Goal: Task Accomplishment & Management: Manage account settings

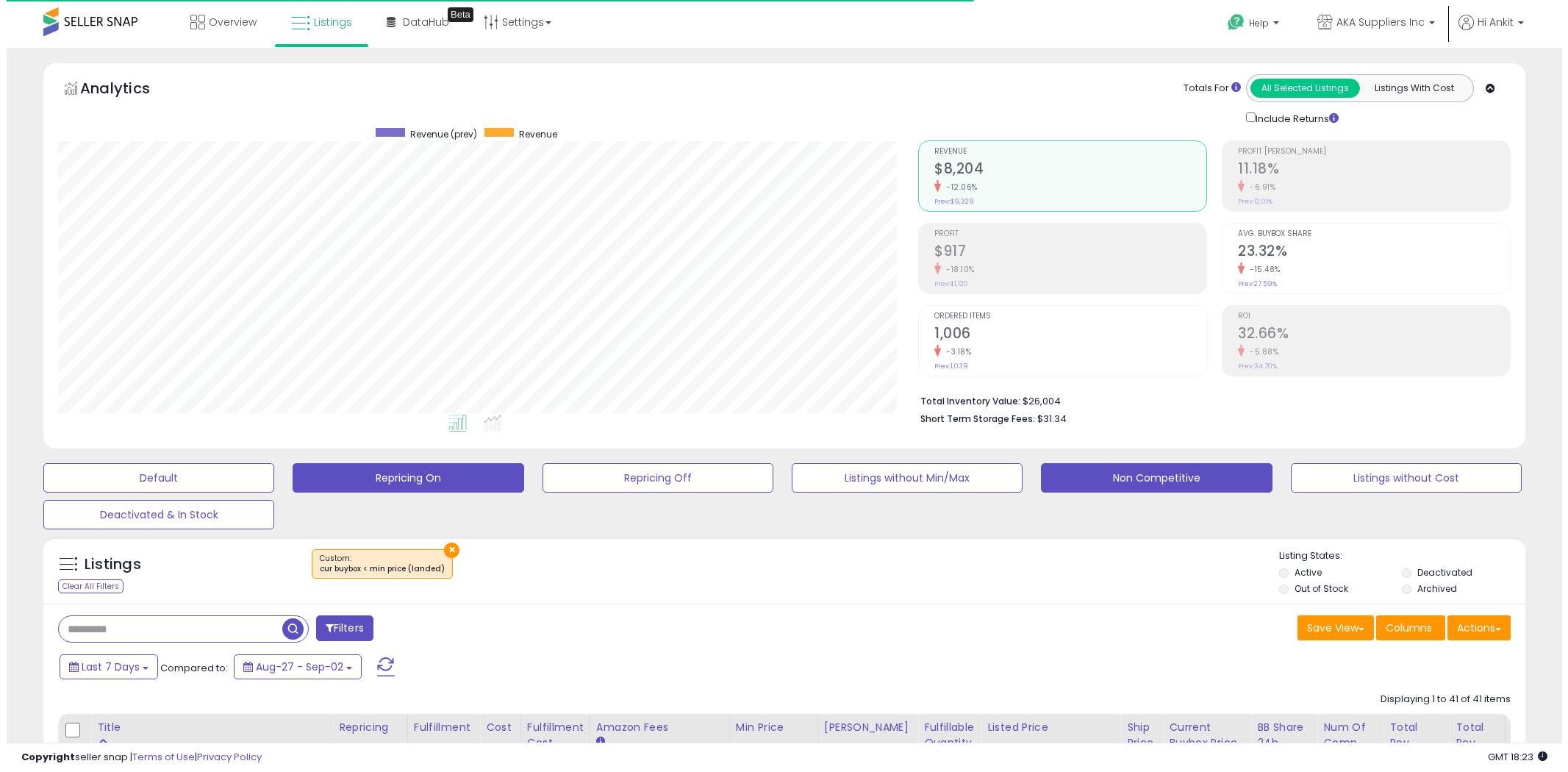
scroll to position [82, 0]
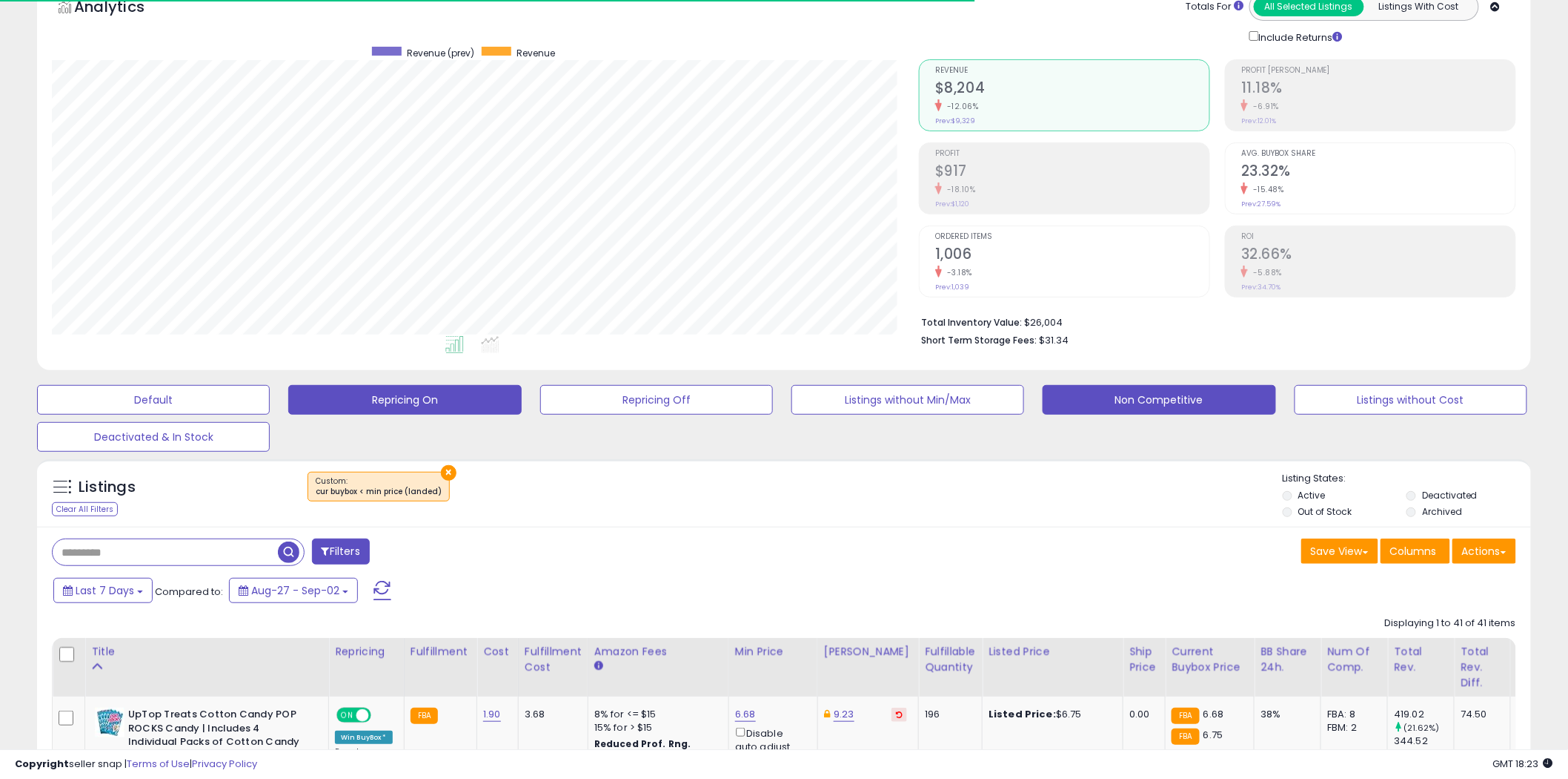
click at [452, 399] on button "Repricing On" at bounding box center [404, 400] width 233 height 30
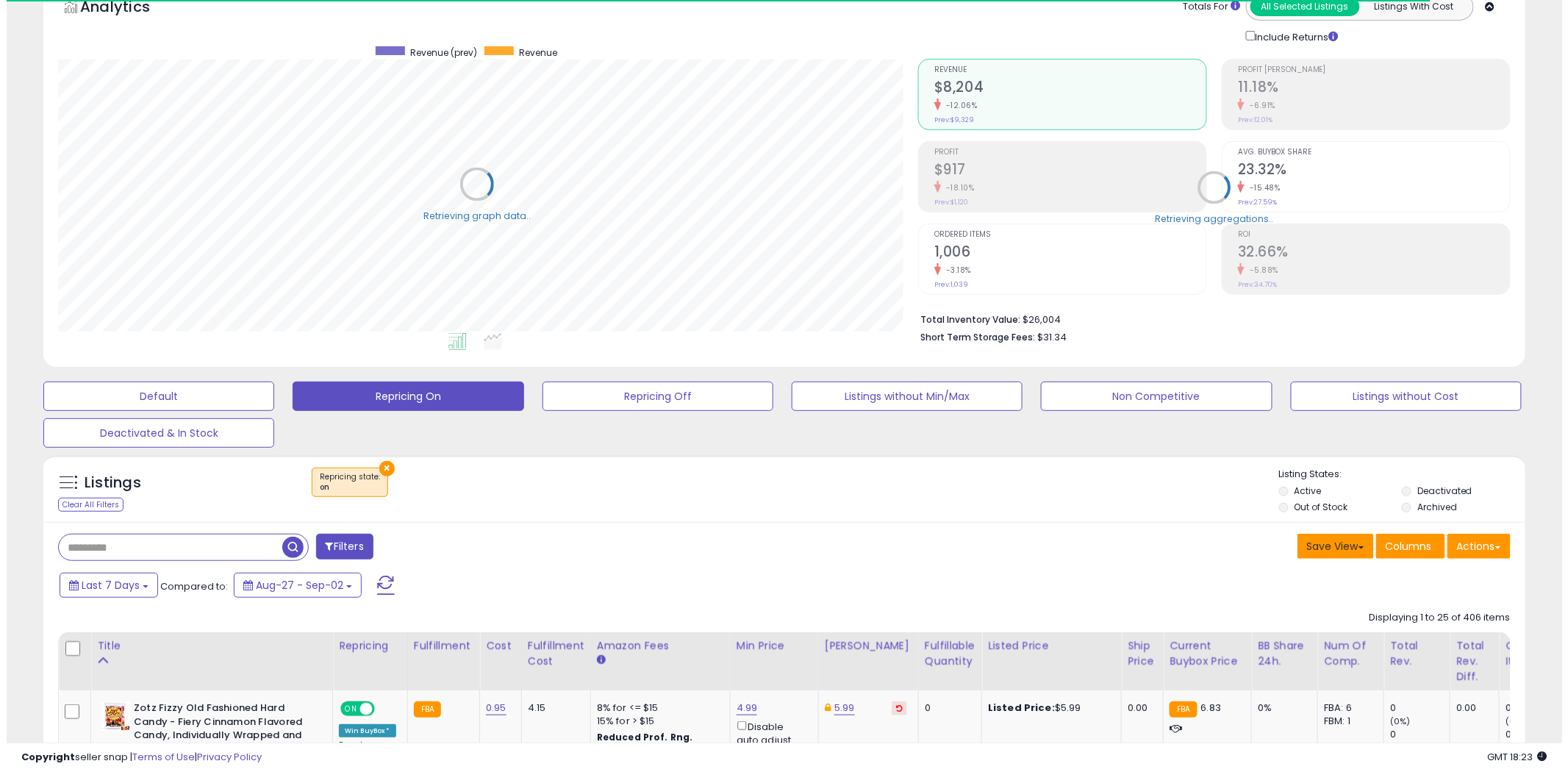
scroll to position [734625, 734109]
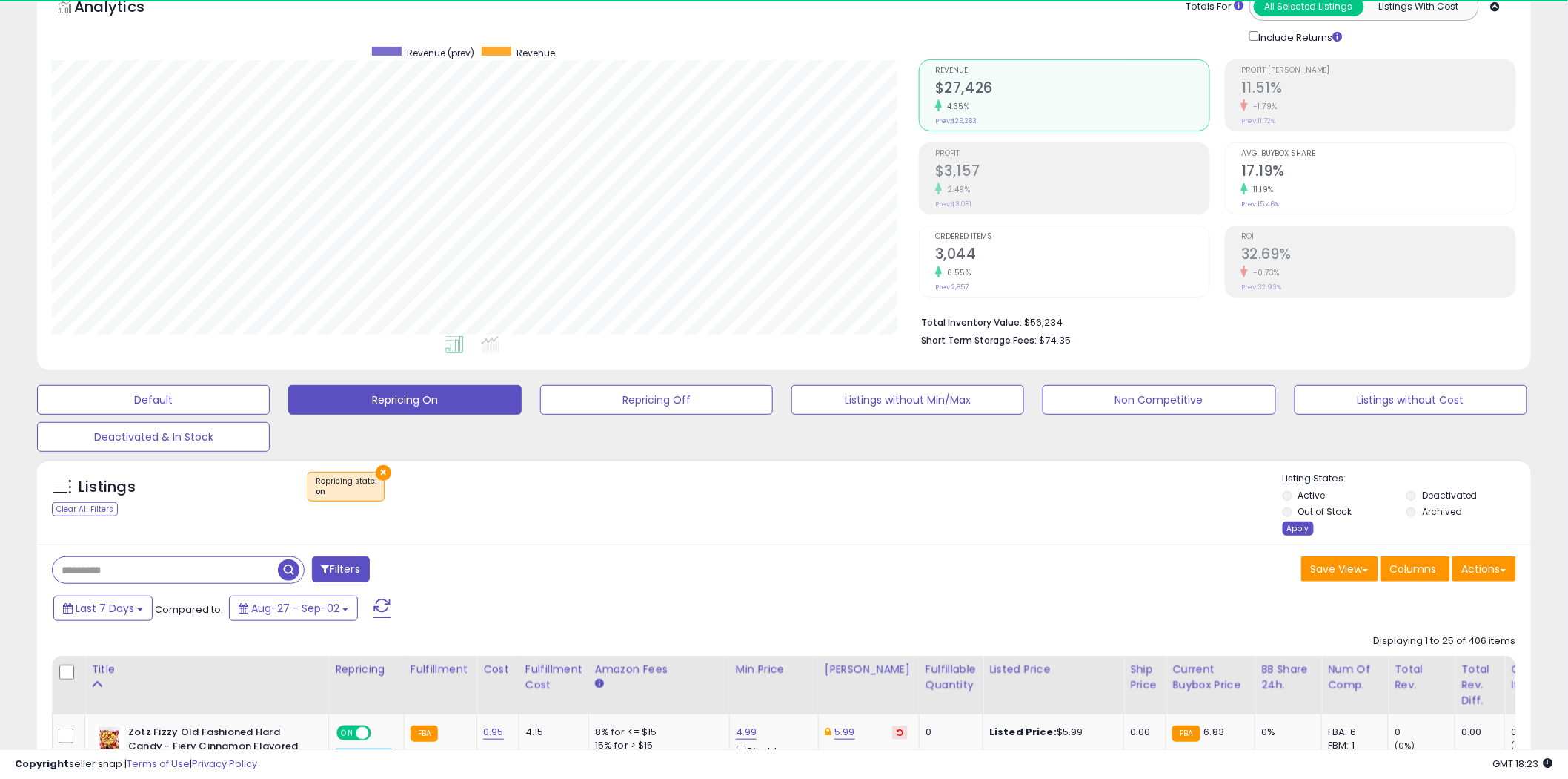
click at [1294, 530] on div "Apply" at bounding box center [1299, 528] width 31 height 14
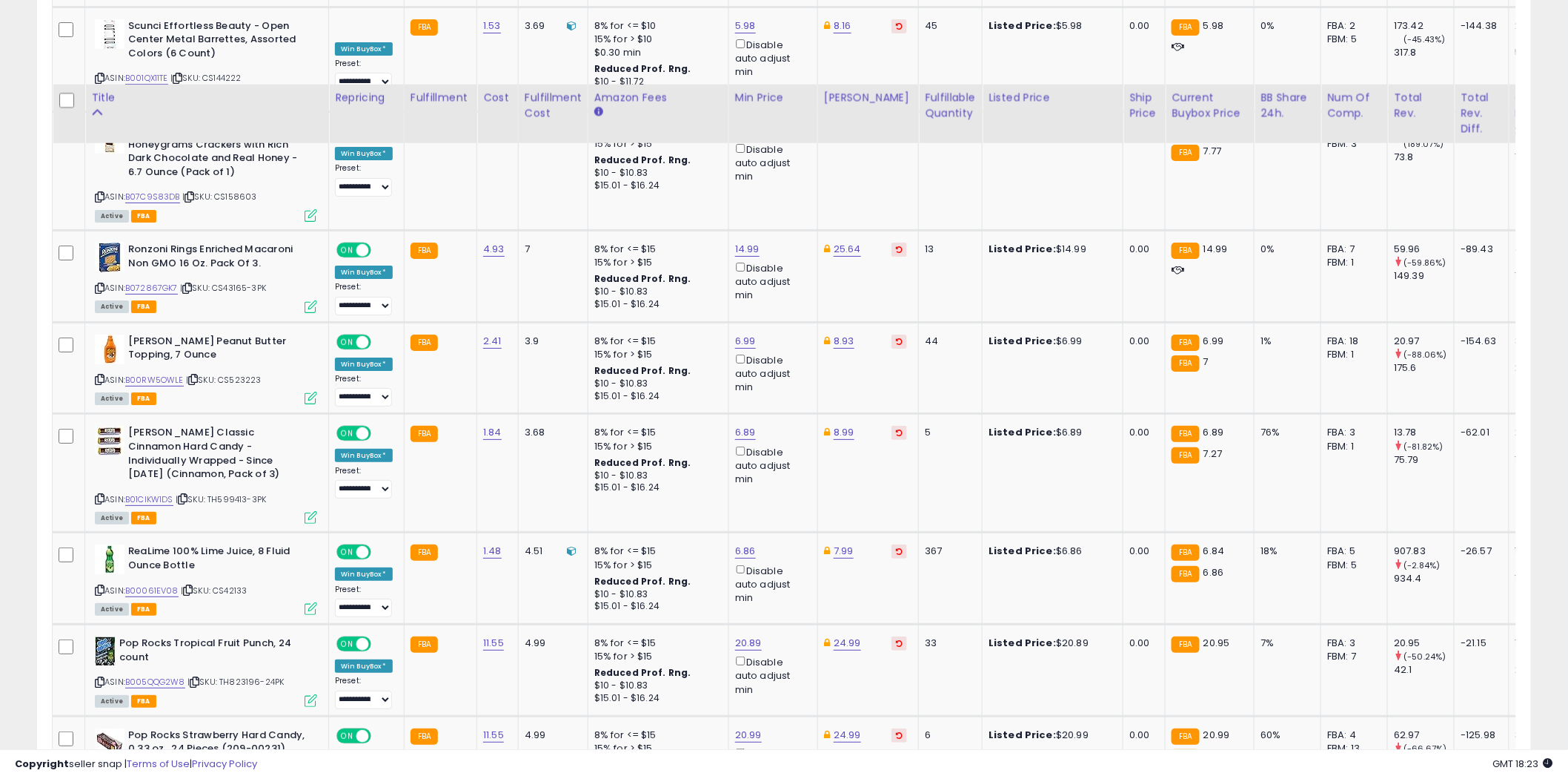
scroll to position [2560, 0]
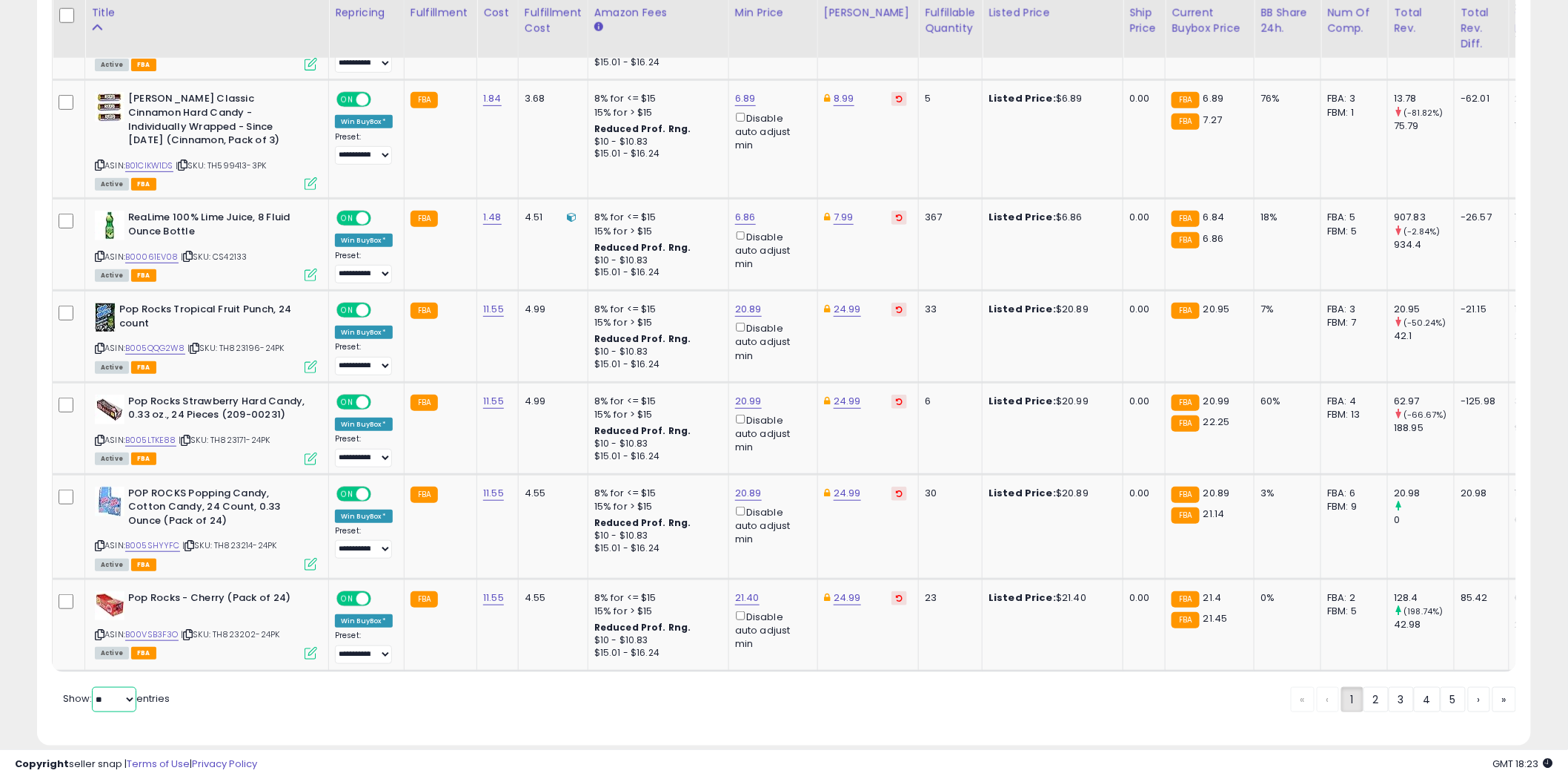
click at [128, 686] on select "** **" at bounding box center [114, 699] width 44 height 25
select select "**"
click at [93, 686] on select "** **" at bounding box center [114, 699] width 44 height 25
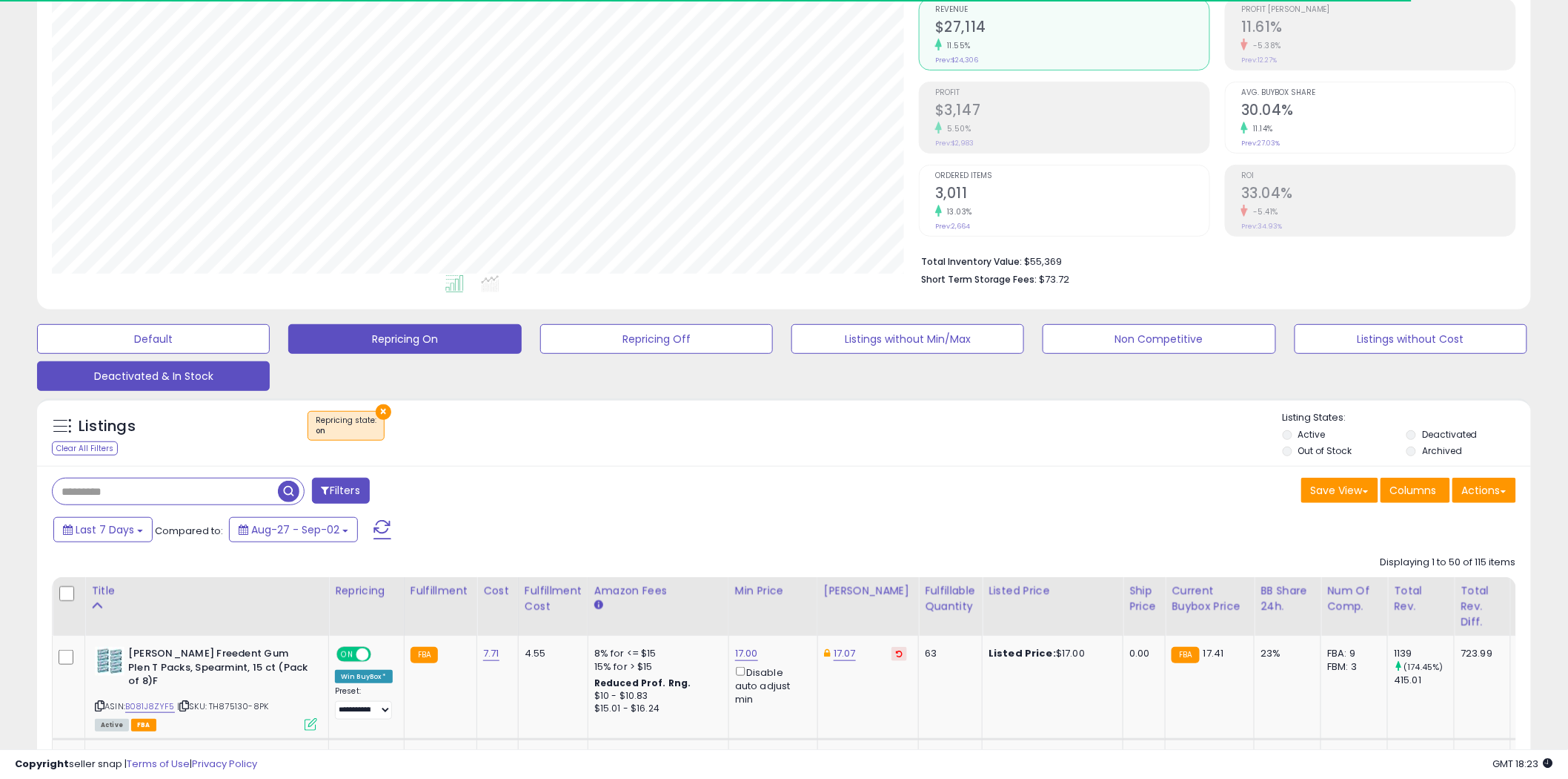
scroll to position [741287, 740299]
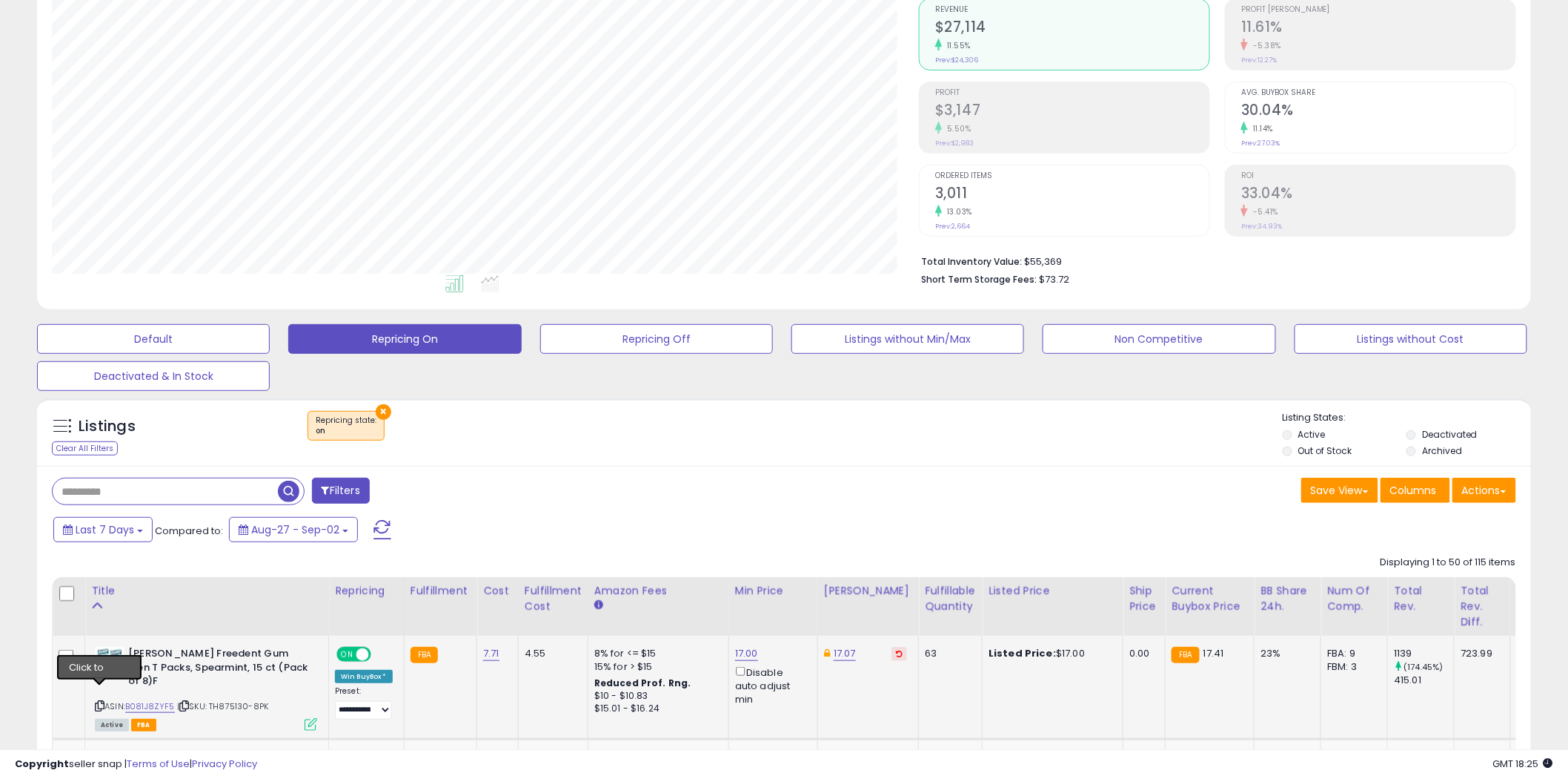
click at [99, 701] on icon at bounding box center [100, 705] width 9 height 8
click at [841, 656] on link "17.07" at bounding box center [845, 653] width 23 height 15
type input "*****"
click at [889, 603] on icon "submit" at bounding box center [884, 600] width 9 height 9
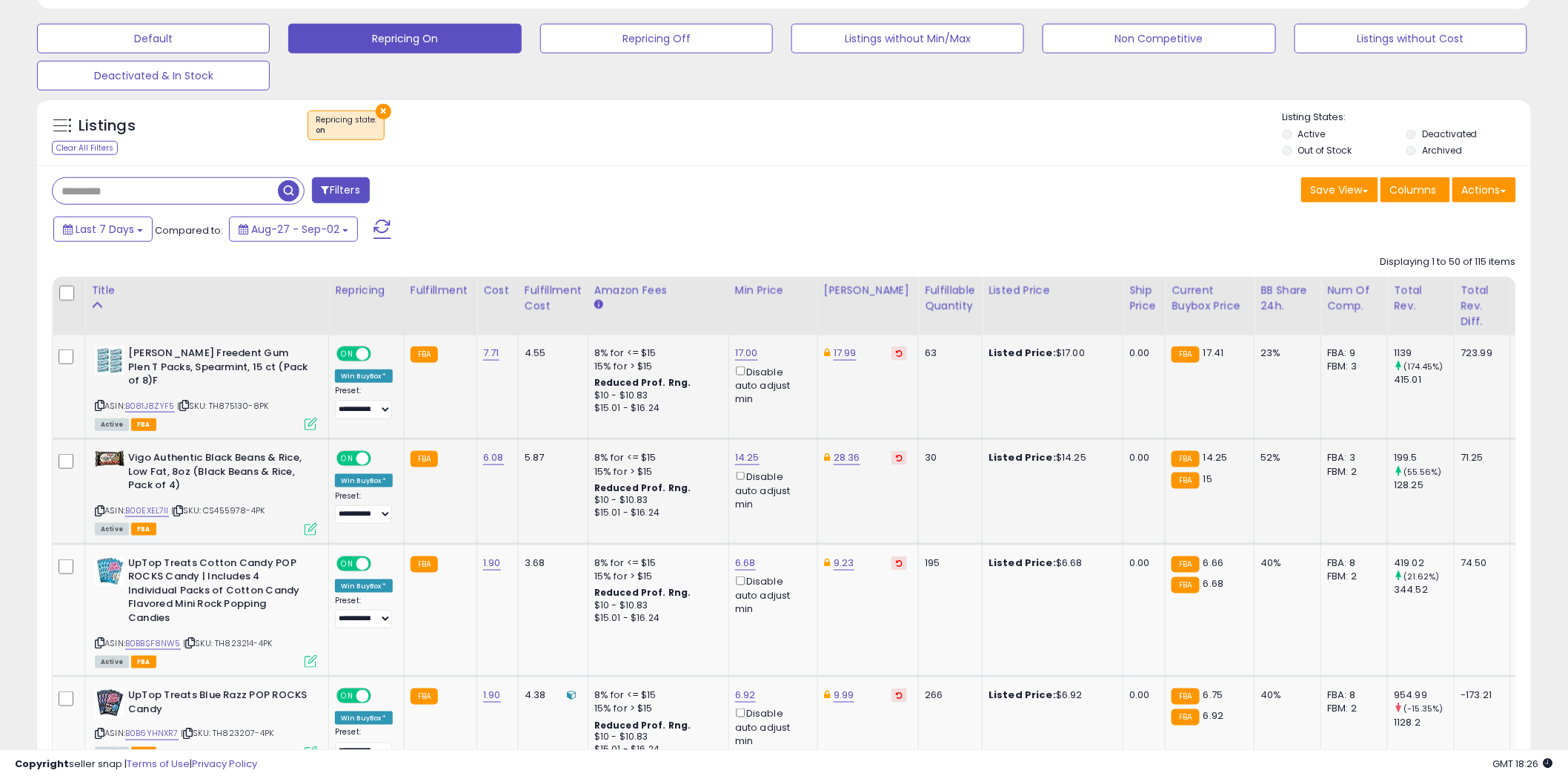
scroll to position [472, 0]
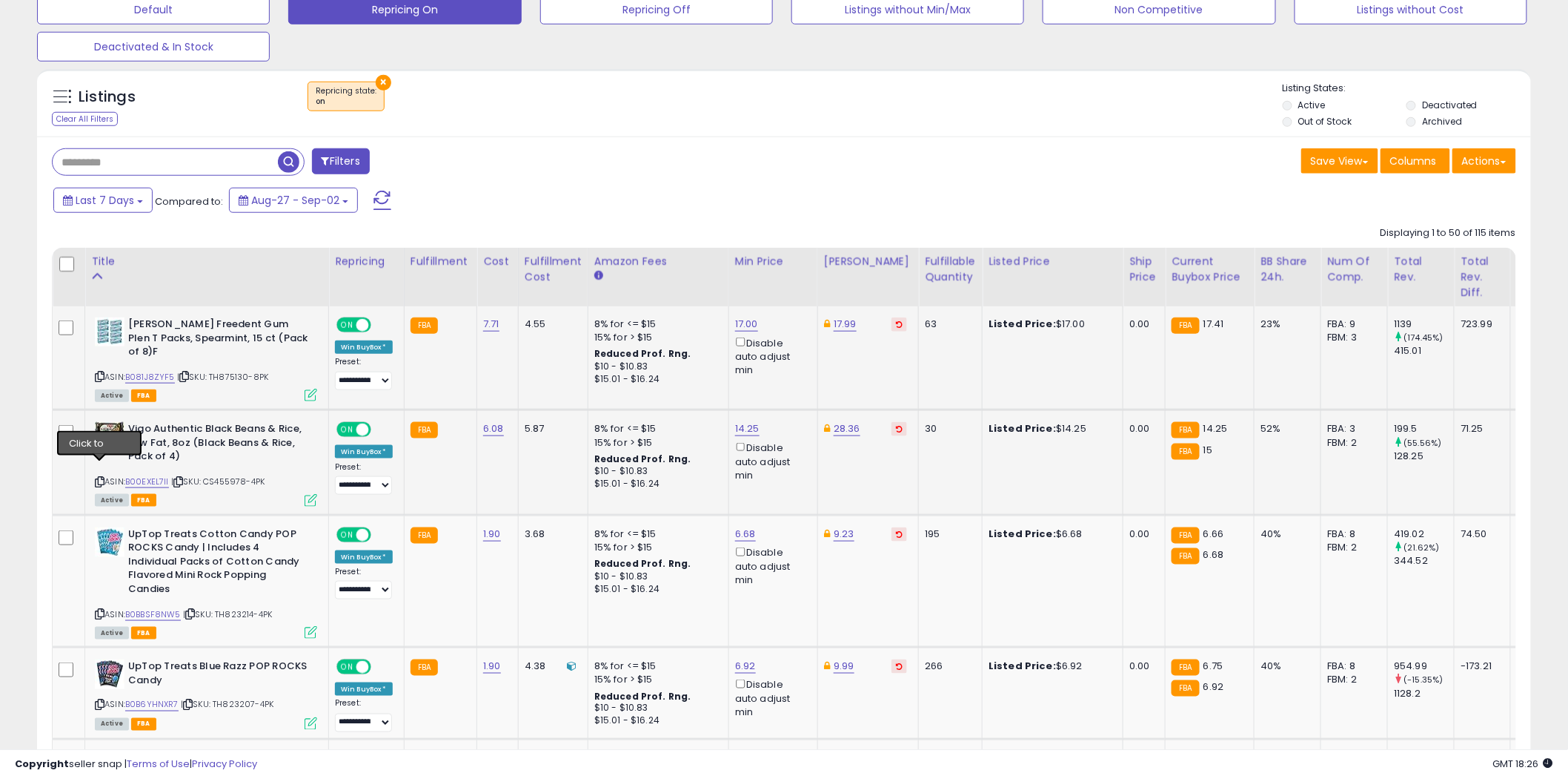
click at [100, 478] on icon at bounding box center [100, 482] width 9 height 8
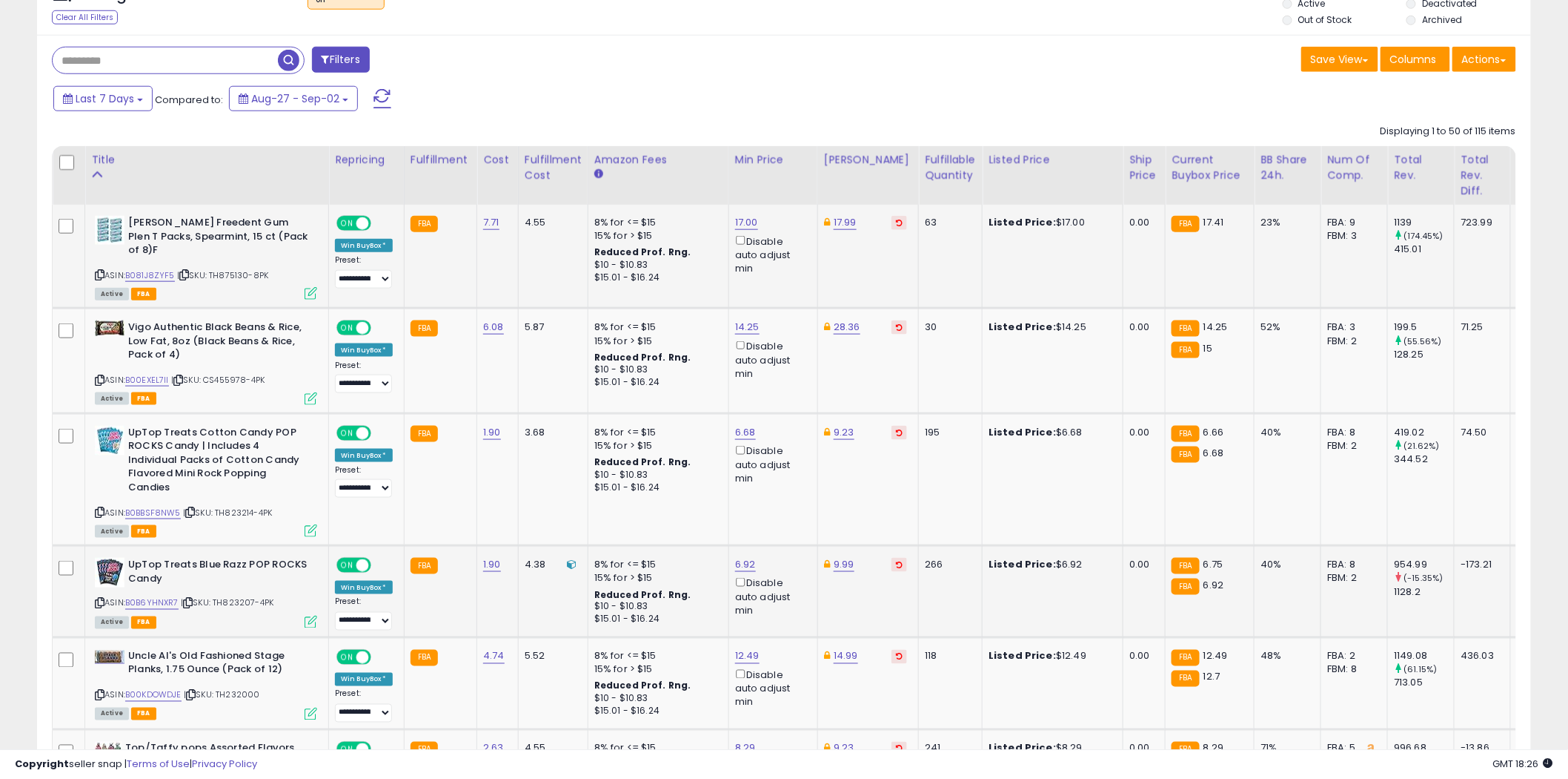
scroll to position [638, 0]
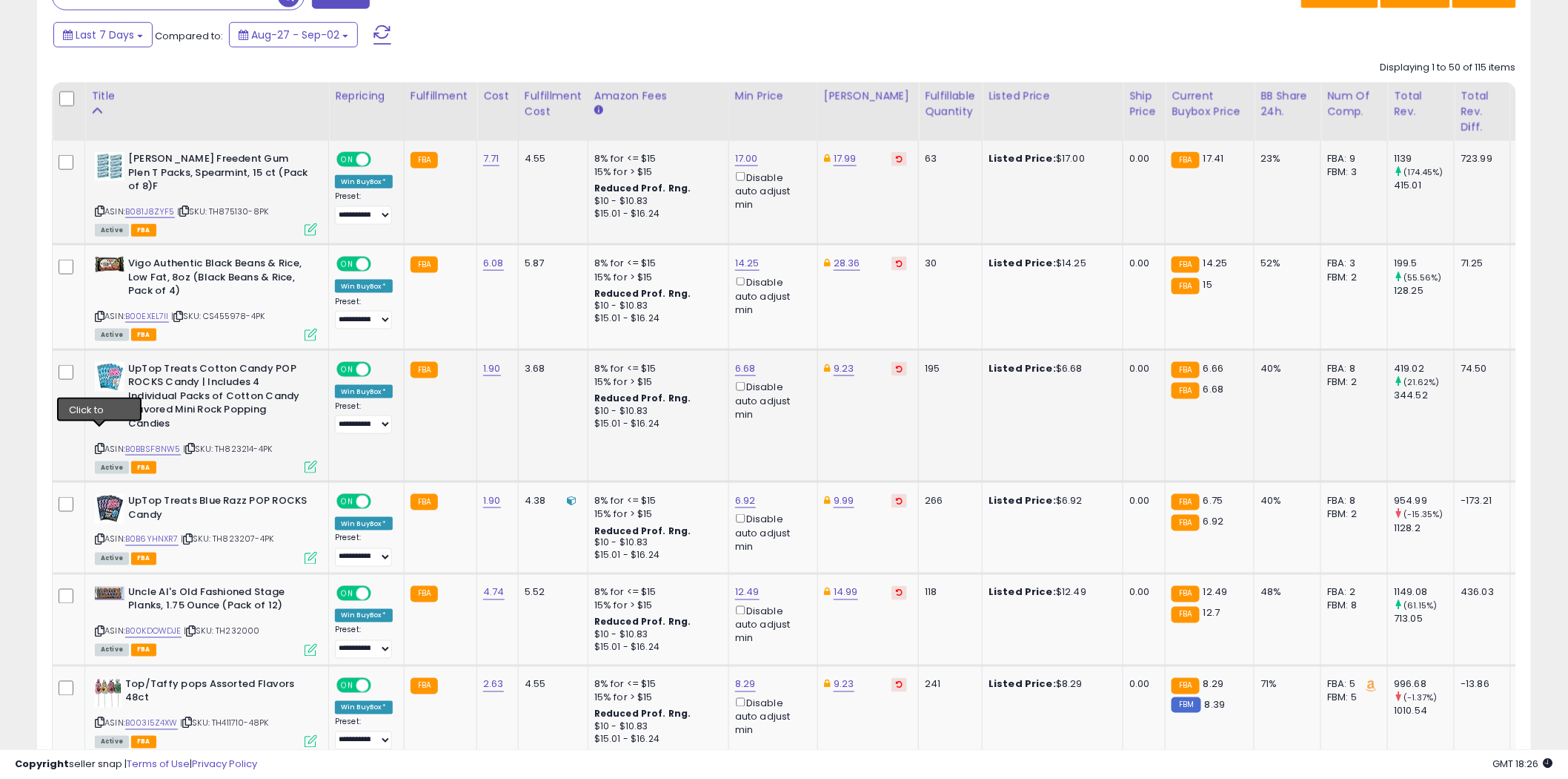
click at [102, 444] on icon at bounding box center [100, 448] width 9 height 8
click at [95, 535] on icon at bounding box center [100, 539] width 9 height 8
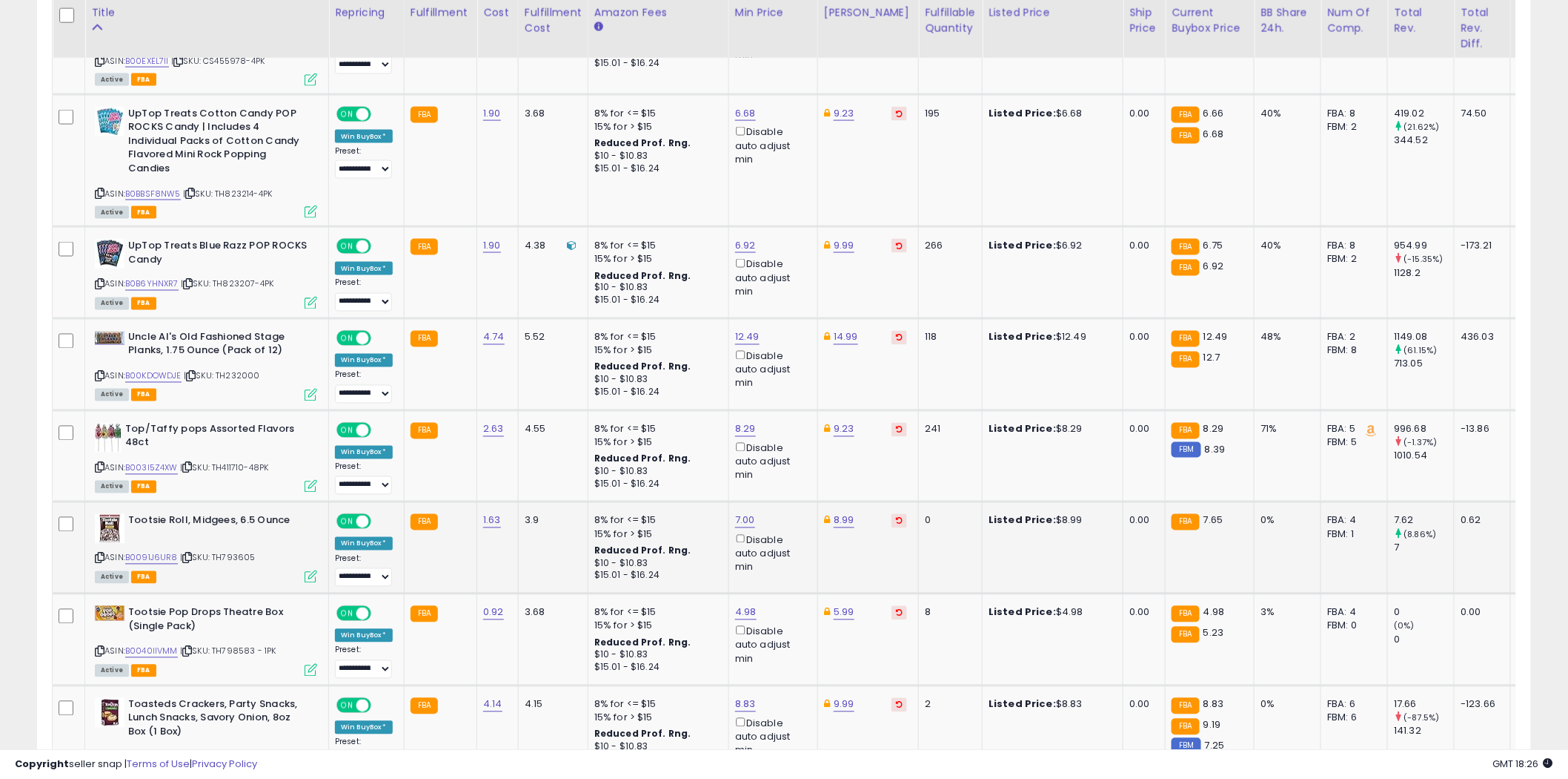
scroll to position [967, 0]
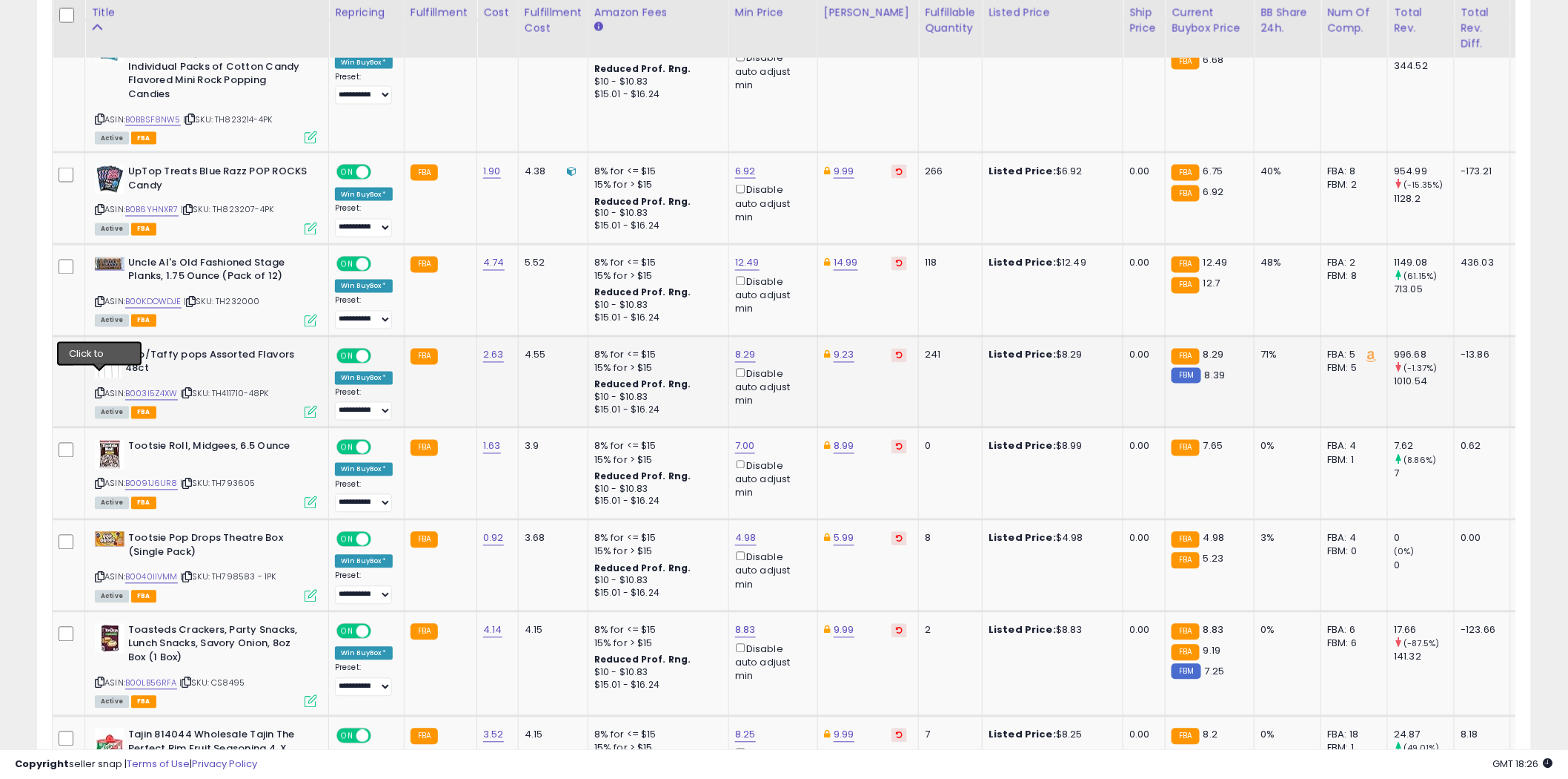
click at [100, 389] on icon at bounding box center [100, 393] width 9 height 8
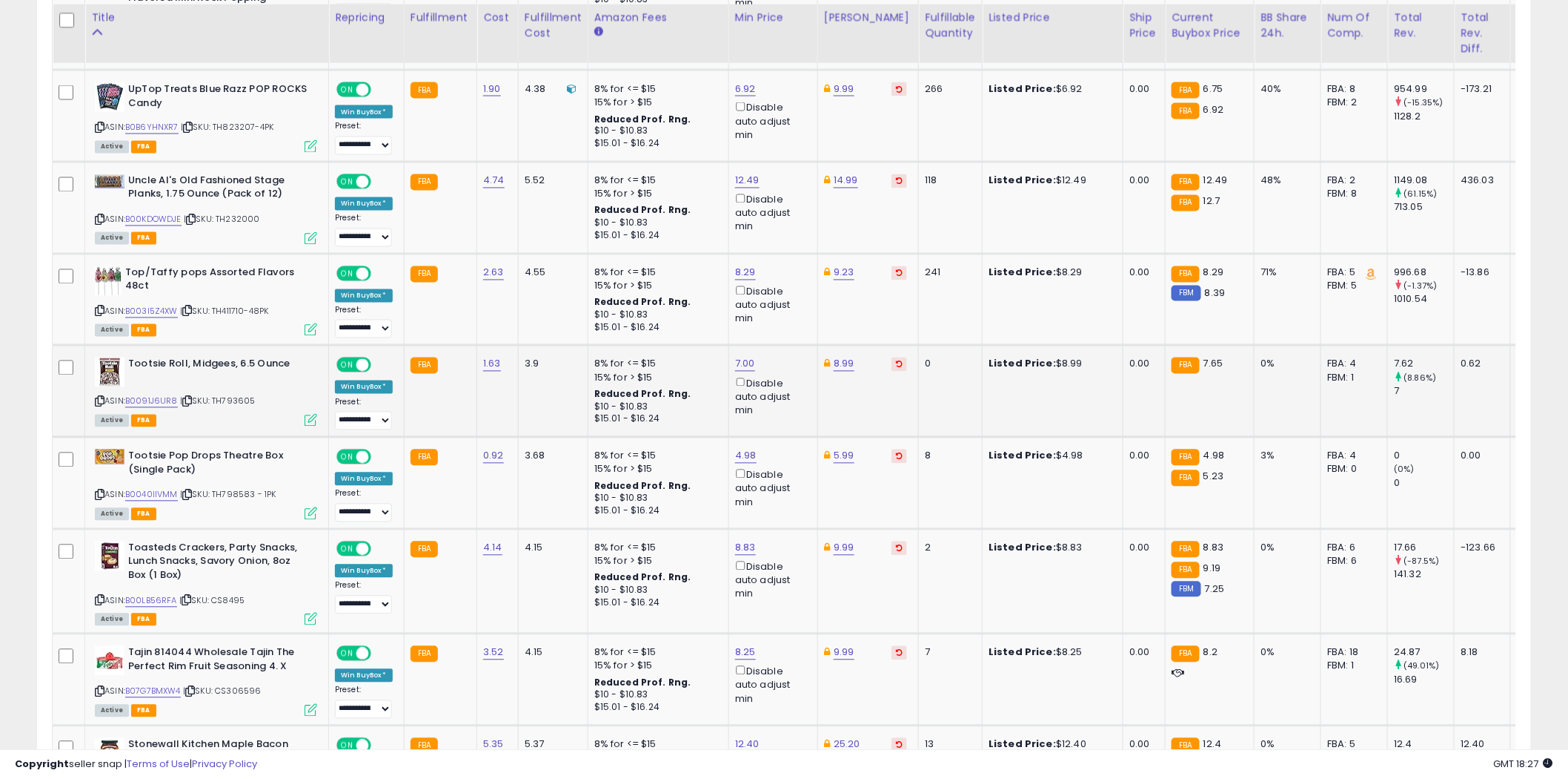
scroll to position [1132, 0]
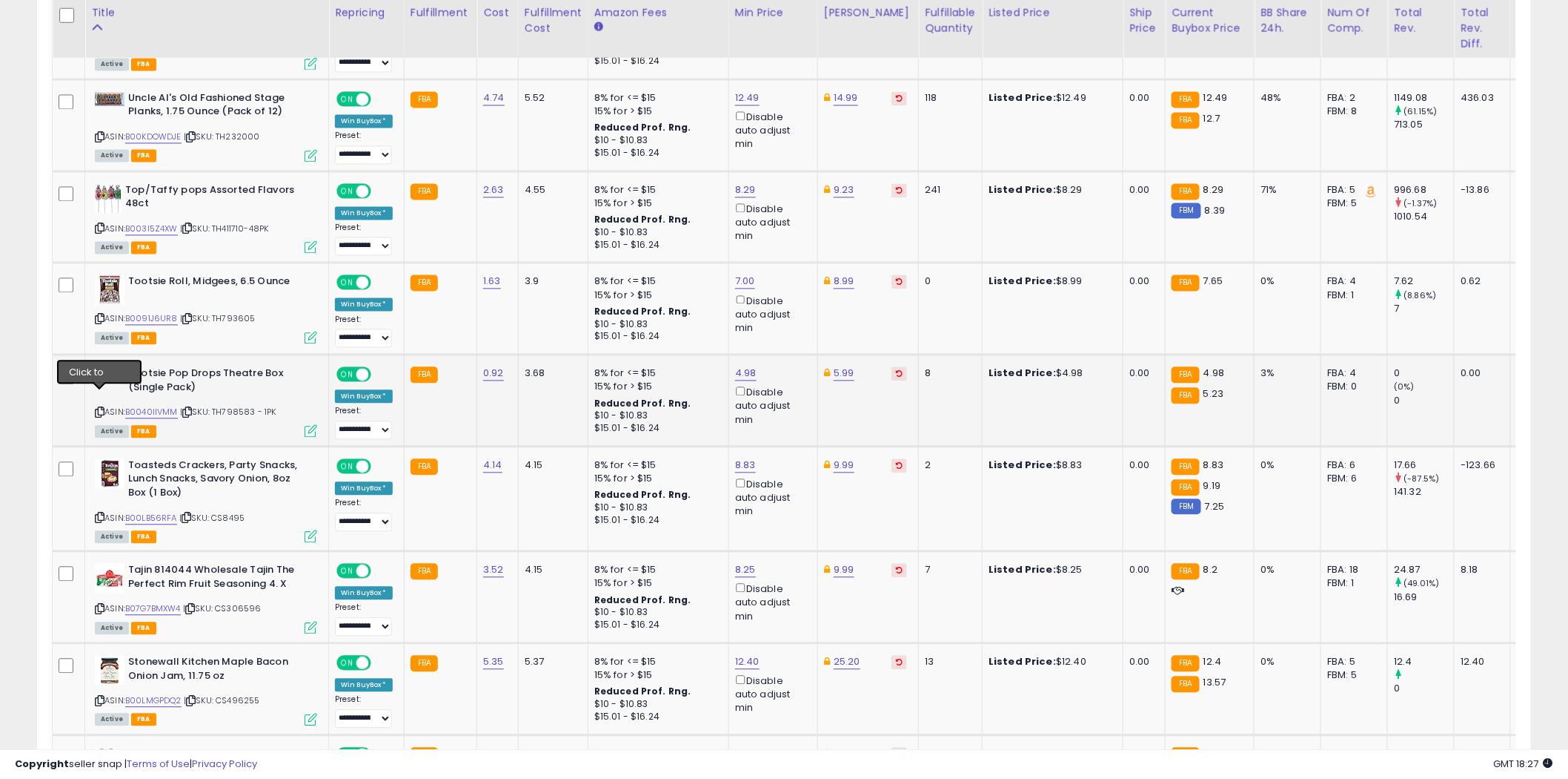
click at [99, 409] on icon at bounding box center [100, 412] width 9 height 8
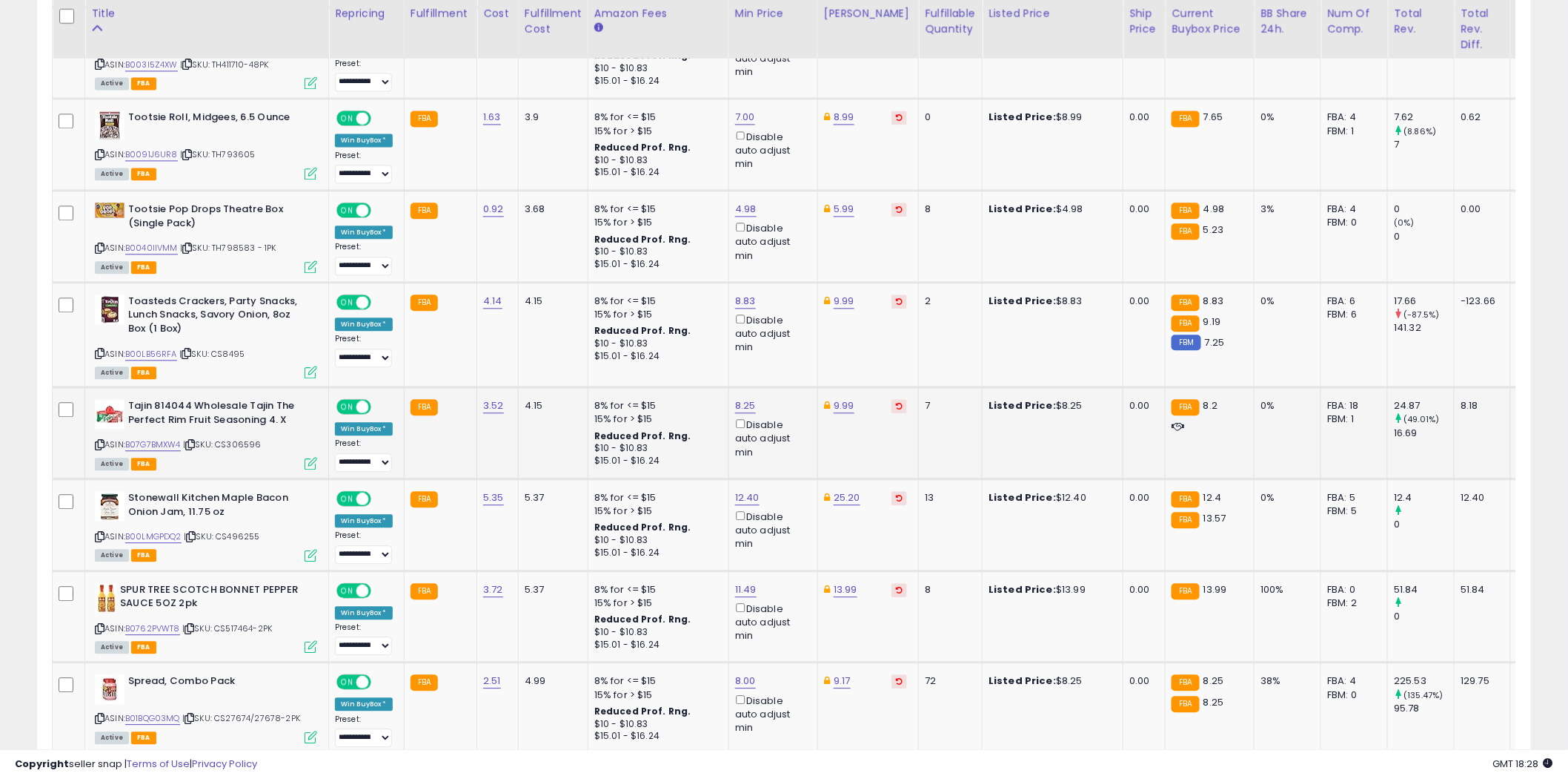
scroll to position [1379, 0]
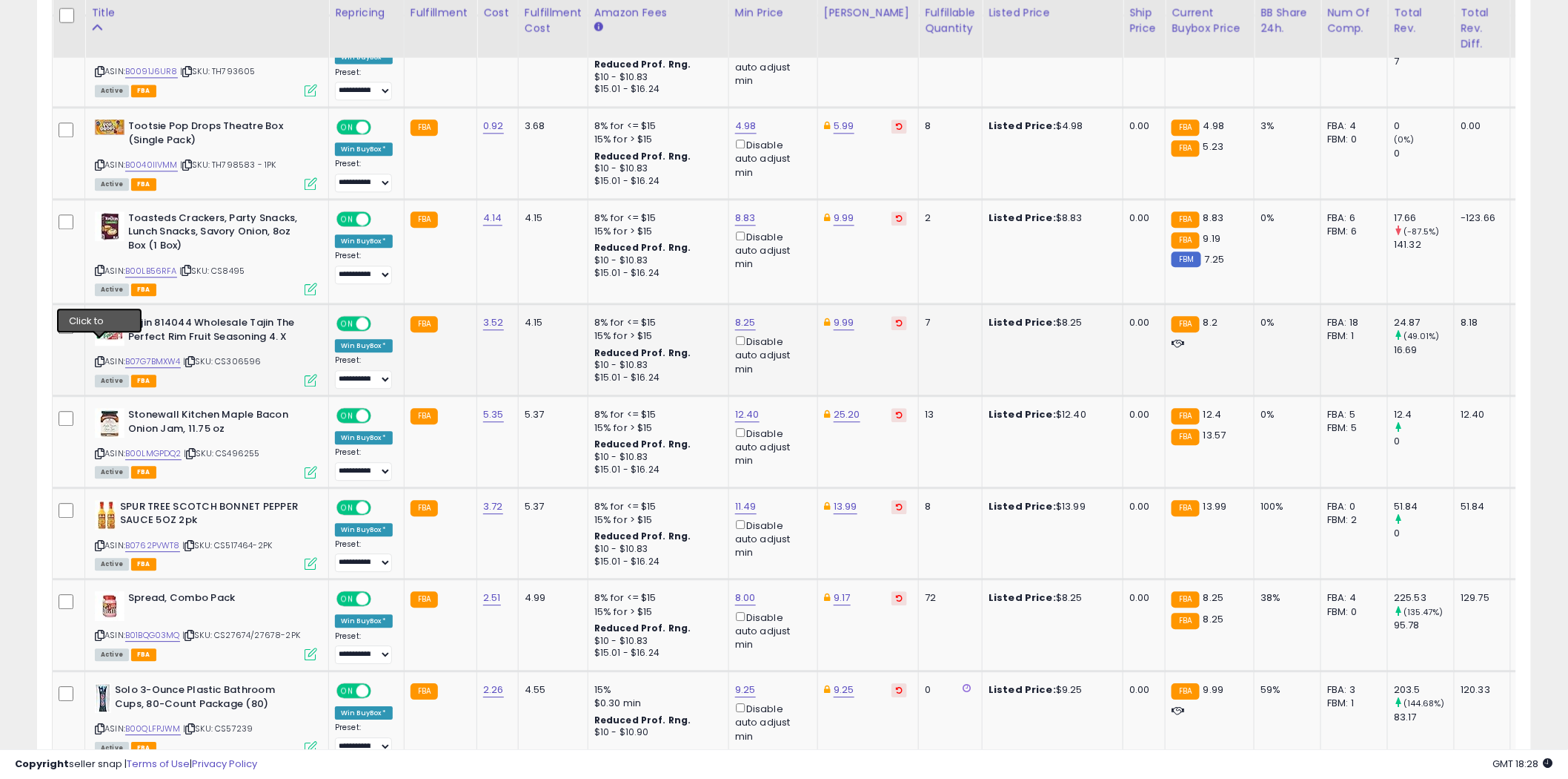
click at [100, 357] on icon at bounding box center [100, 361] width 9 height 8
click at [748, 315] on link "8.25" at bounding box center [745, 322] width 21 height 15
type input "***"
click at [789, 256] on icon "submit" at bounding box center [783, 253] width 9 height 9
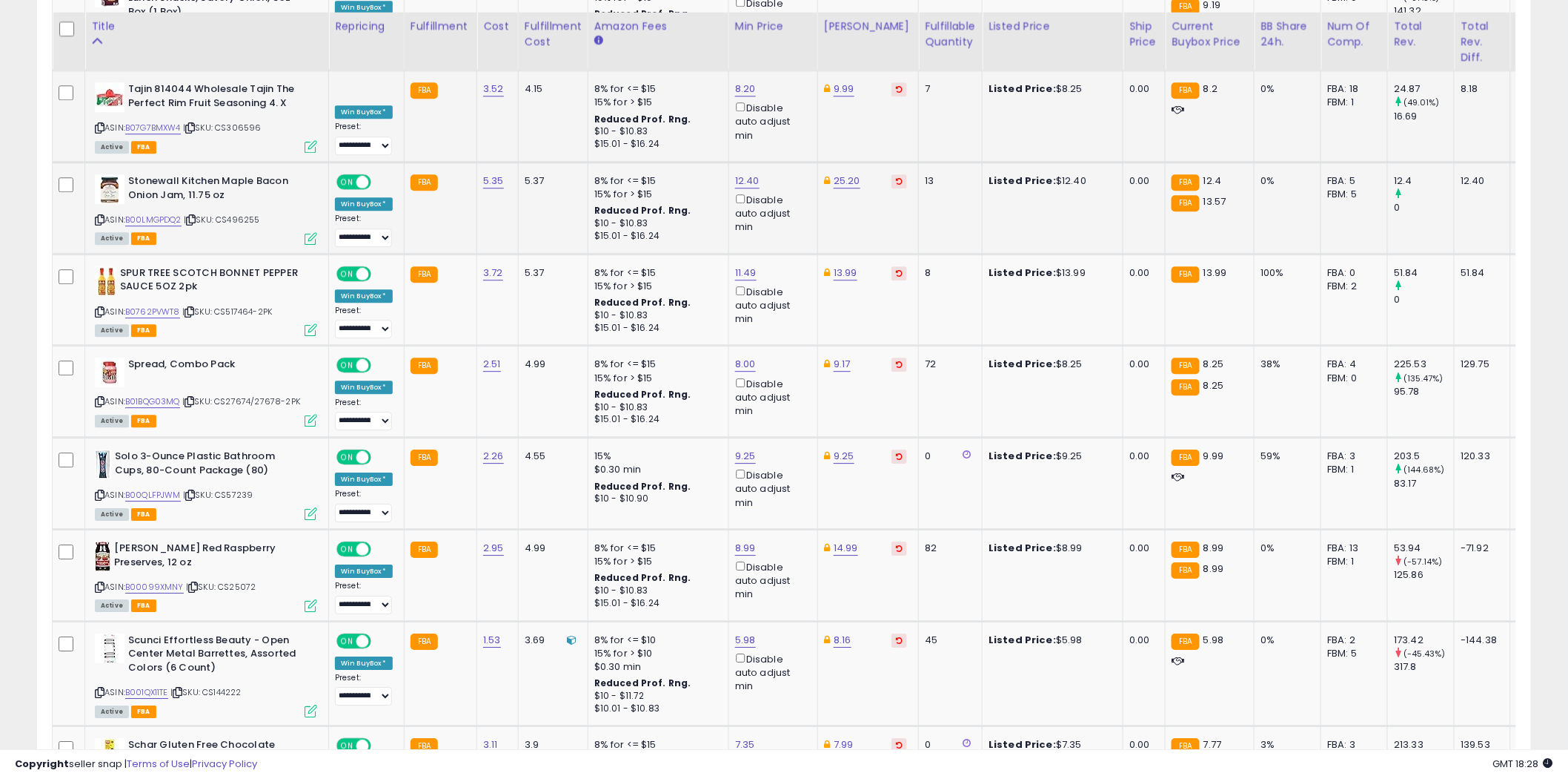
scroll to position [1626, 0]
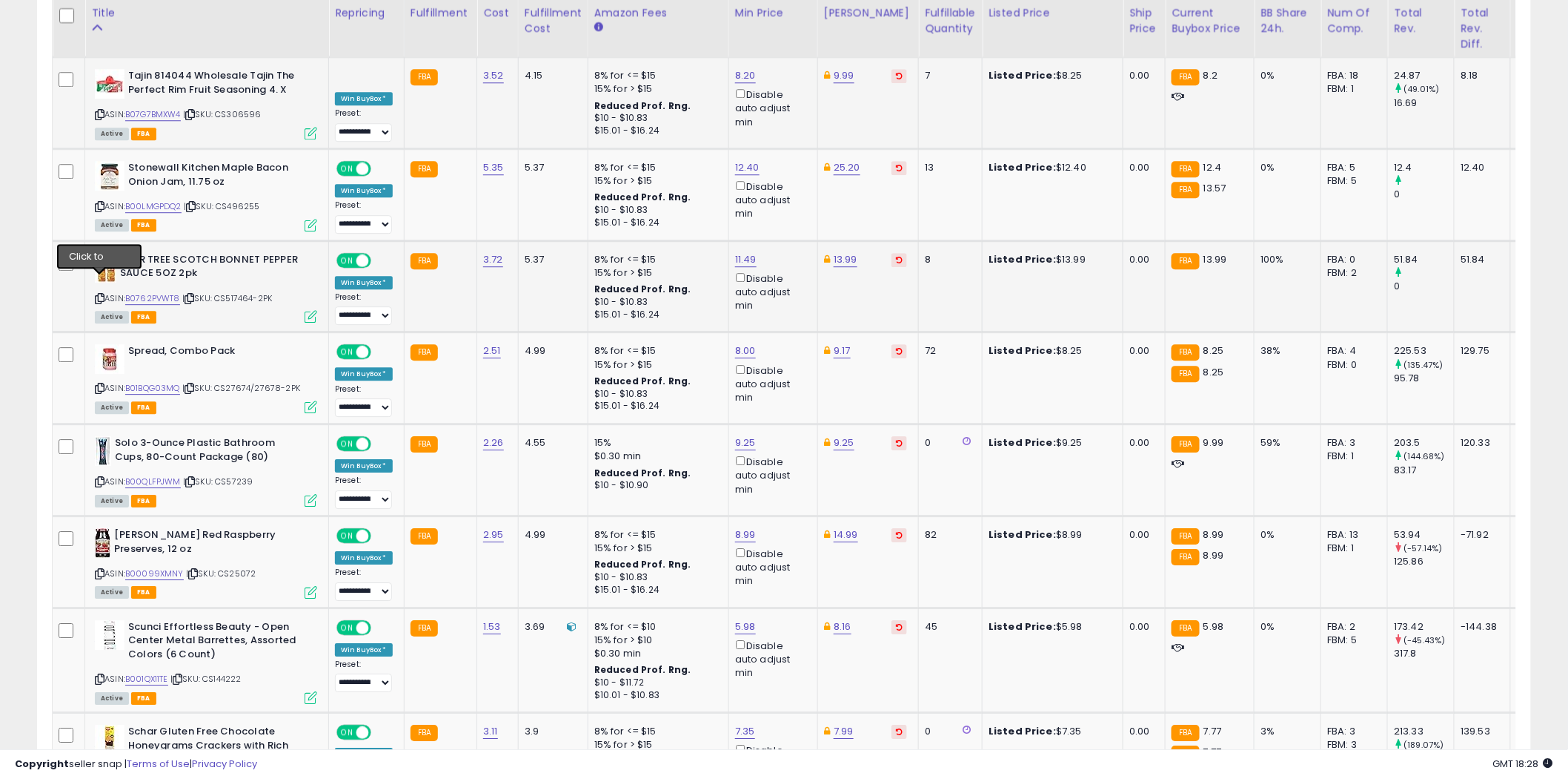
click at [100, 294] on icon at bounding box center [100, 298] width 9 height 8
click at [101, 478] on icon at bounding box center [100, 482] width 9 height 8
click at [747, 435] on link "9.25" at bounding box center [745, 442] width 21 height 15
type input "****"
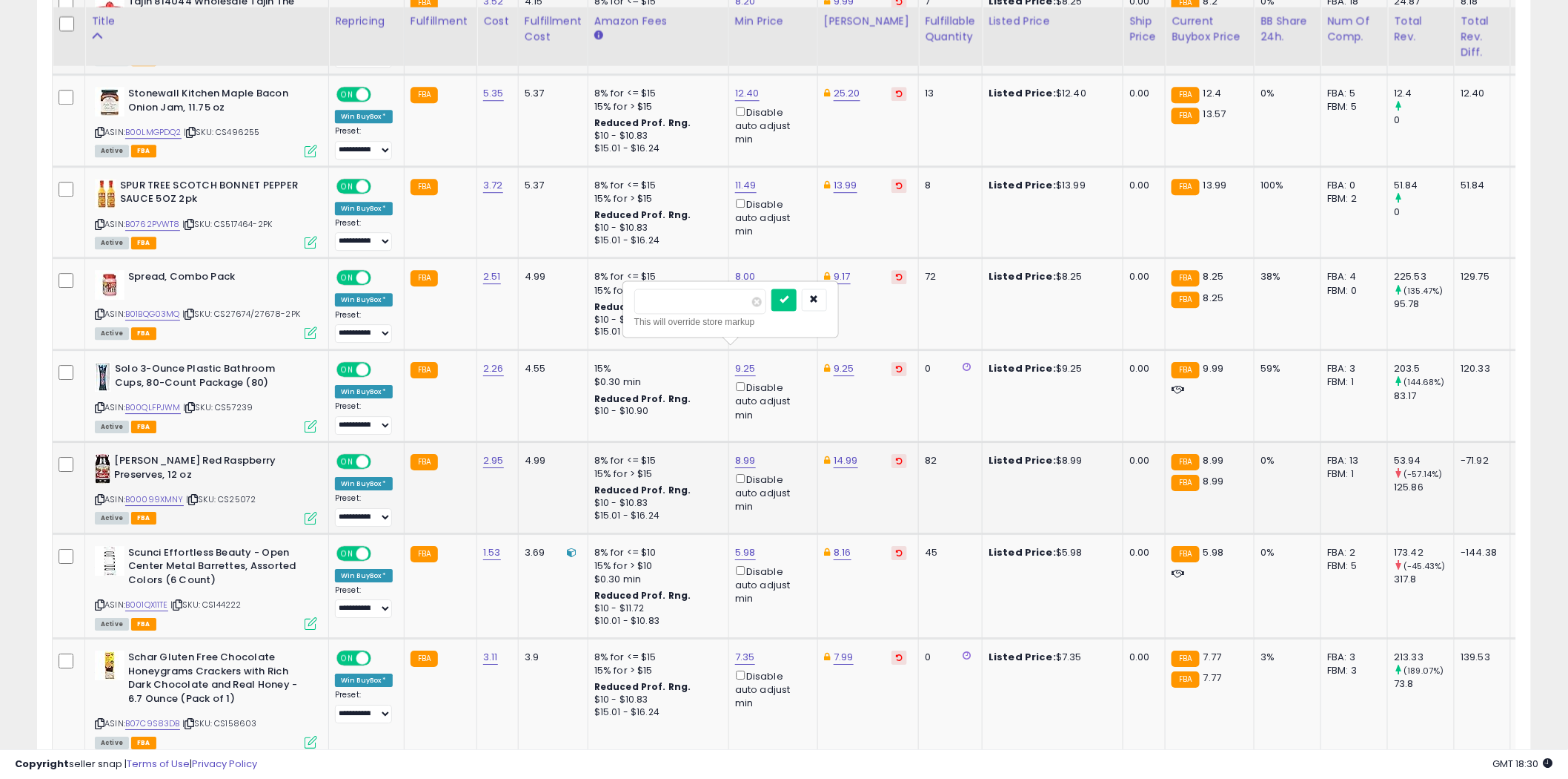
scroll to position [1709, 0]
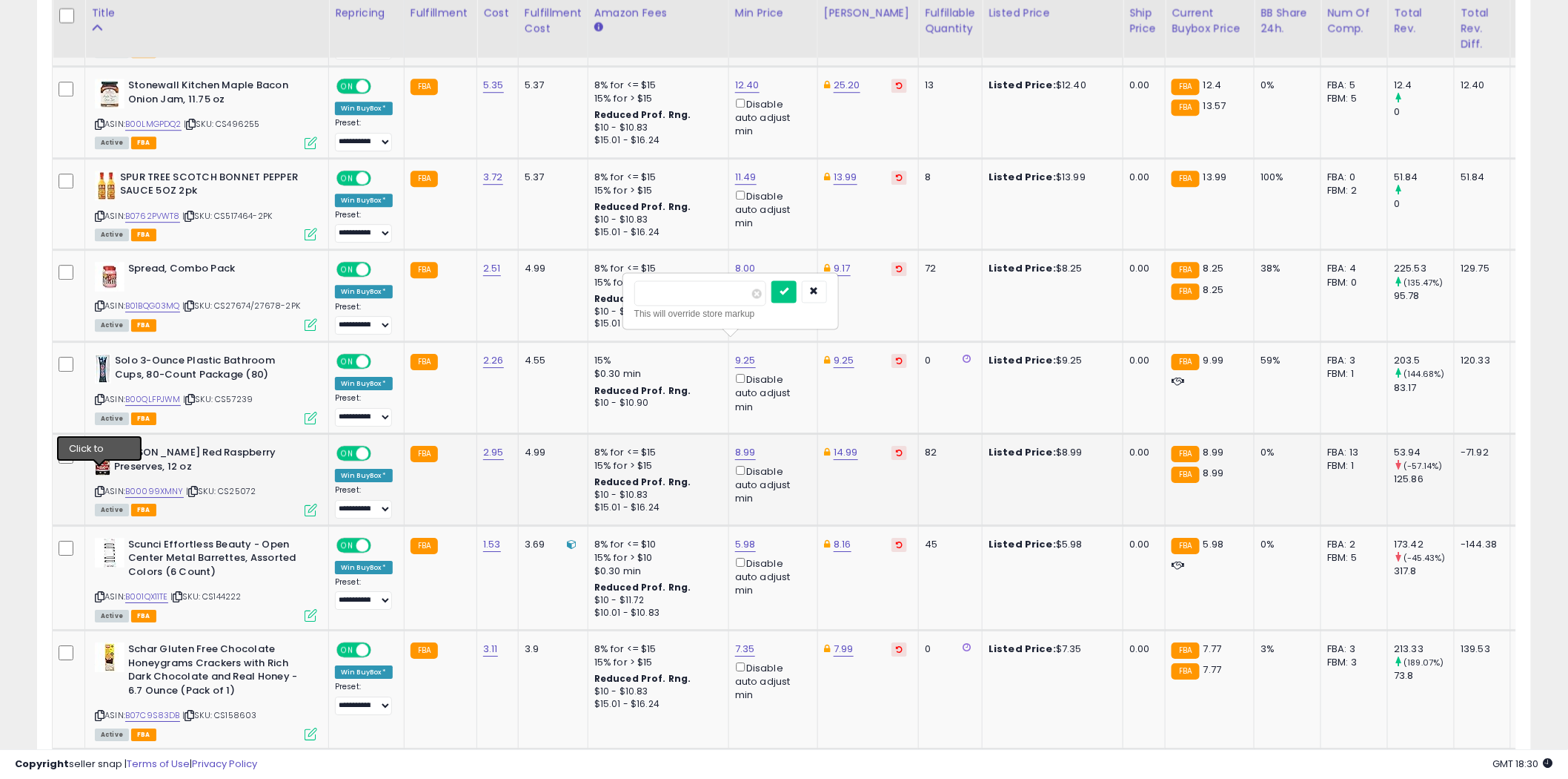
click at [103, 487] on icon at bounding box center [100, 491] width 9 height 8
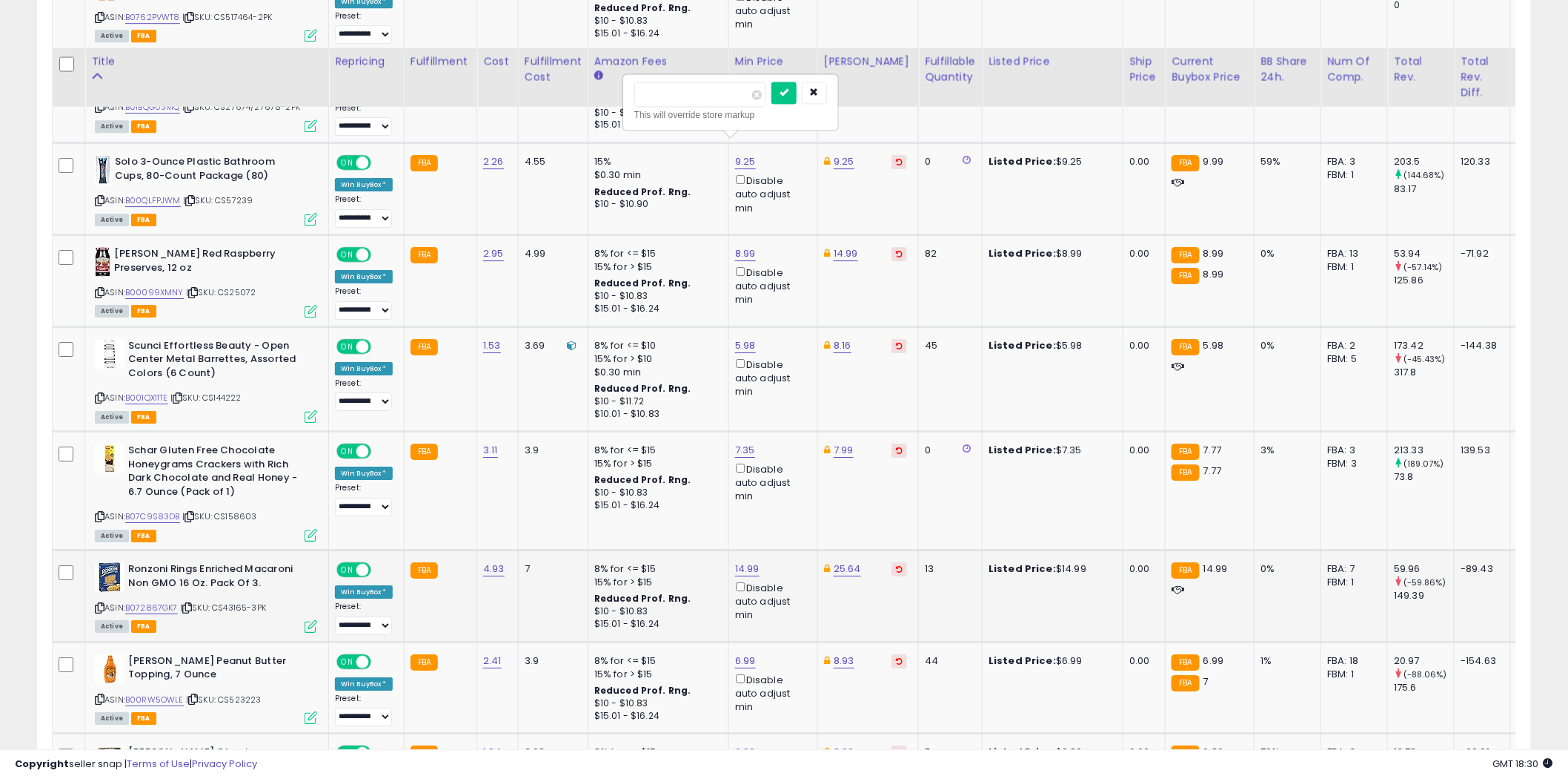
scroll to position [1956, 0]
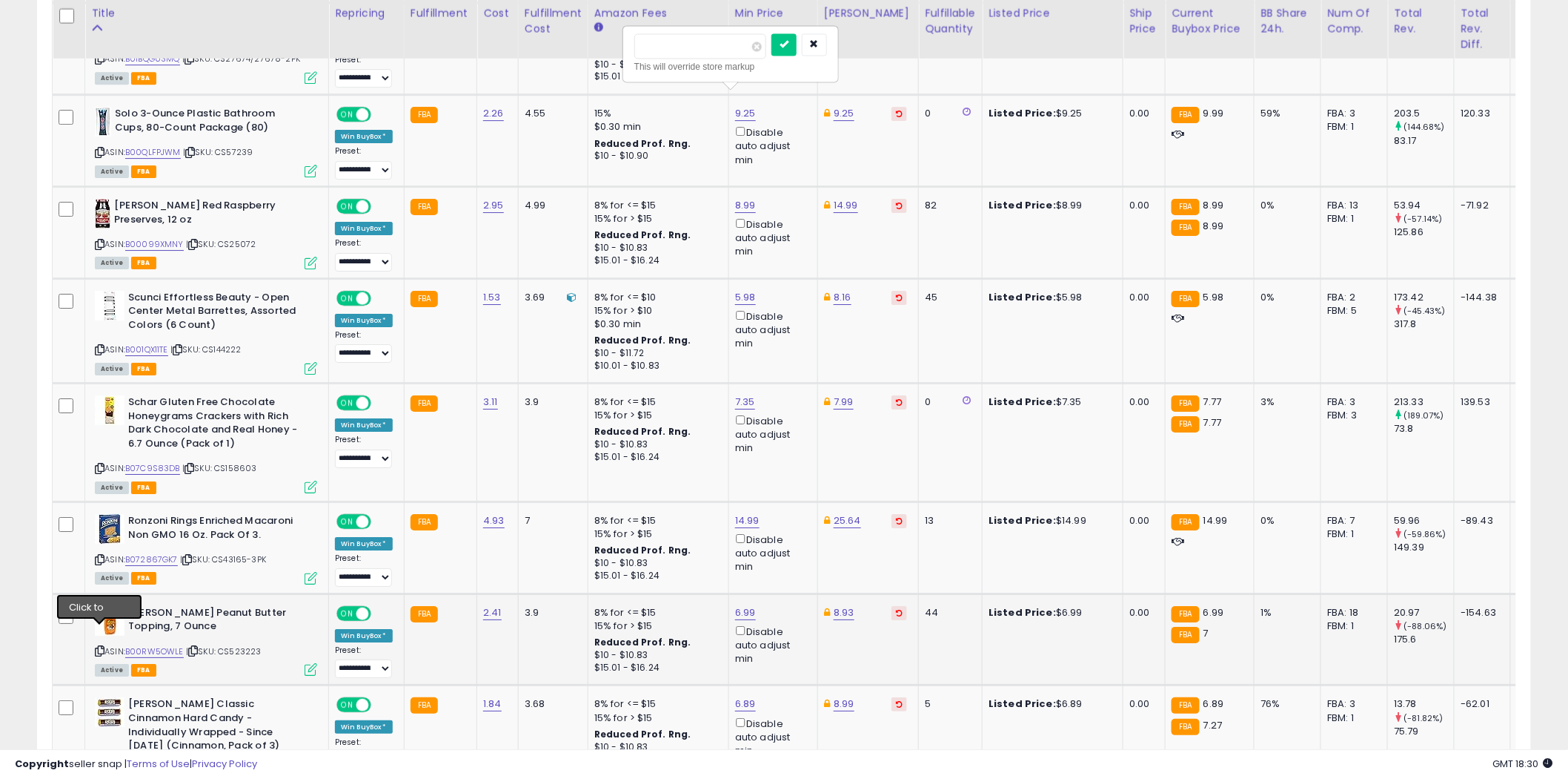
click at [100, 647] on icon at bounding box center [100, 651] width 9 height 8
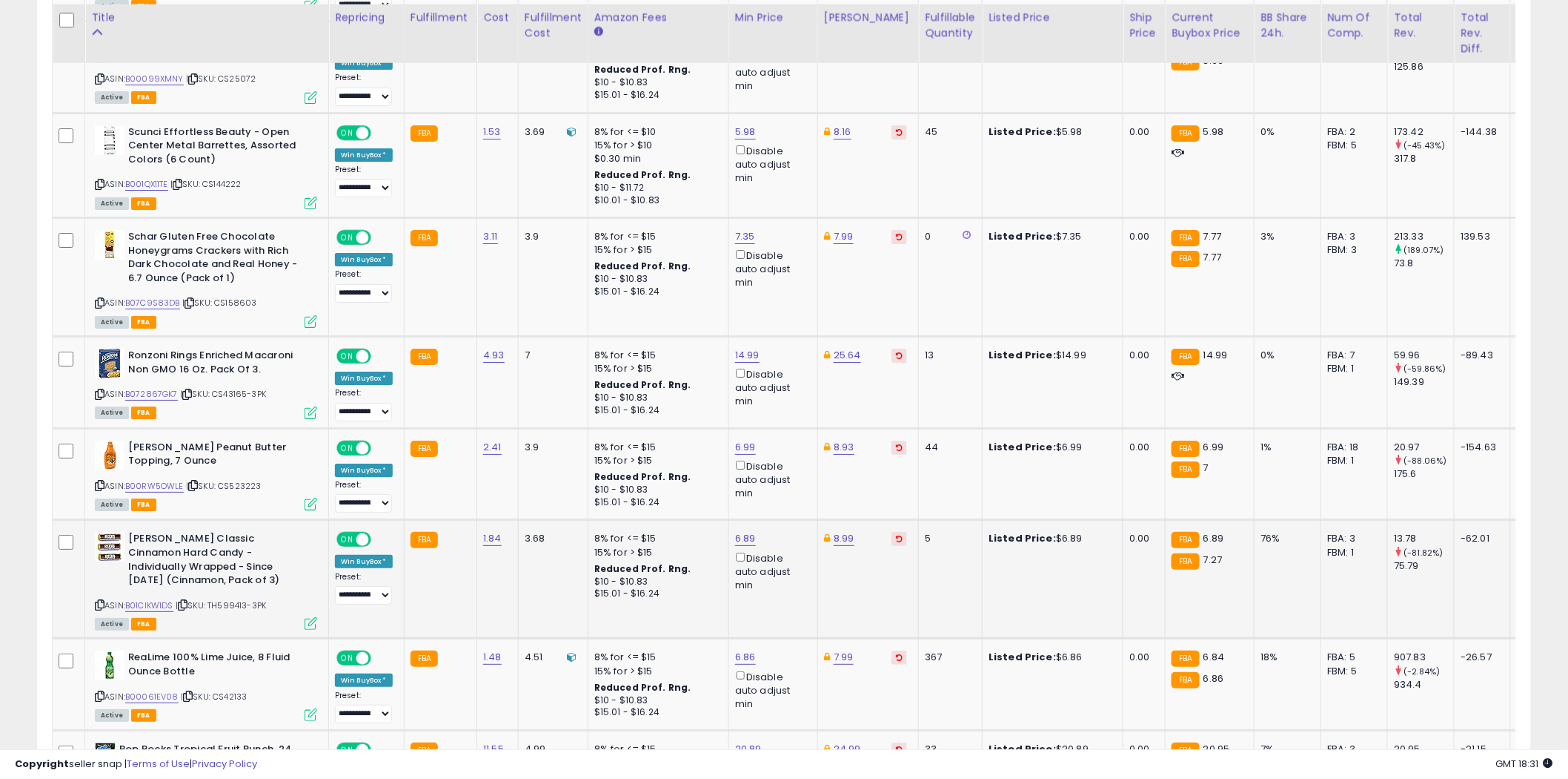
scroll to position [2203, 0]
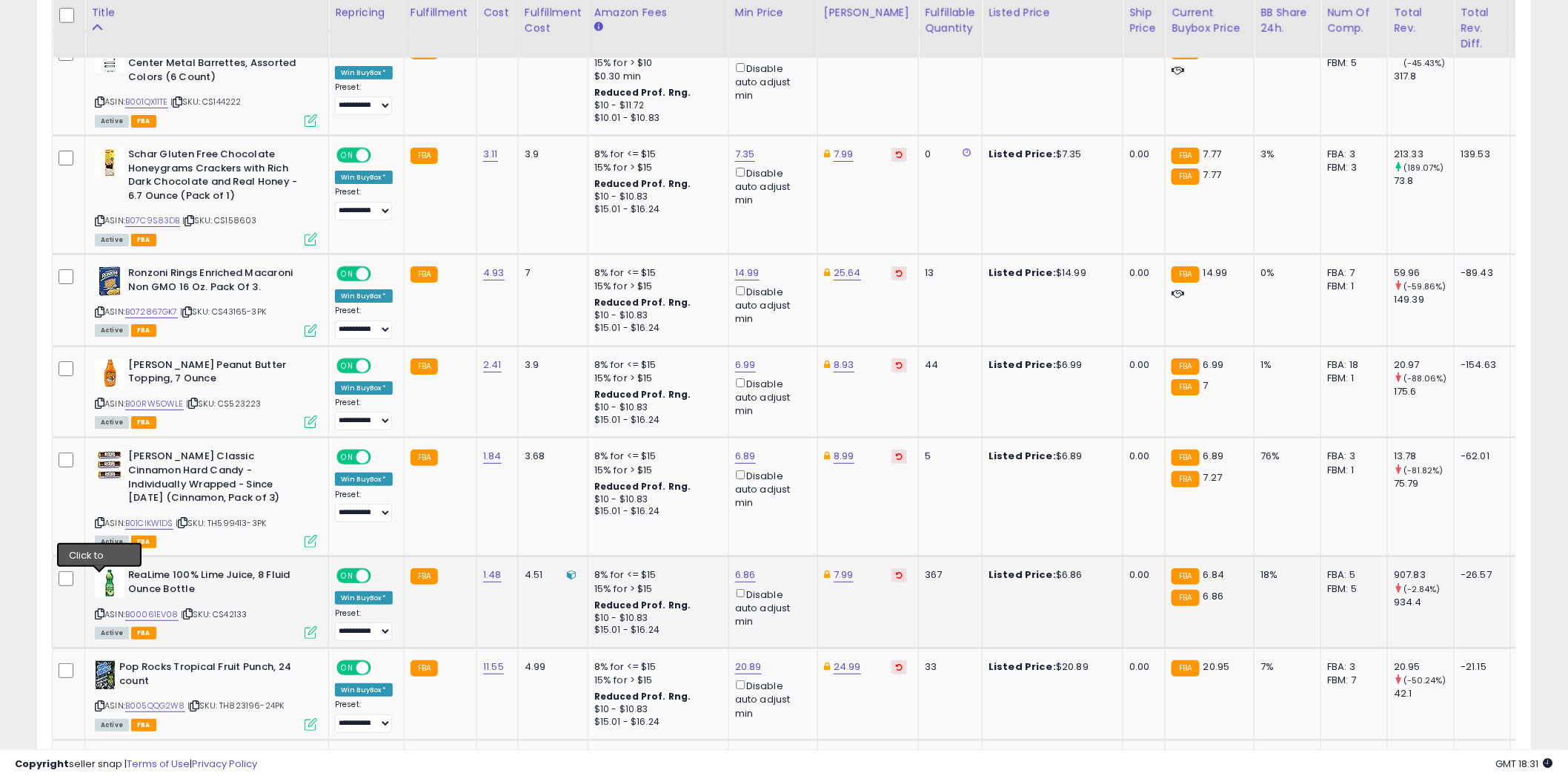
click at [100, 609] on icon at bounding box center [100, 613] width 9 height 8
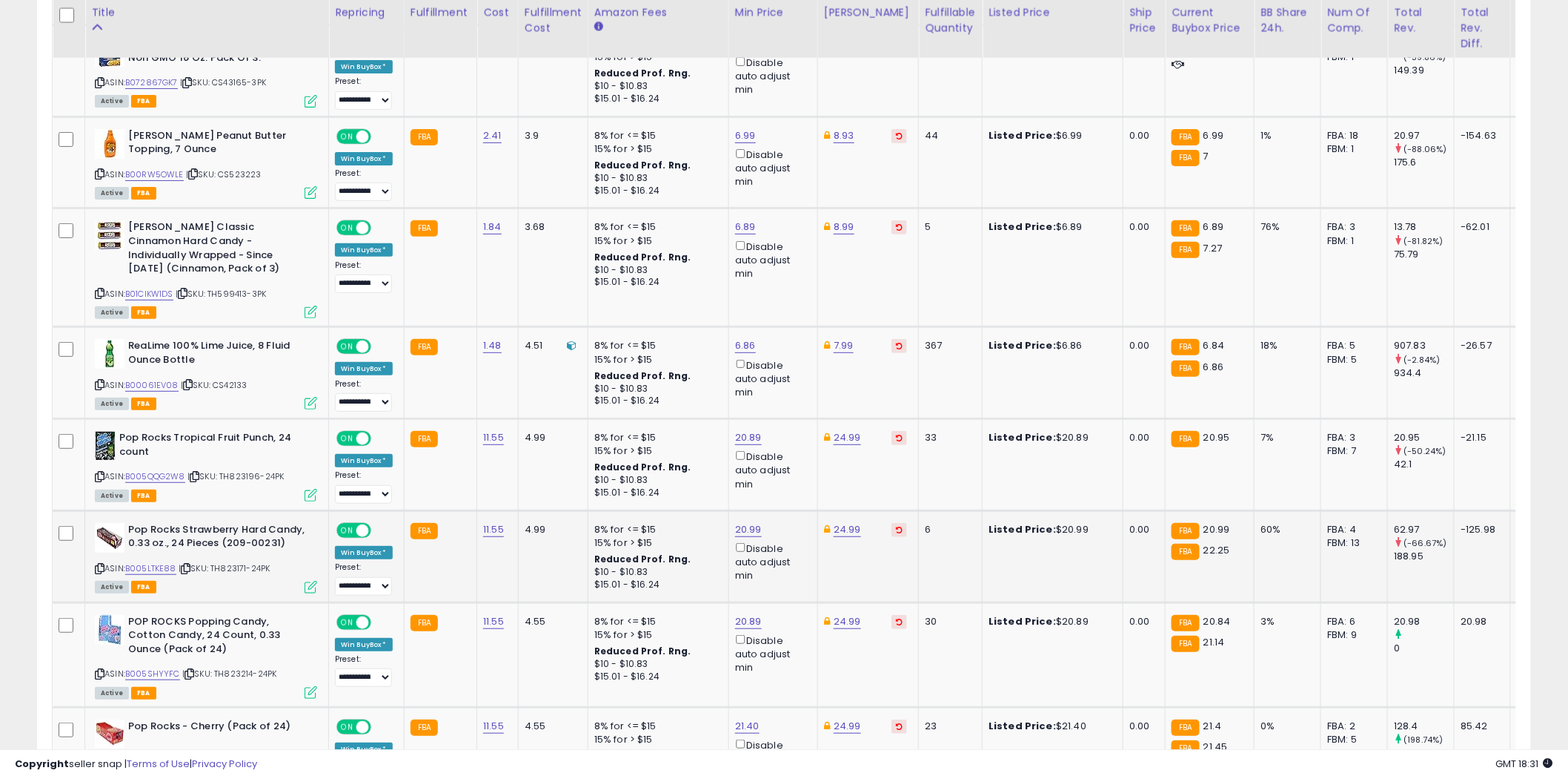
scroll to position [2450, 0]
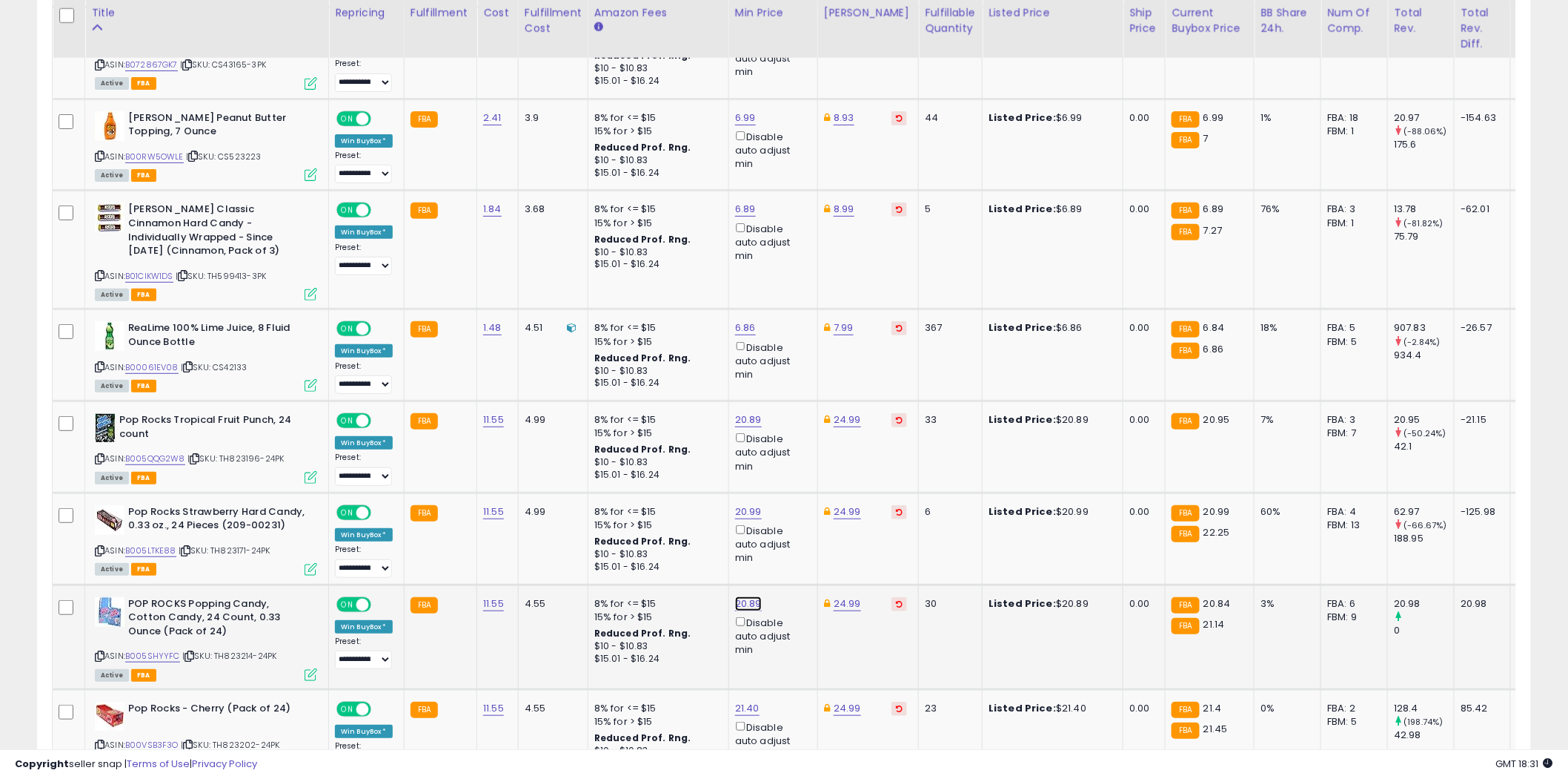
click at [754, 596] on link "20.89" at bounding box center [748, 603] width 26 height 15
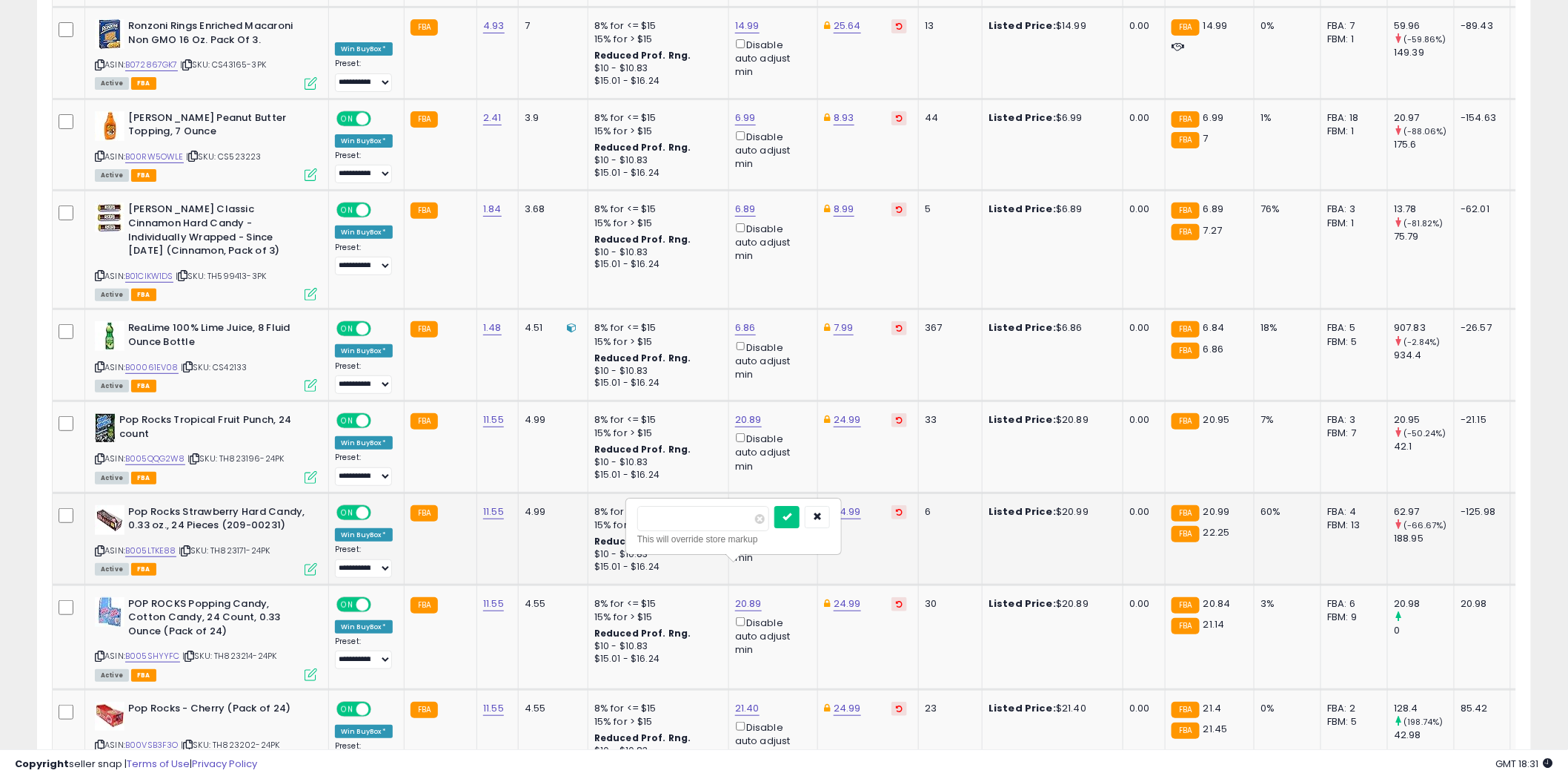
scroll to position [2368, 0]
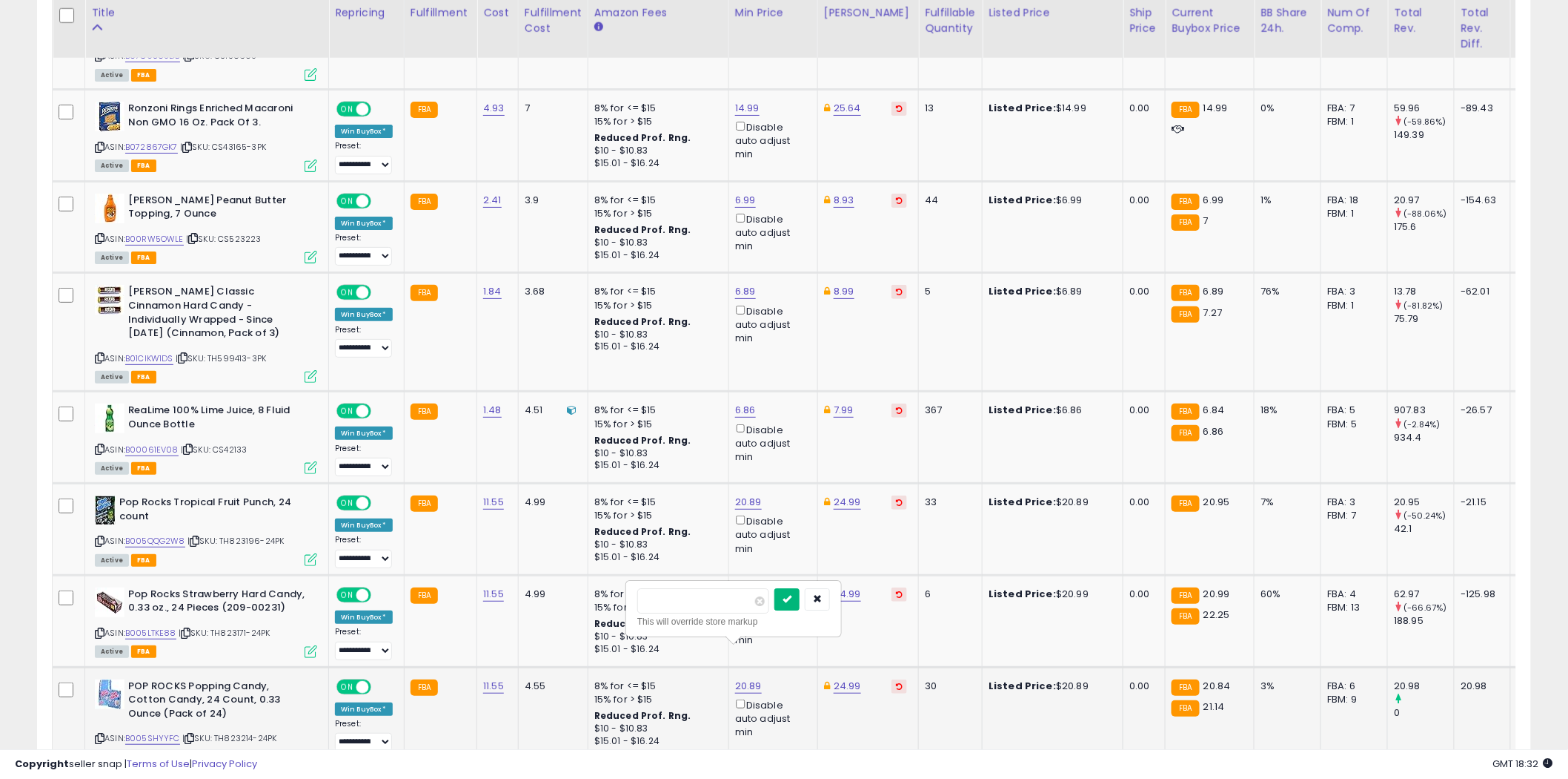
type input "*****"
click at [800, 591] on button "submit" at bounding box center [787, 599] width 25 height 23
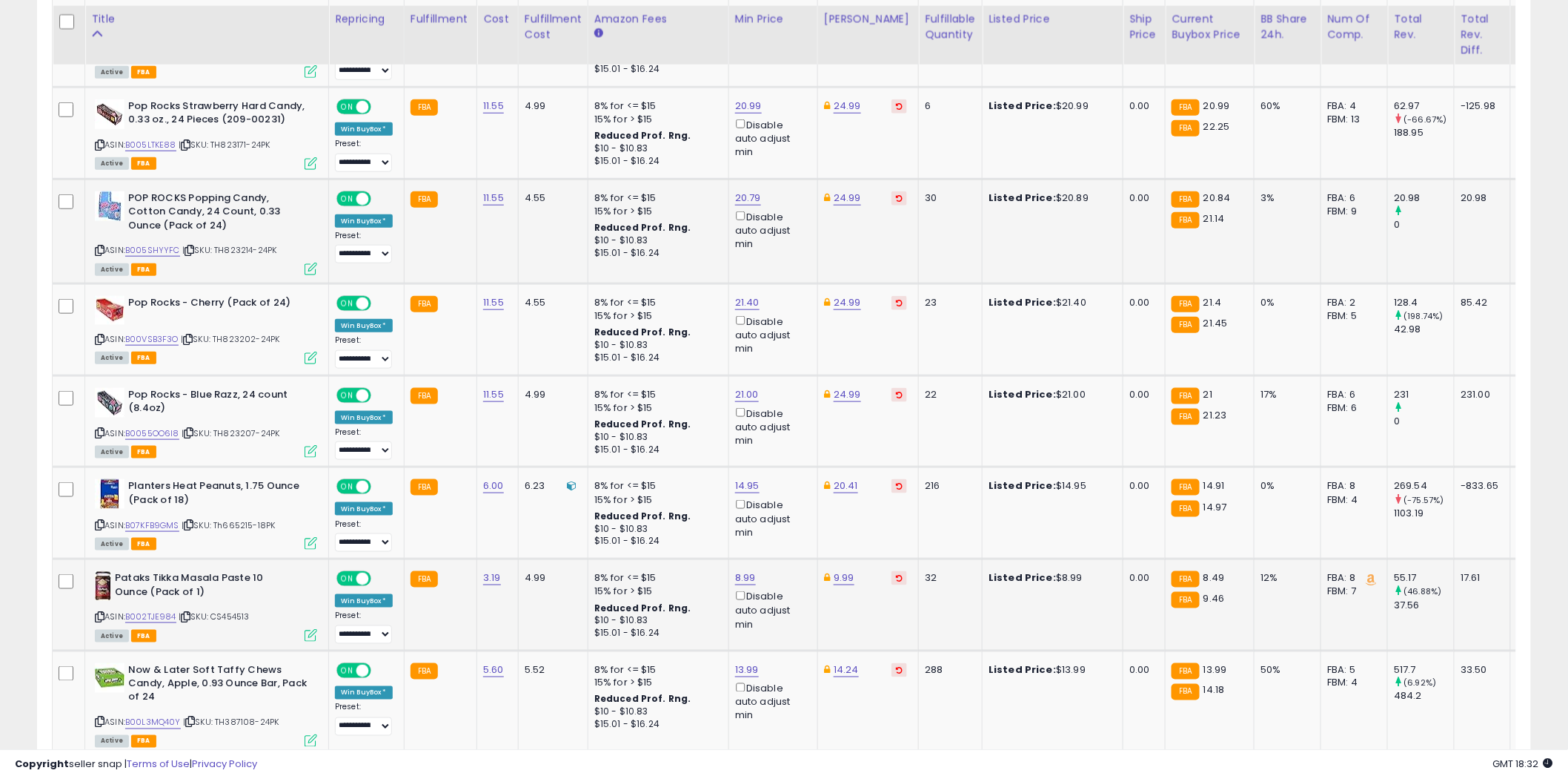
scroll to position [2862, 0]
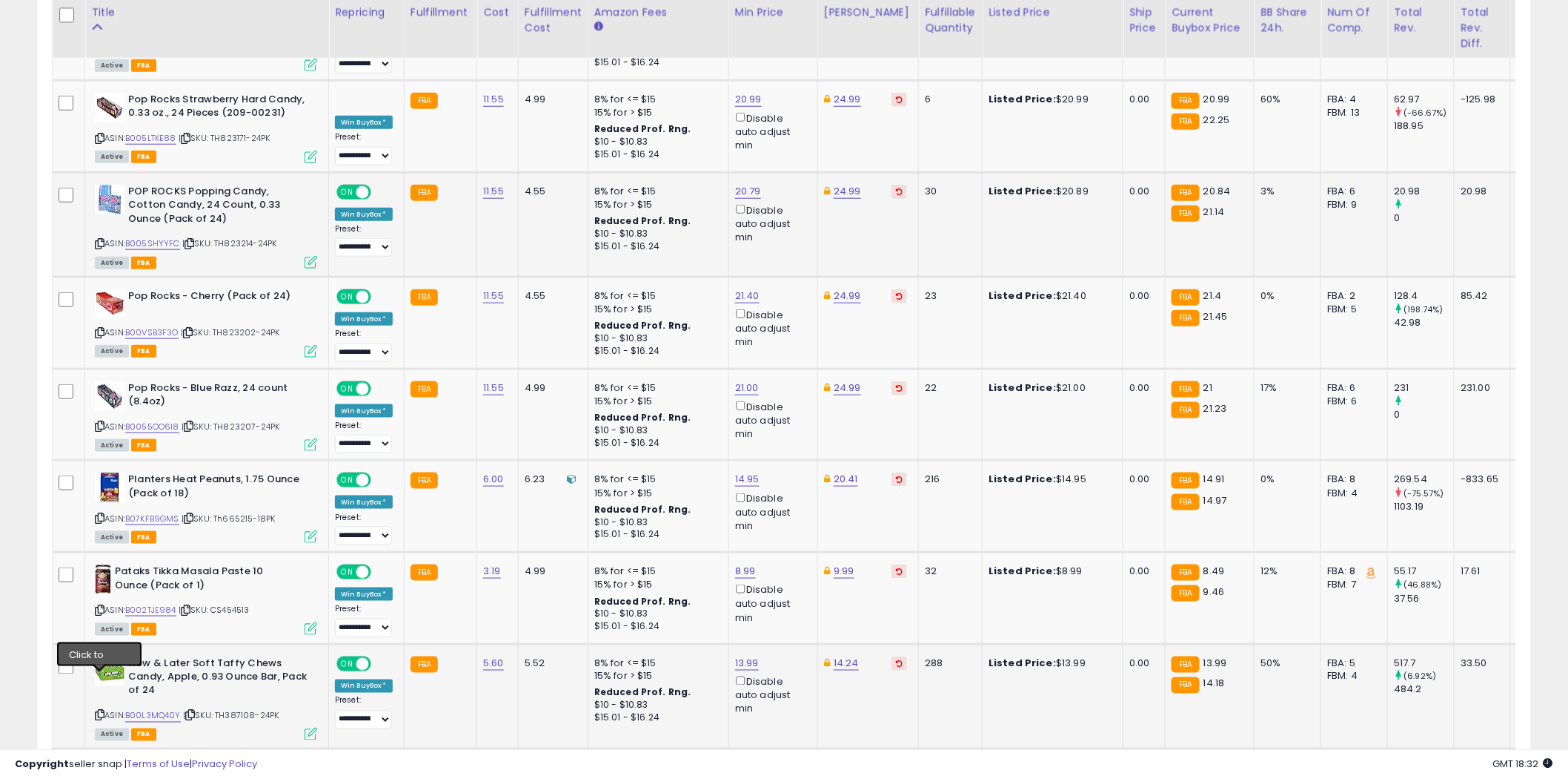
click at [101, 711] on icon at bounding box center [100, 715] width 9 height 8
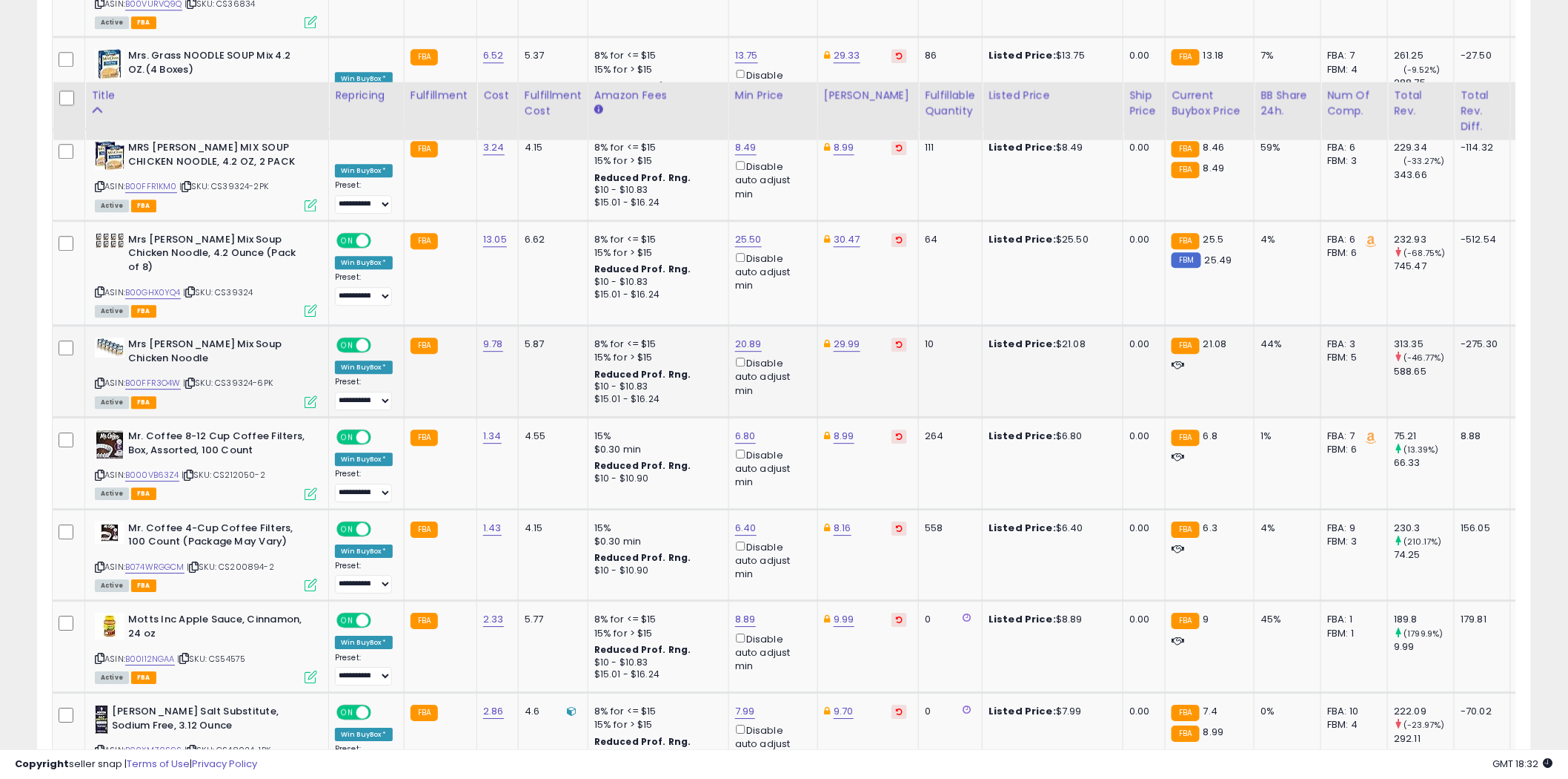
scroll to position [3933, 0]
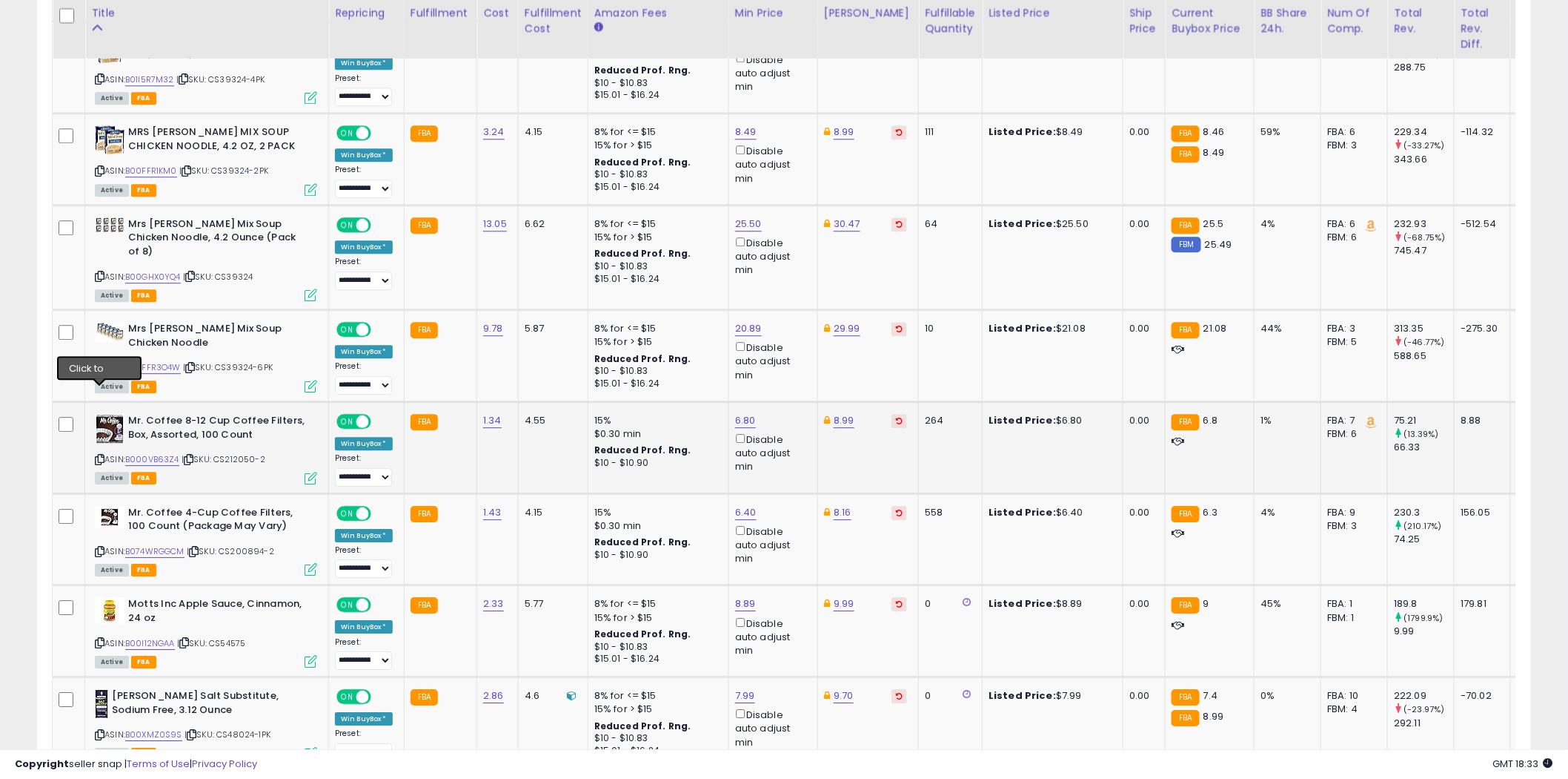
click at [101, 455] on icon at bounding box center [100, 459] width 9 height 8
click at [100, 547] on icon at bounding box center [100, 551] width 9 height 8
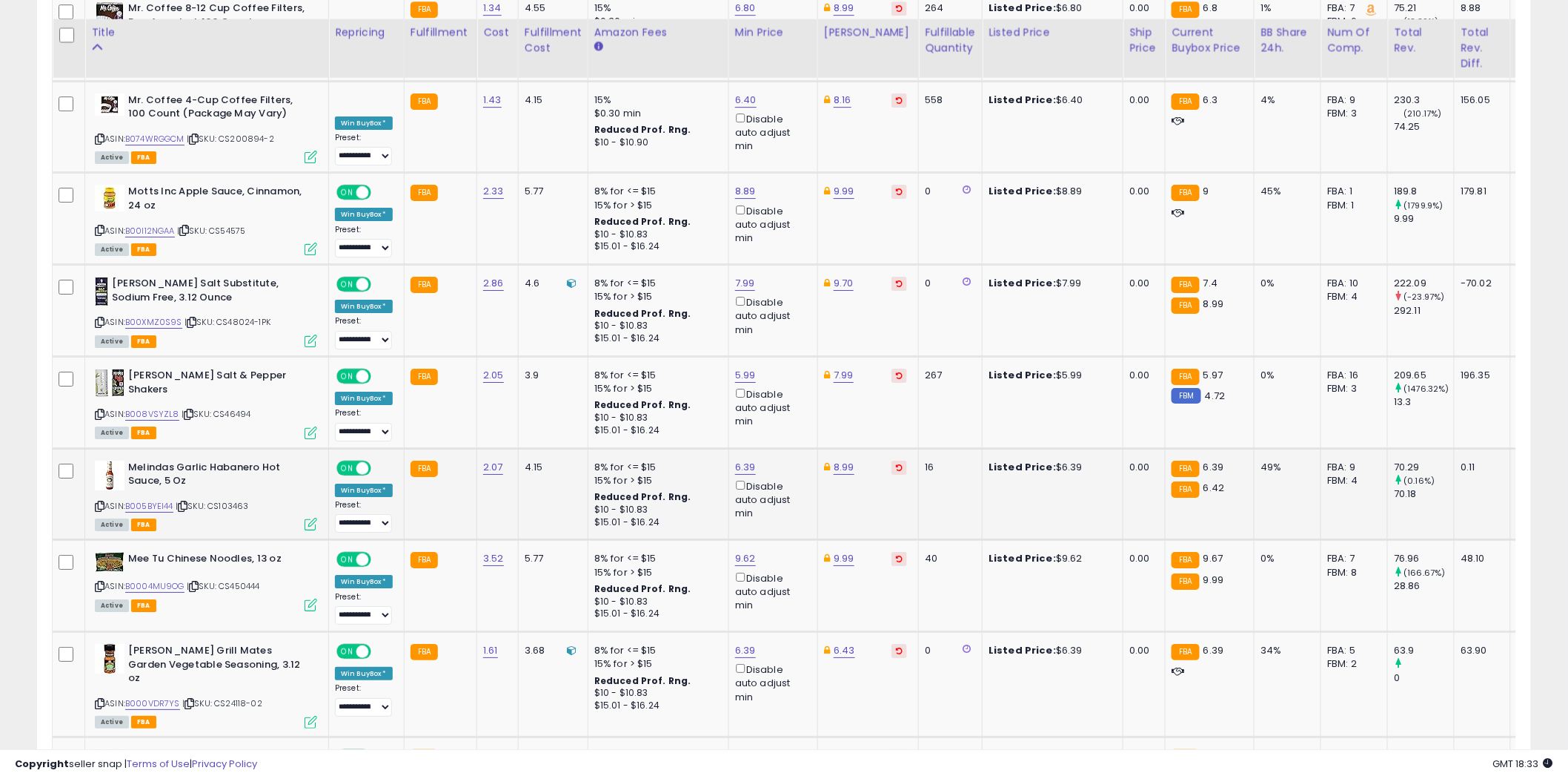
scroll to position [4428, 0]
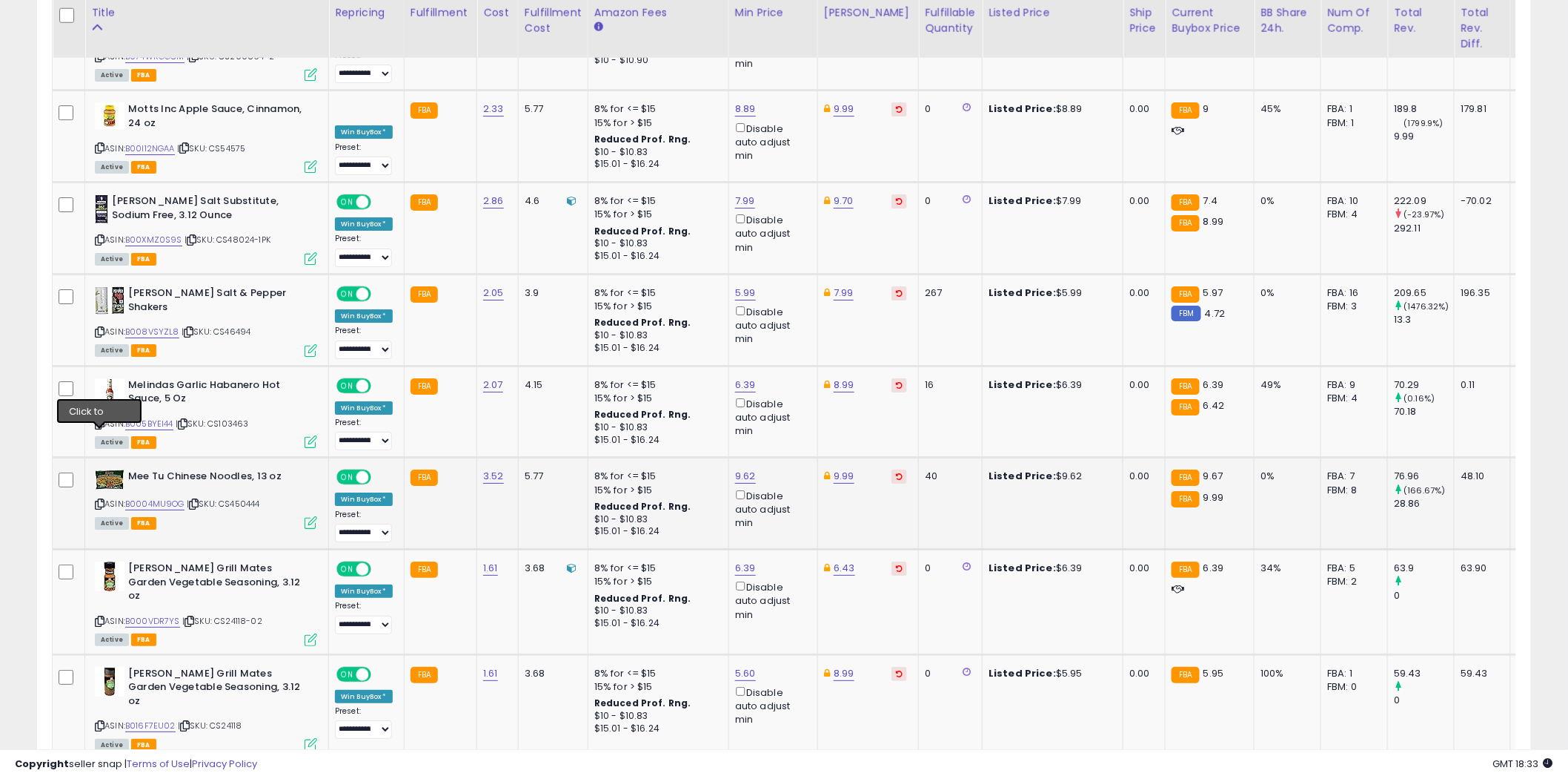
click at [100, 500] on icon at bounding box center [100, 504] width 9 height 8
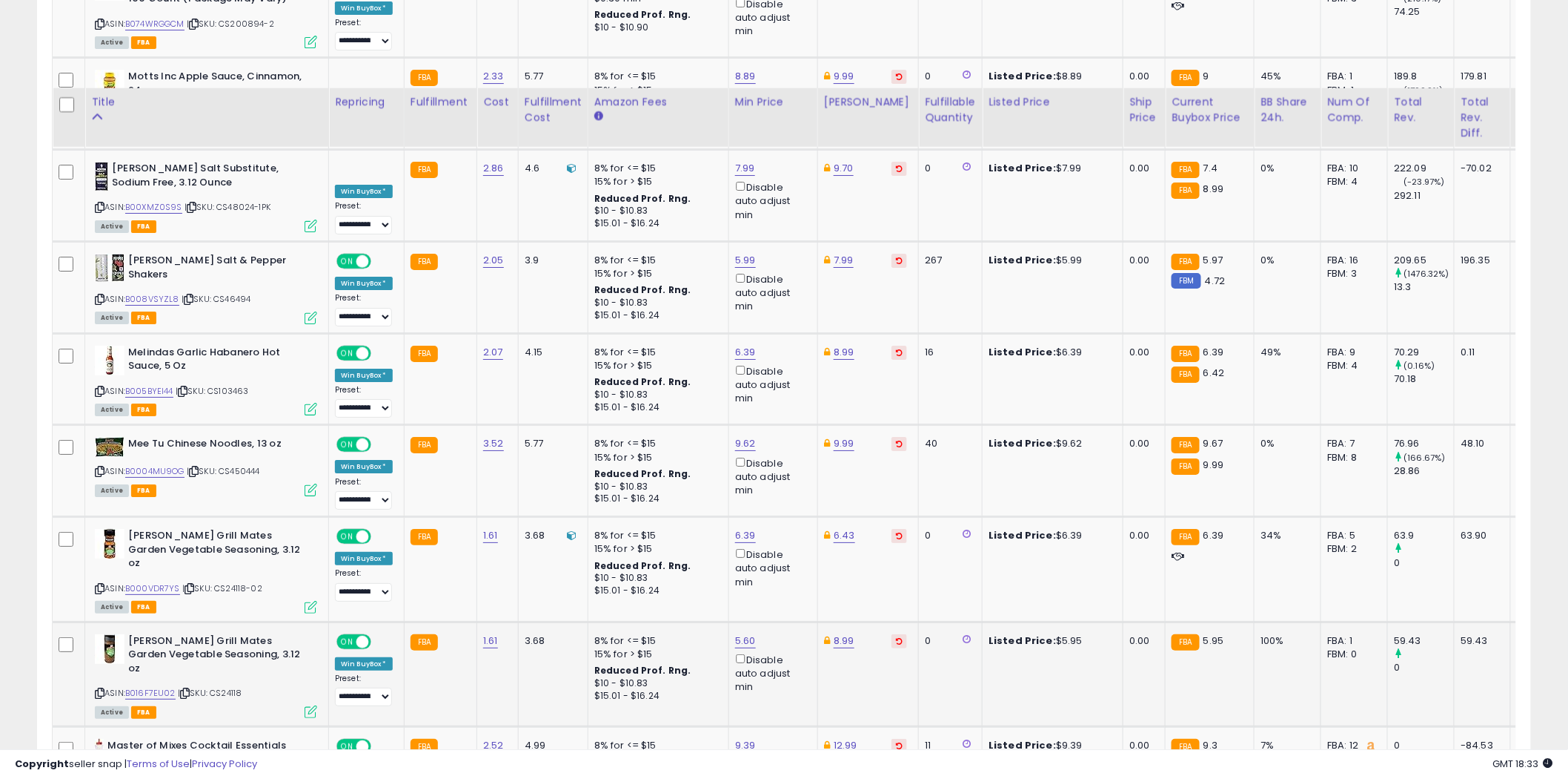
scroll to position [4592, 0]
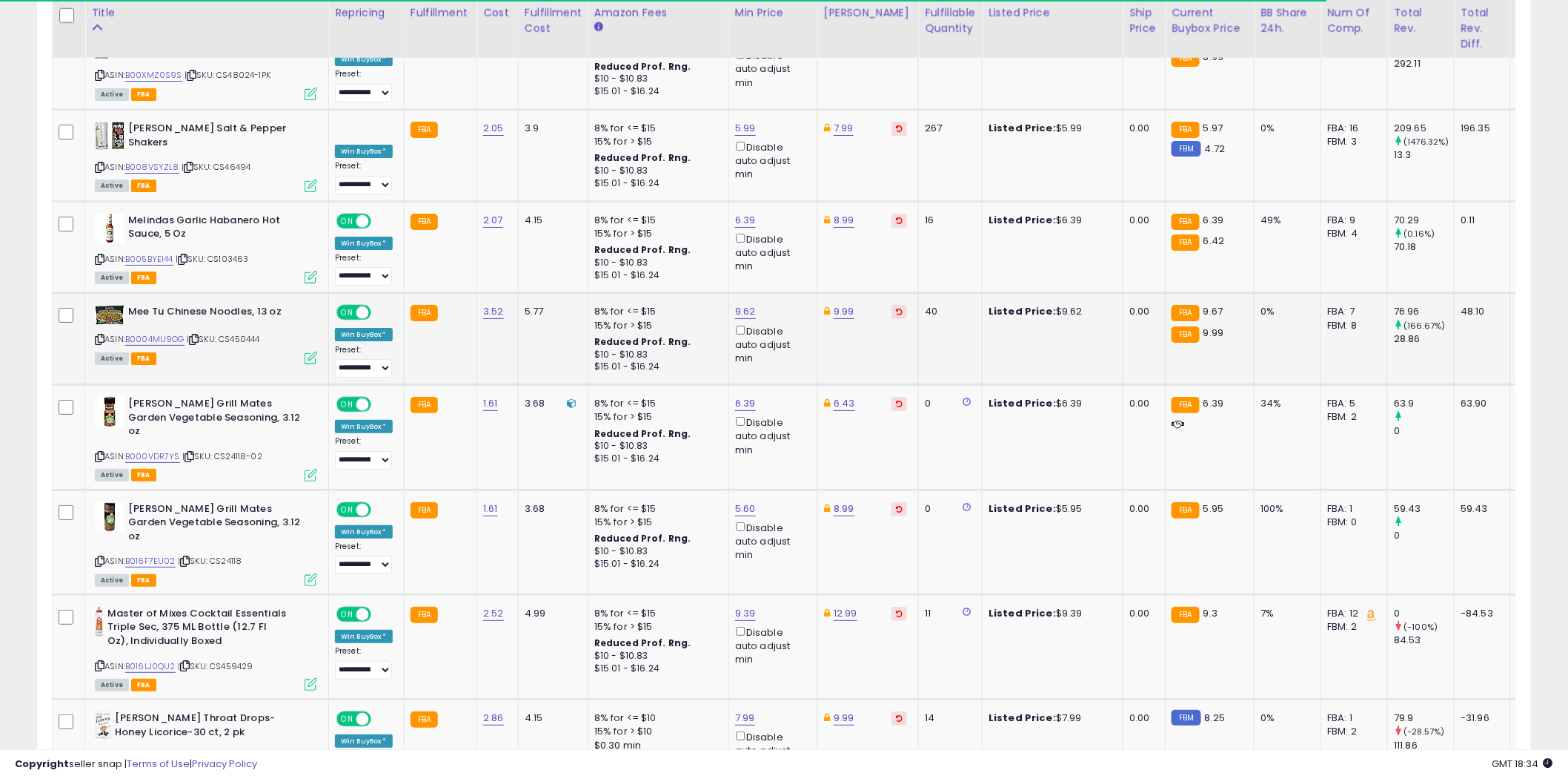
drag, startPoint x: 118, startPoint y: 560, endPoint x: 544, endPoint y: 287, distance: 506.0
click at [544, 293] on td "5.77" at bounding box center [553, 339] width 70 height 92
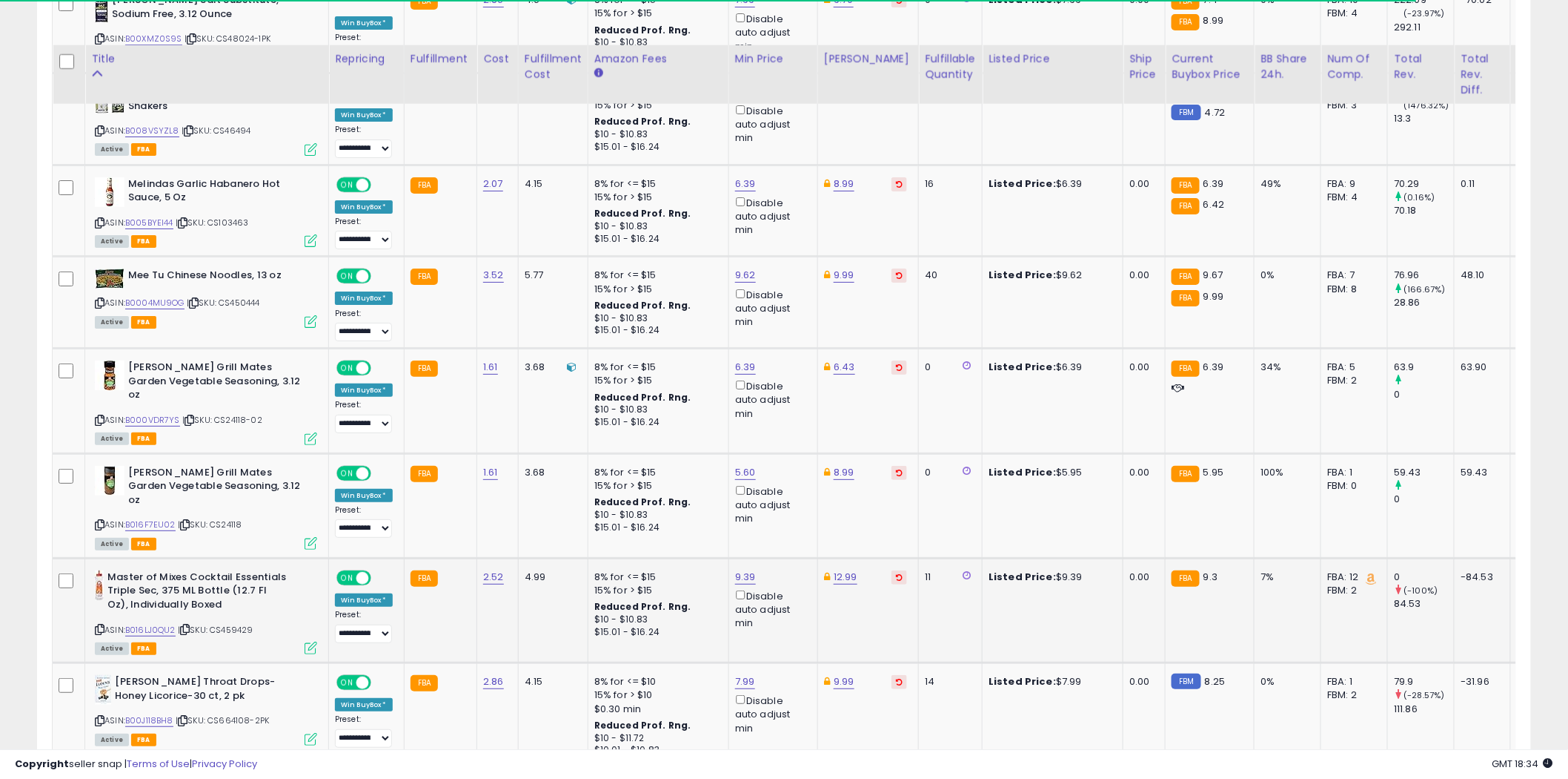
scroll to position [4675, 0]
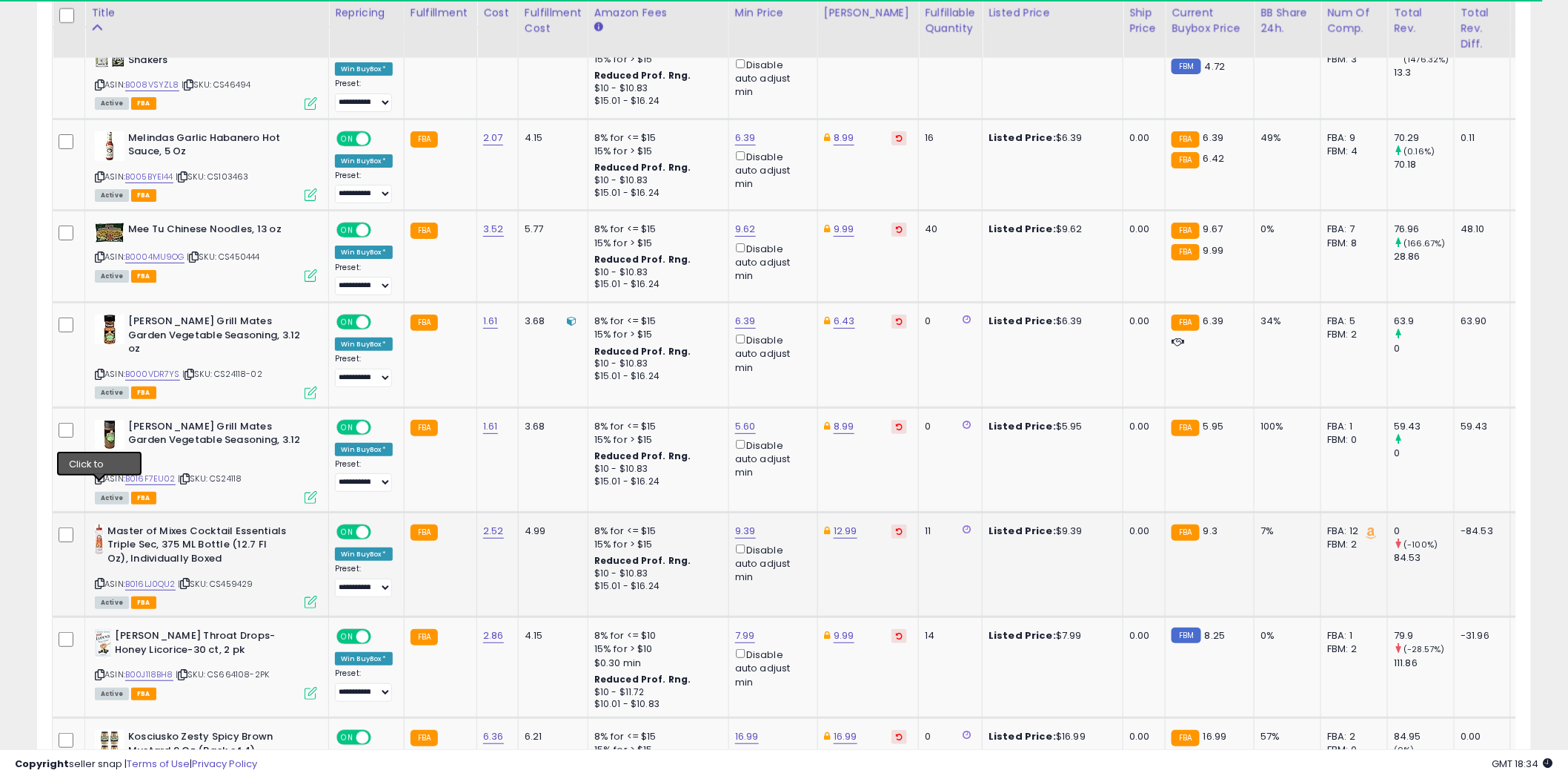
click at [99, 579] on icon at bounding box center [100, 583] width 9 height 8
click at [746, 524] on link "9.39" at bounding box center [745, 531] width 21 height 15
type input "****"
click at [789, 380] on icon "submit" at bounding box center [783, 383] width 9 height 9
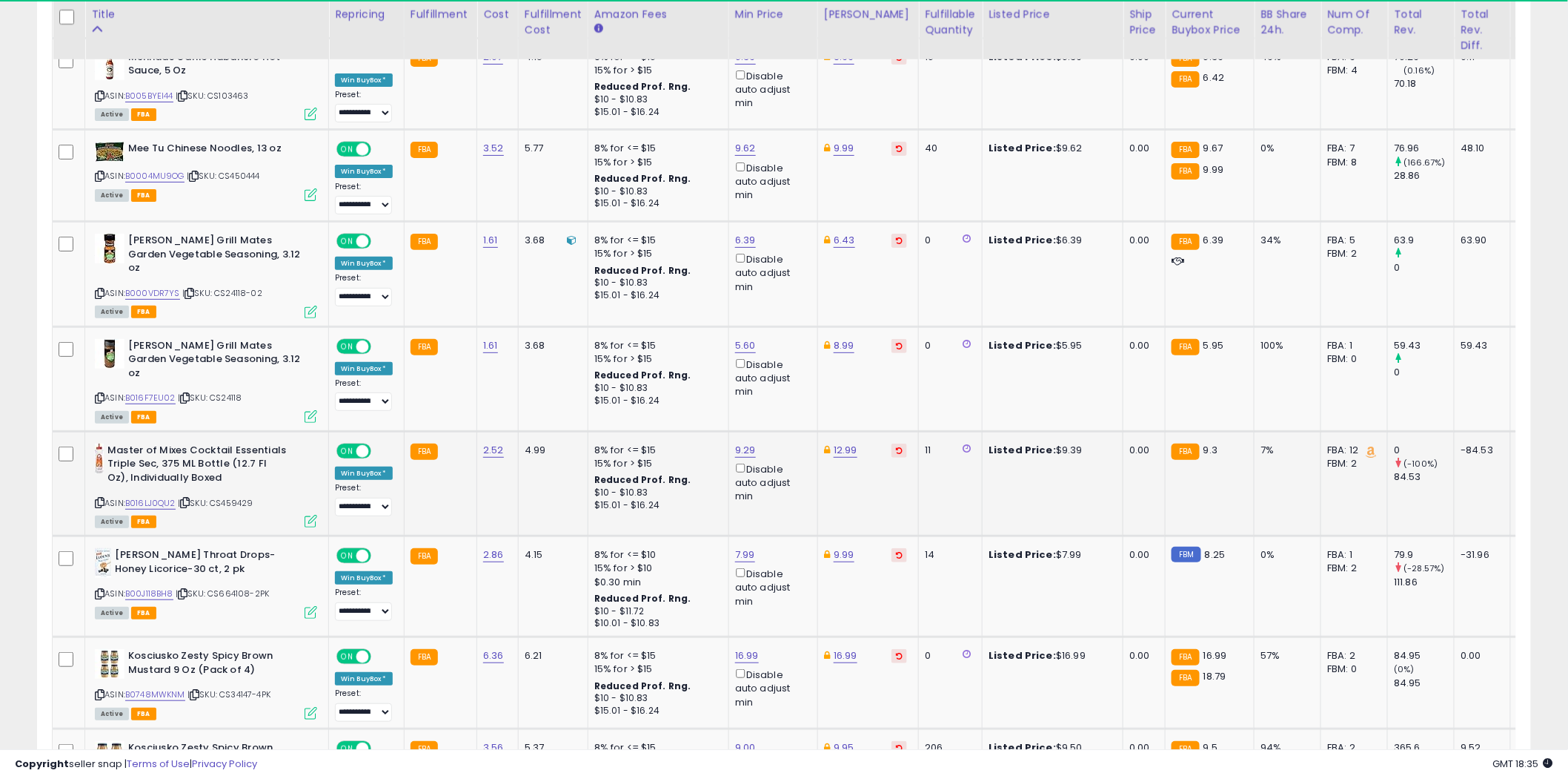
scroll to position [4757, 0]
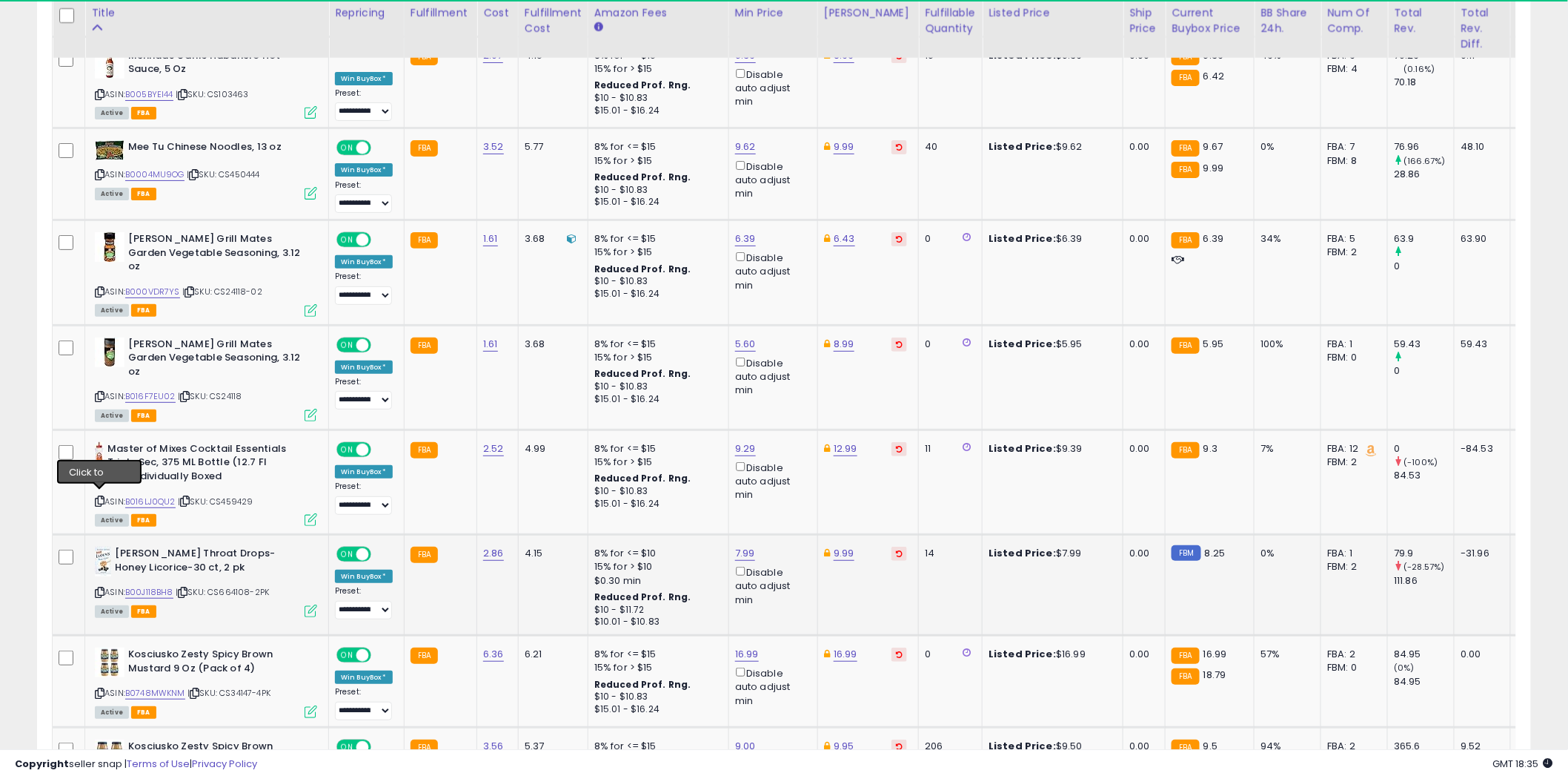
click at [101, 588] on icon at bounding box center [100, 592] width 9 height 8
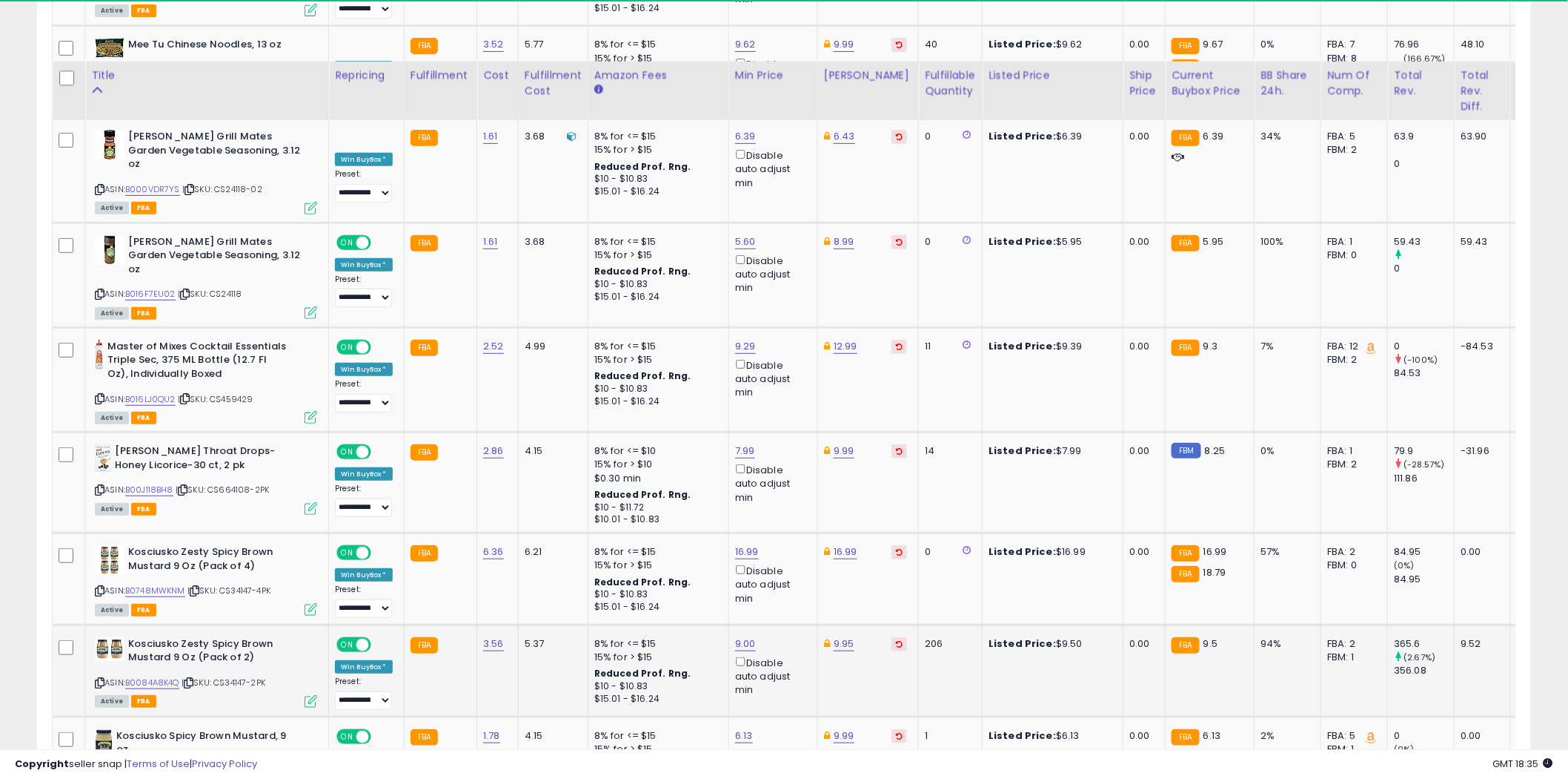
scroll to position [4922, 0]
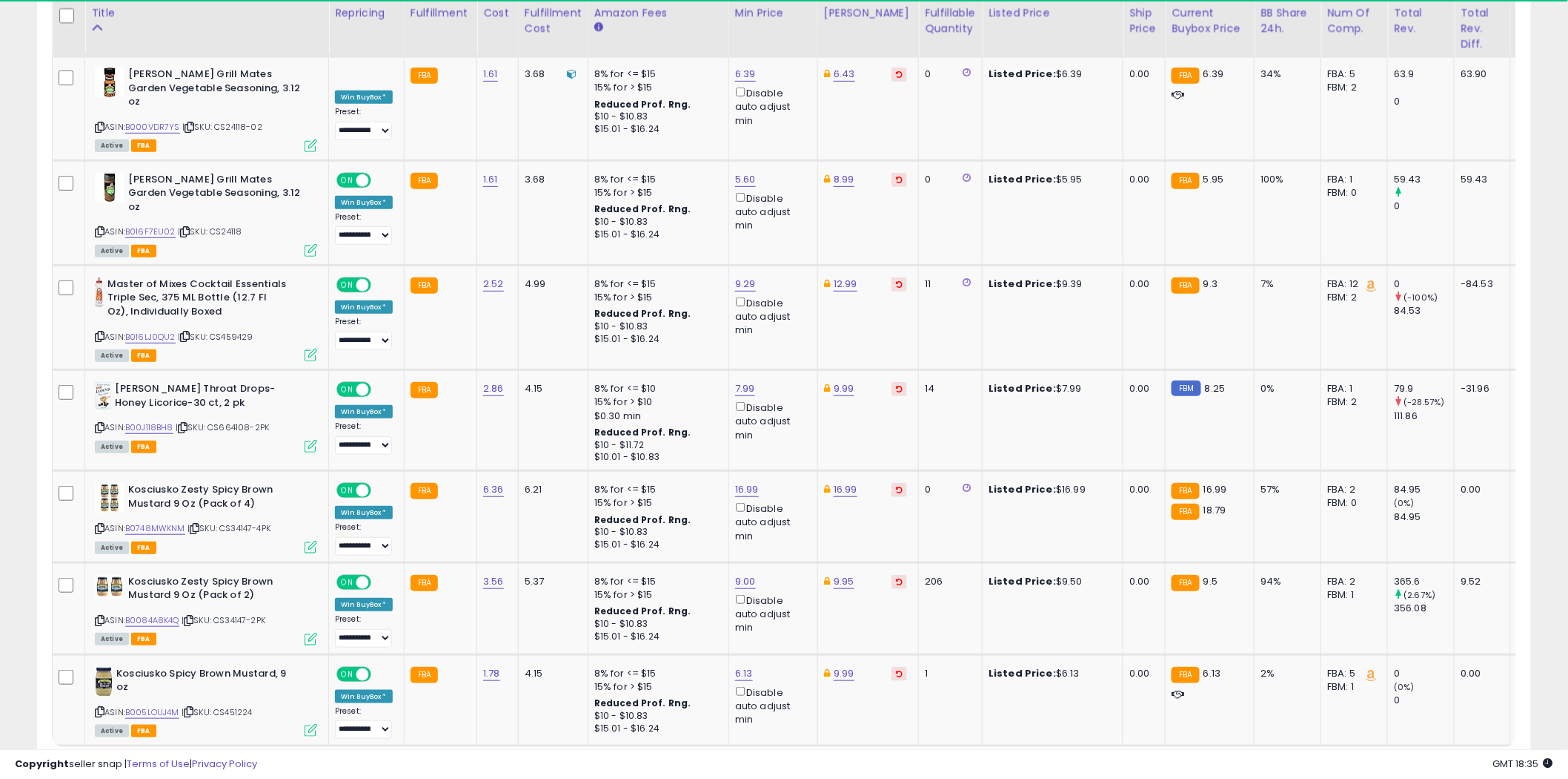
click at [1425, 762] on link "2" at bounding box center [1428, 774] width 25 height 25
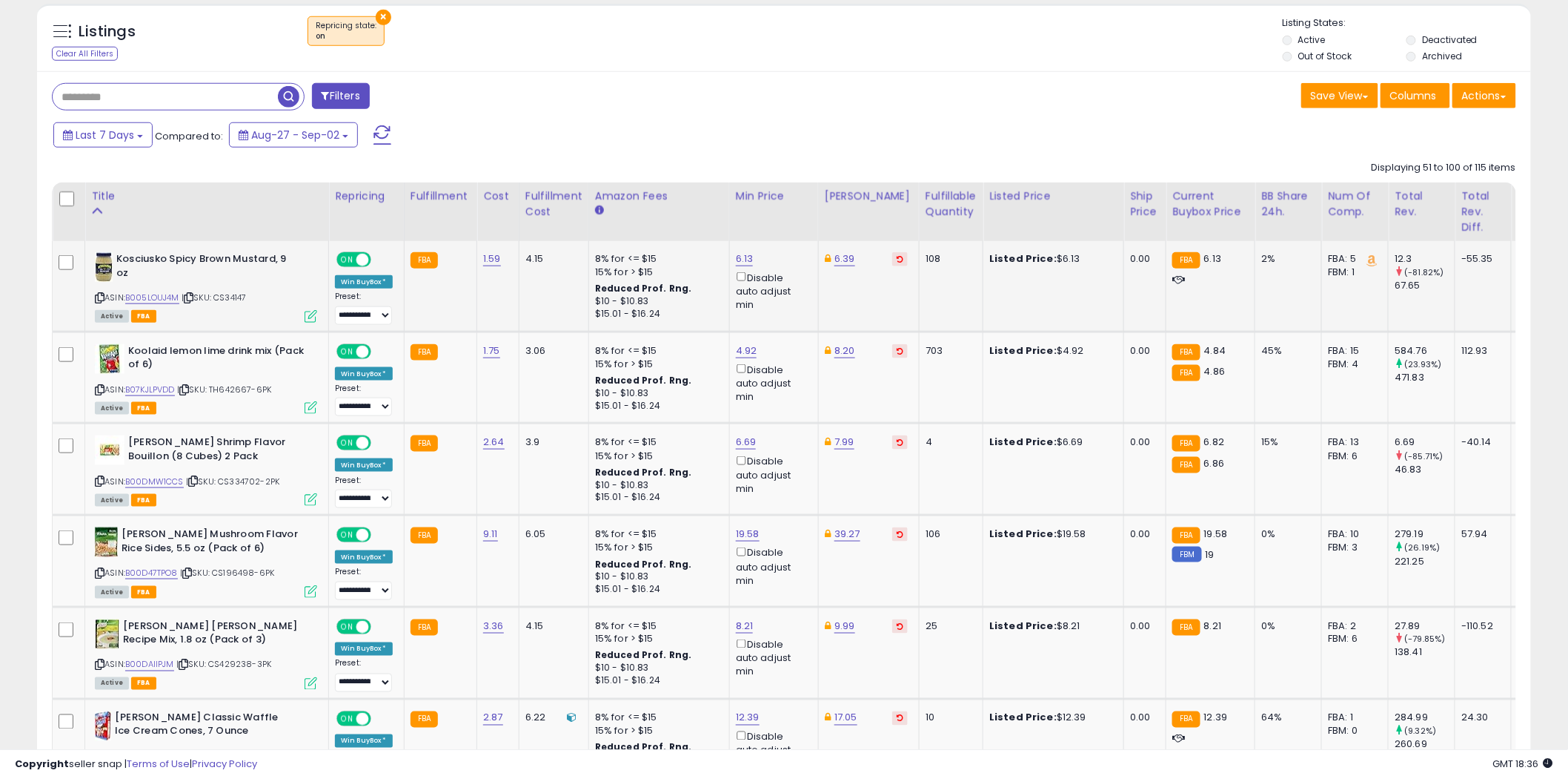
scroll to position [555, 0]
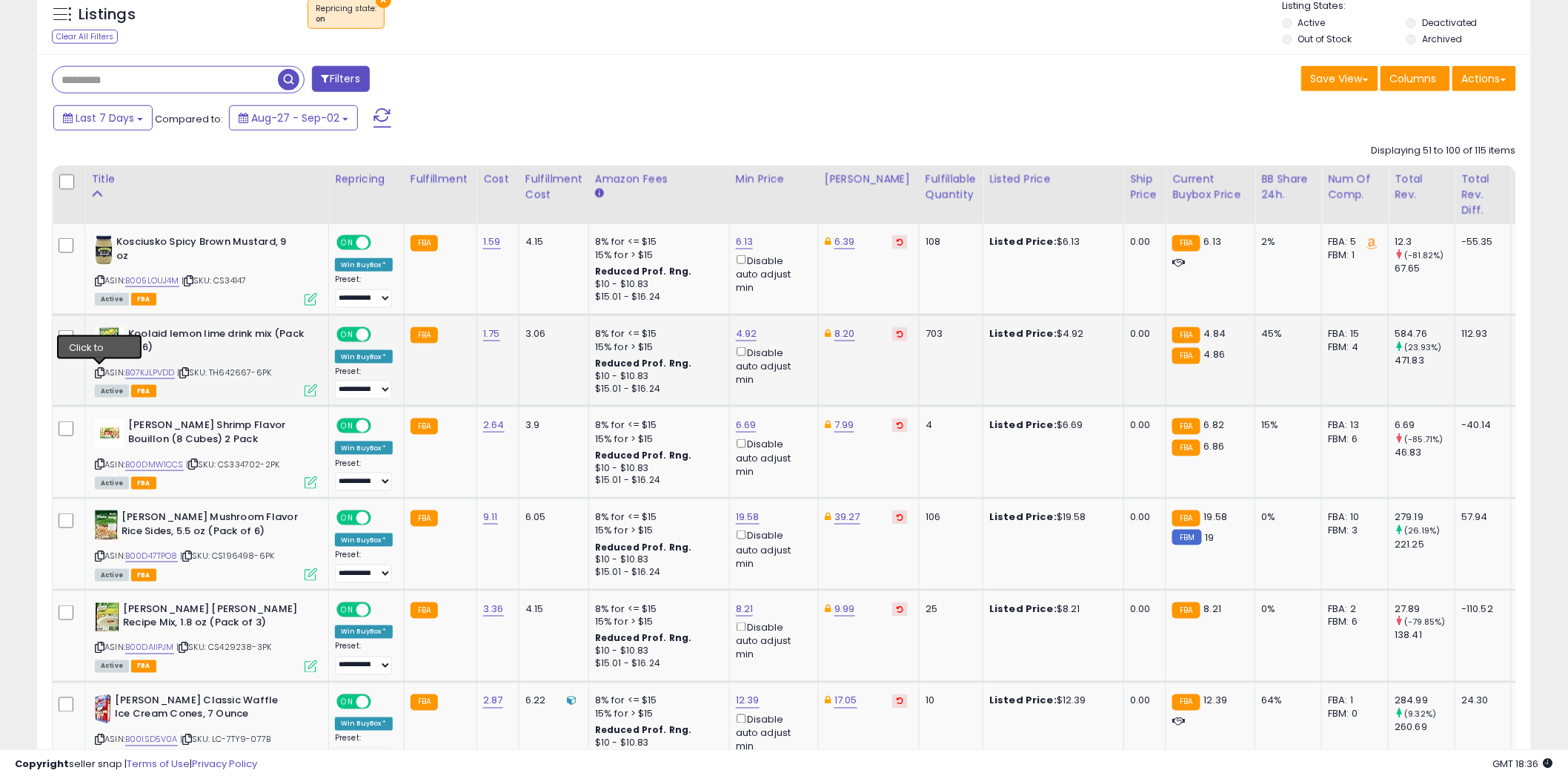
click at [100, 370] on icon at bounding box center [100, 373] width 9 height 8
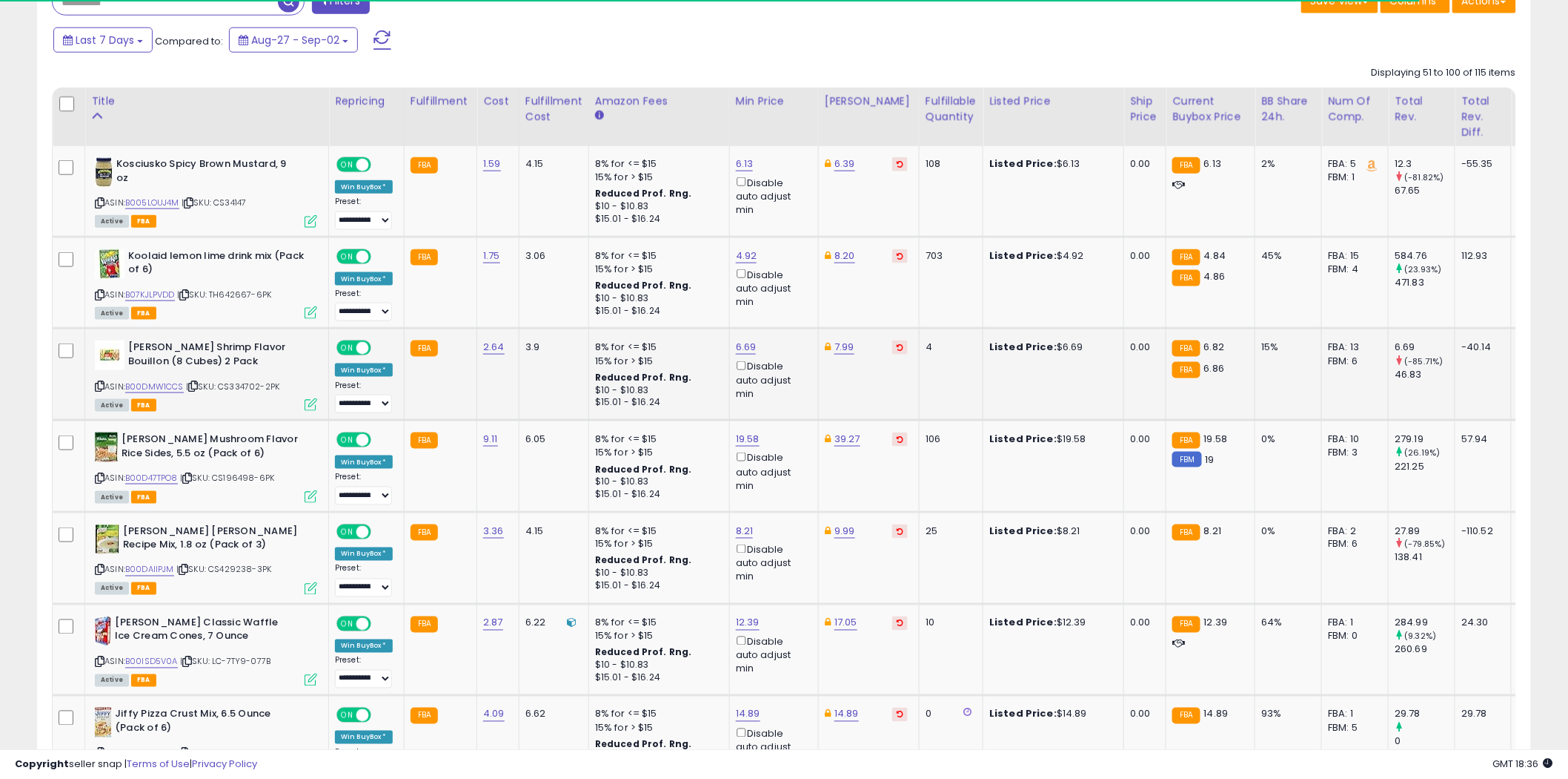
scroll to position [638, 0]
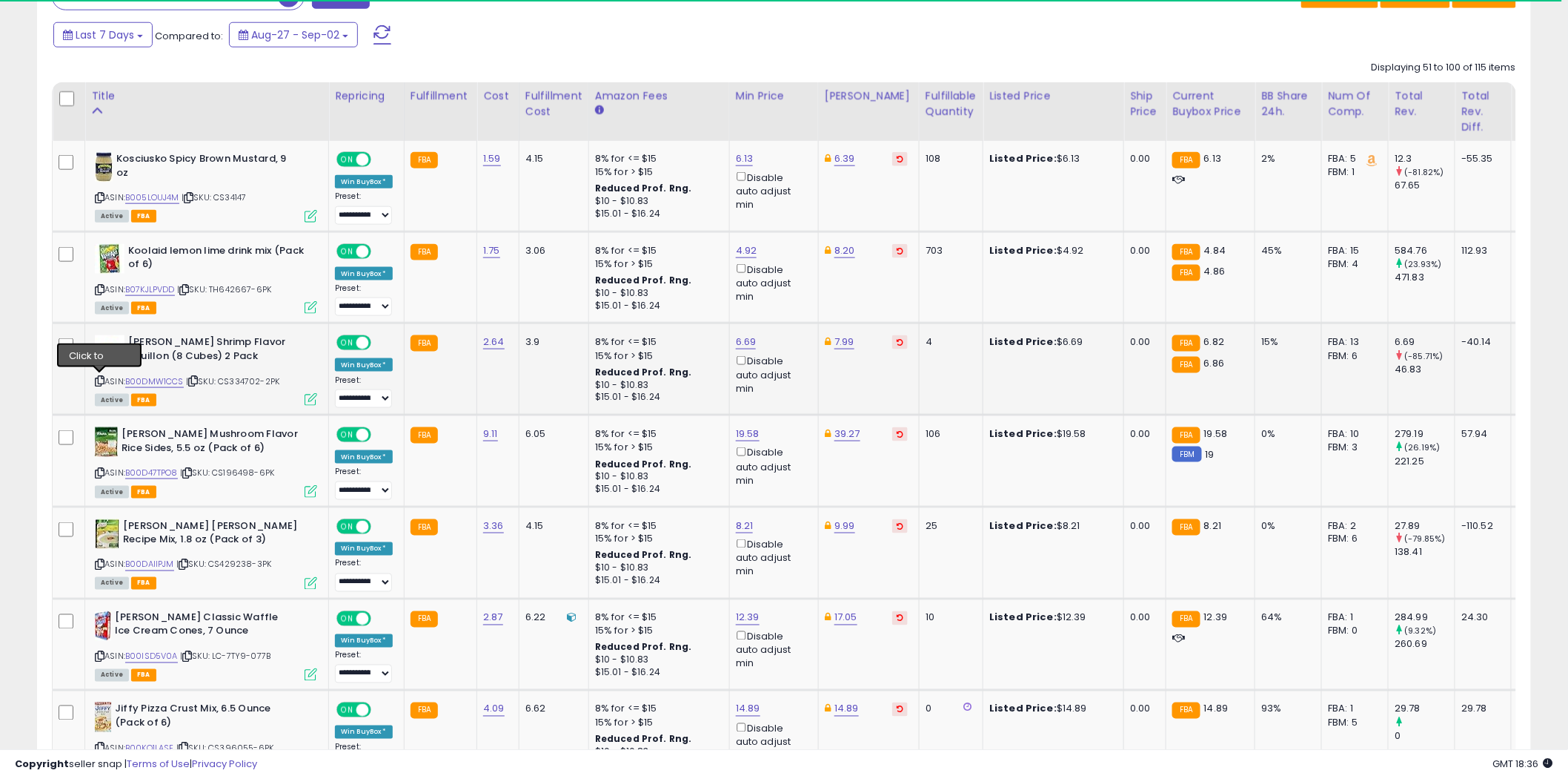
click at [99, 381] on icon at bounding box center [100, 381] width 9 height 8
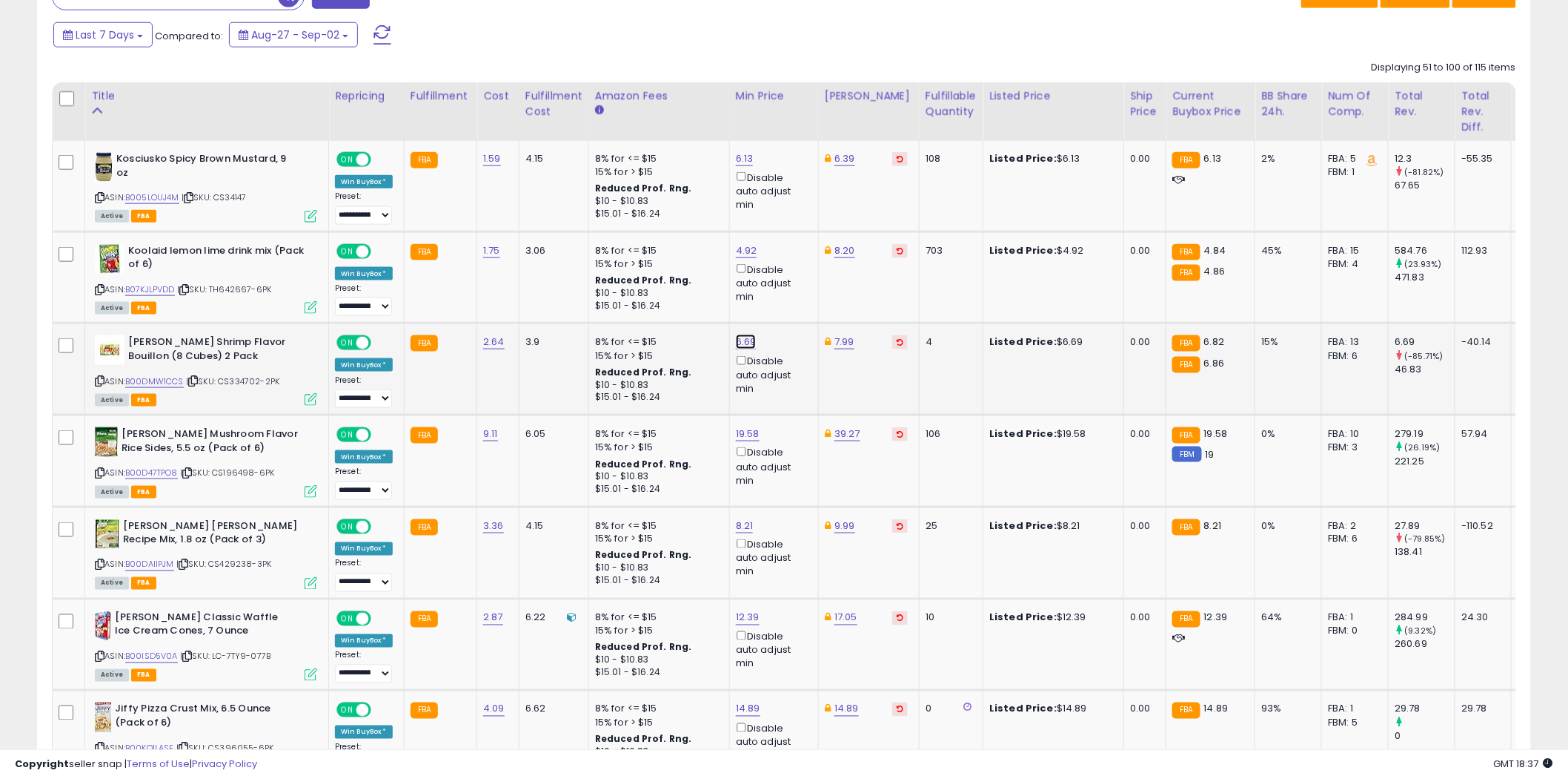
click at [748, 345] on link "6.69" at bounding box center [746, 342] width 21 height 15
type input "****"
click at [789, 290] on icon "submit" at bounding box center [783, 289] width 9 height 9
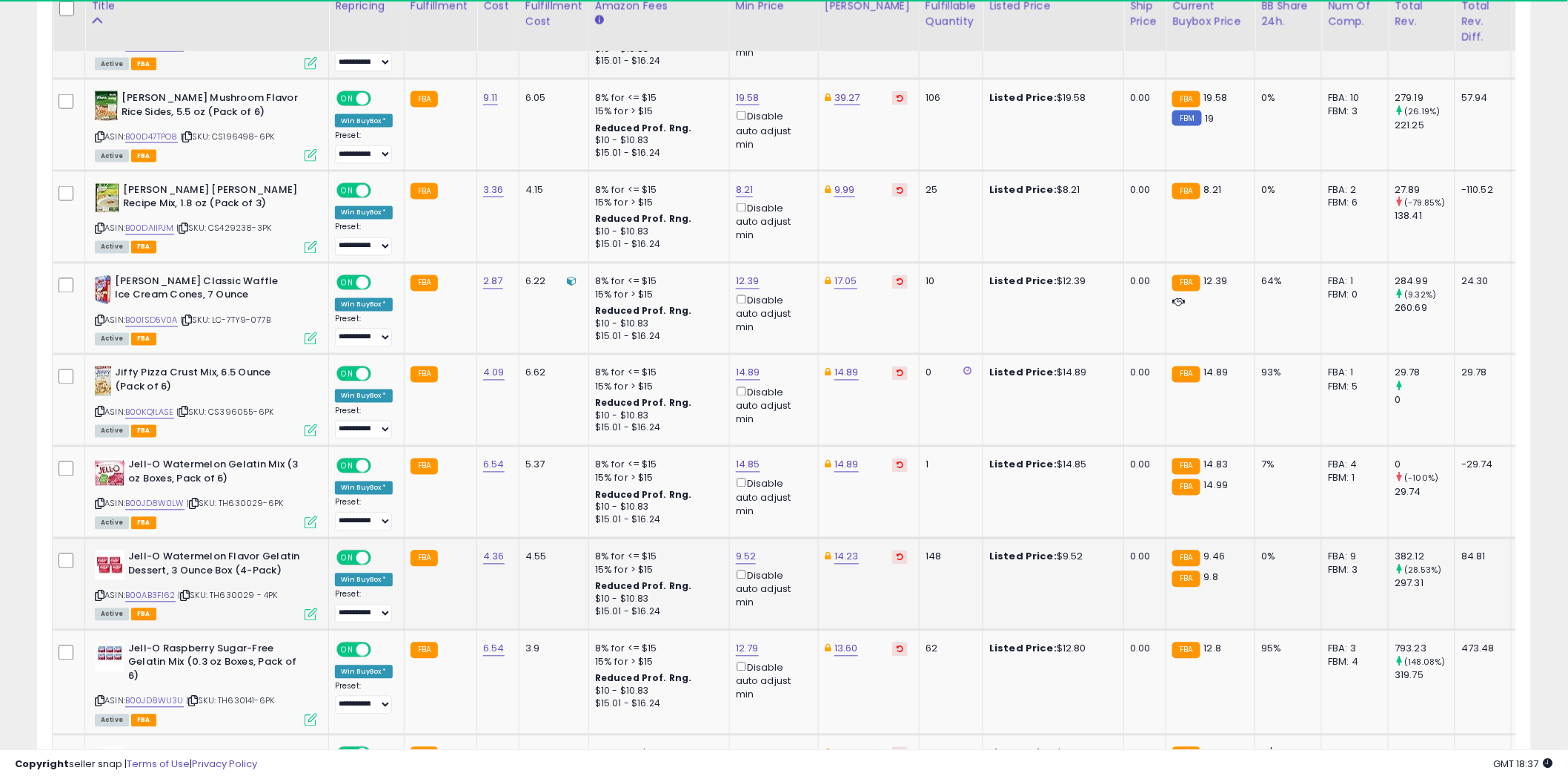
scroll to position [967, 0]
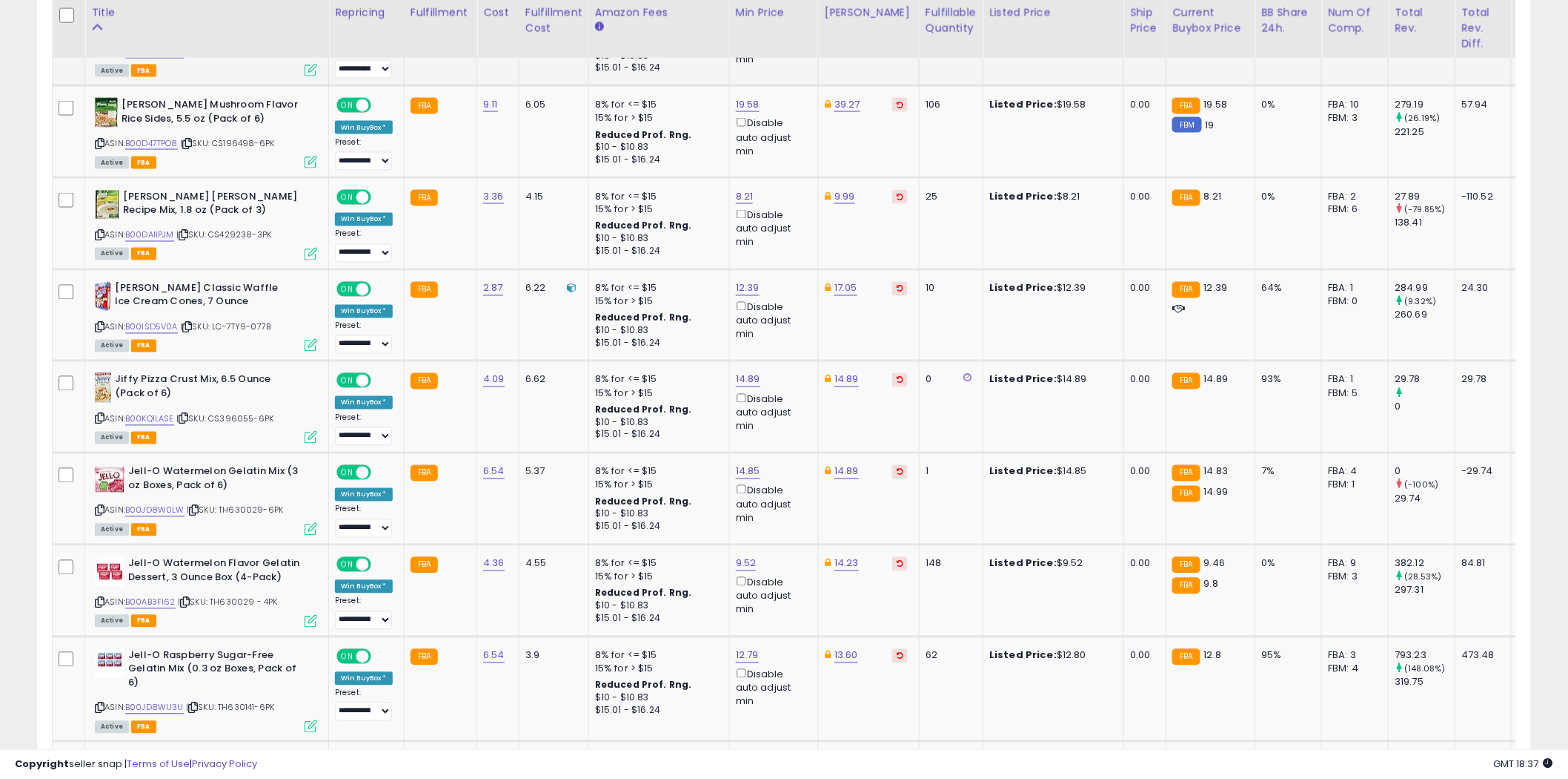
drag, startPoint x: 282, startPoint y: 605, endPoint x: 674, endPoint y: 40, distance: 687.7
click at [674, 40] on th "Amazon Fees" at bounding box center [659, 28] width 141 height 58
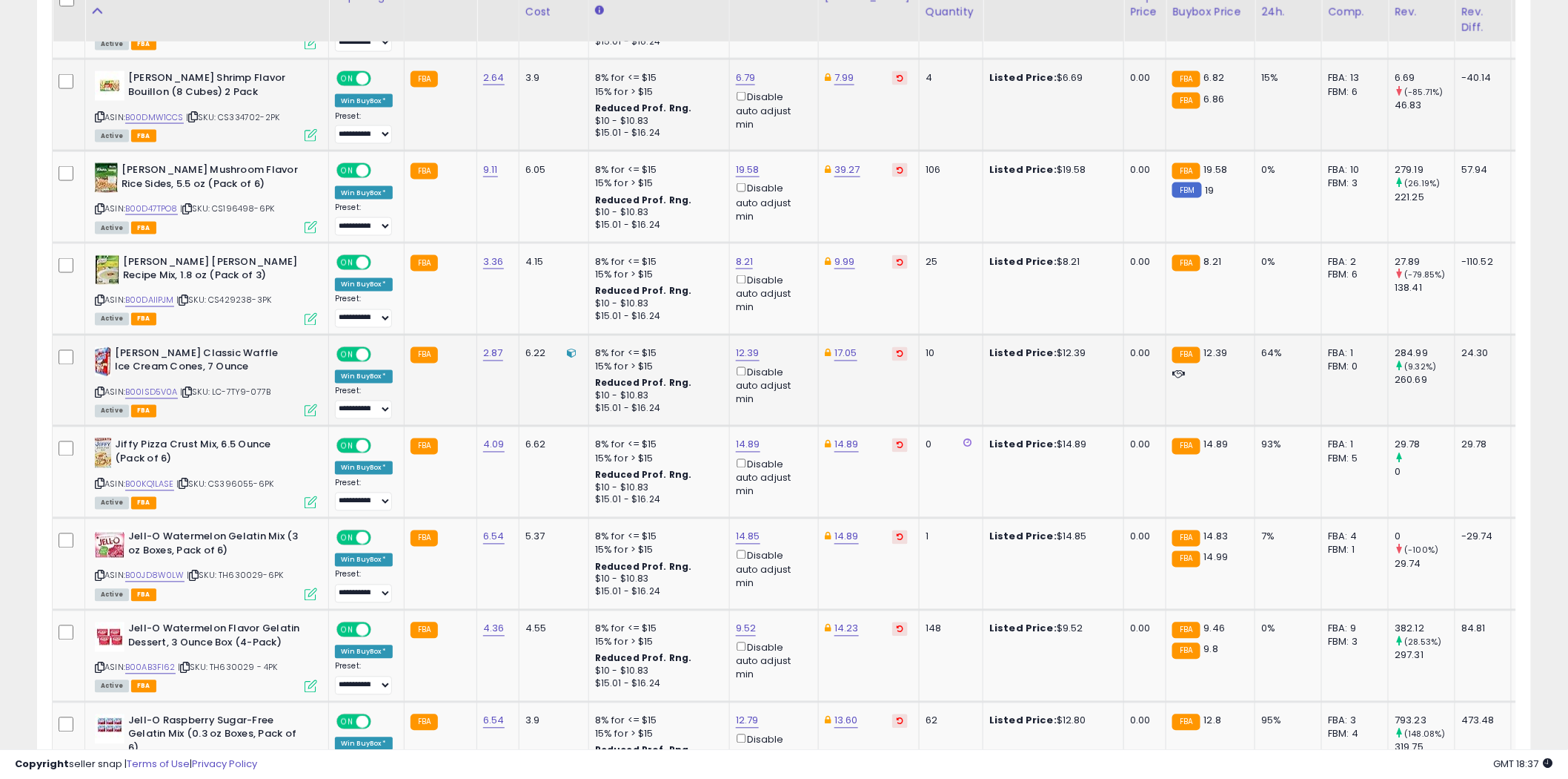
scroll to position [885, 0]
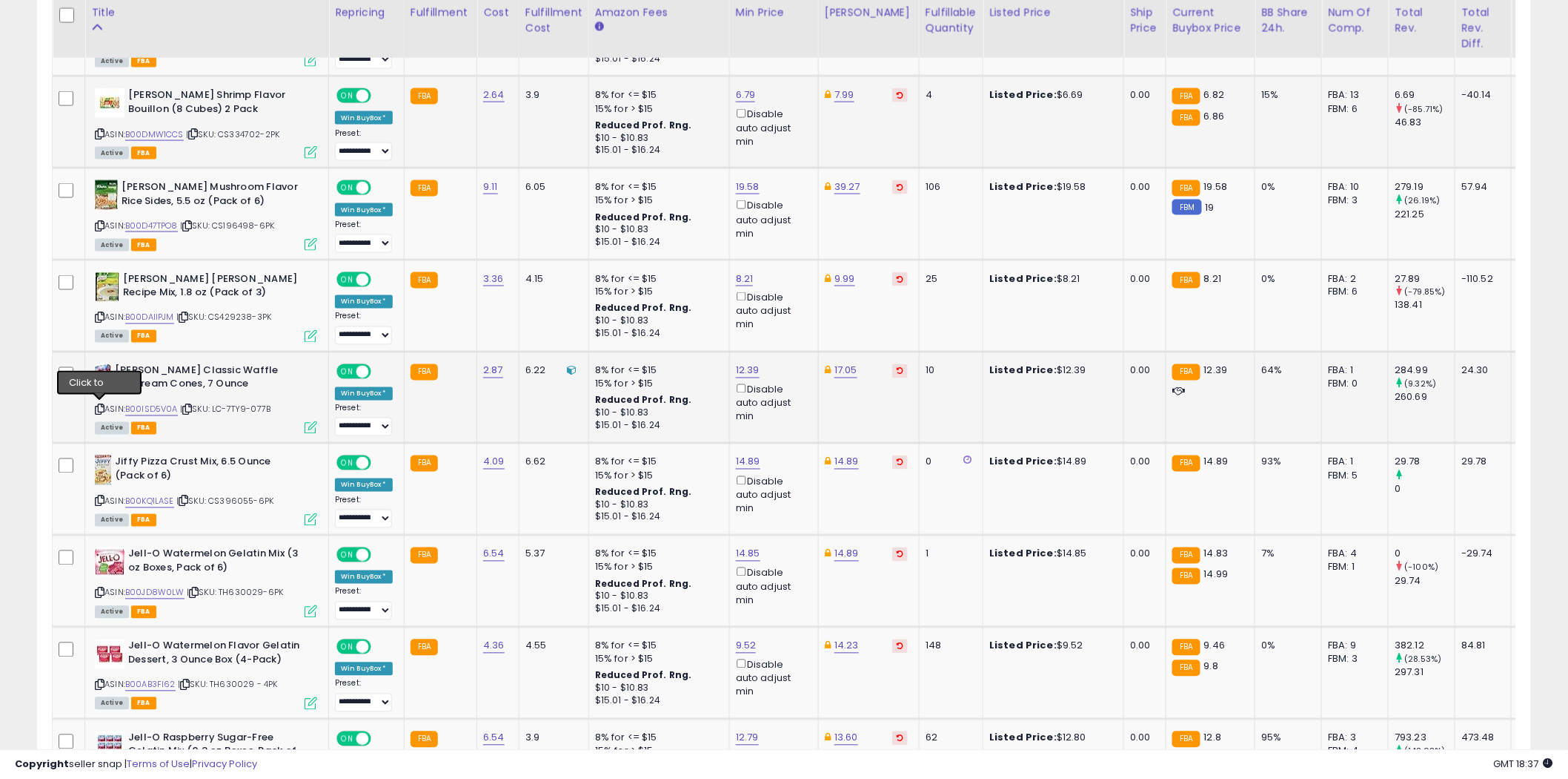
click at [100, 405] on icon at bounding box center [100, 409] width 9 height 8
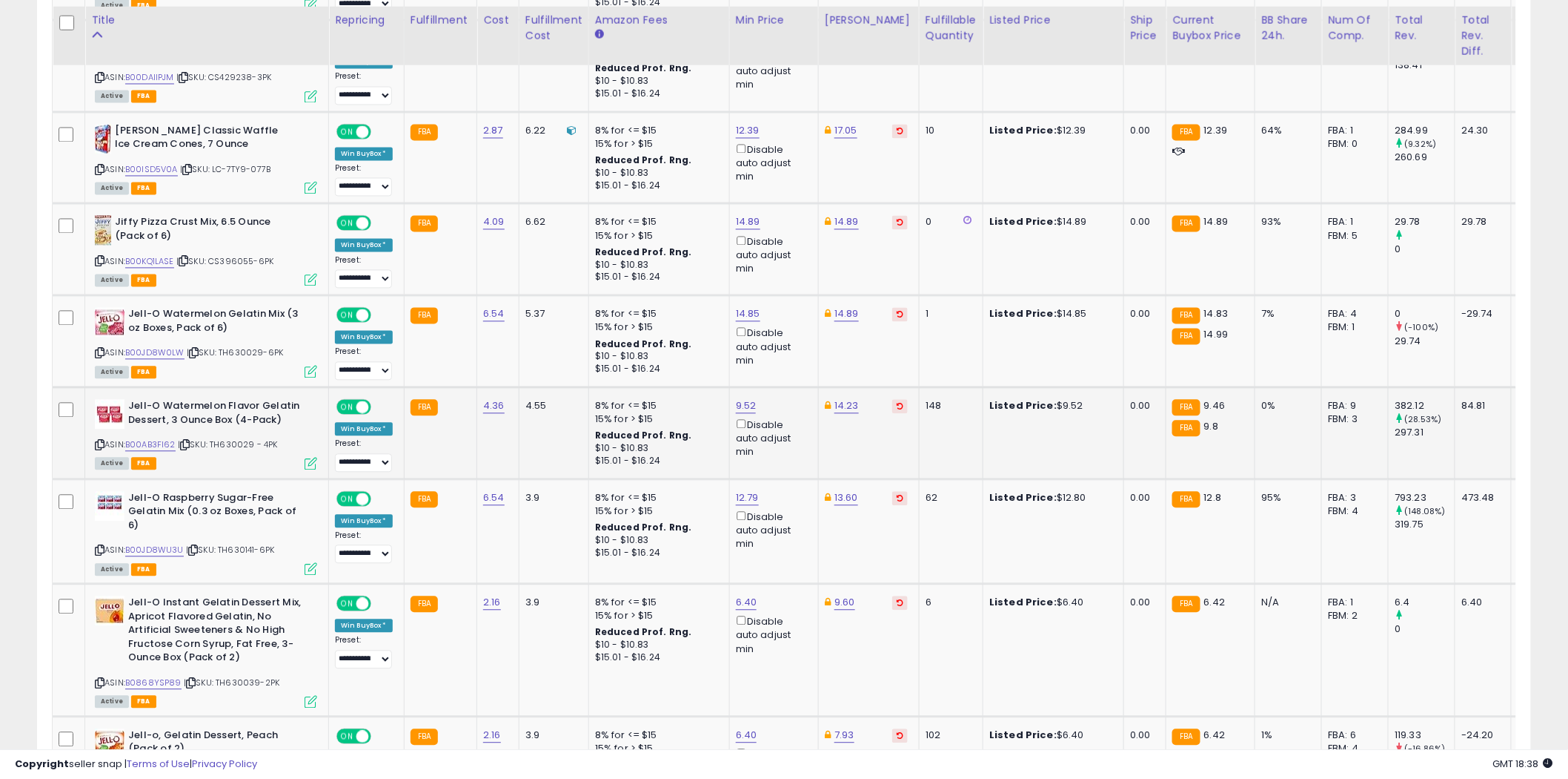
scroll to position [1132, 0]
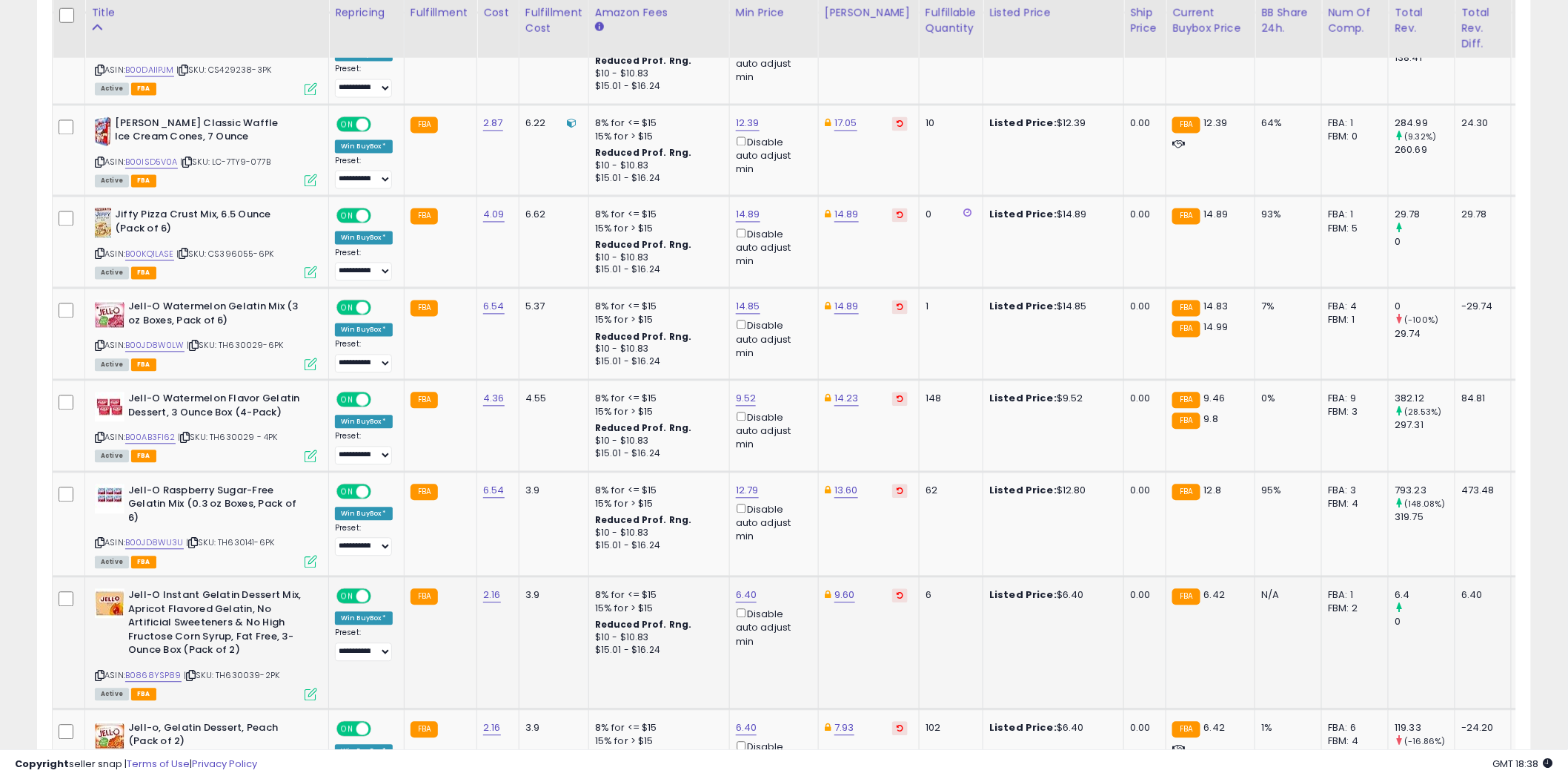
drag, startPoint x: 323, startPoint y: 577, endPoint x: 295, endPoint y: 591, distance: 31.3
drag, startPoint x: 295, startPoint y: 591, endPoint x: 543, endPoint y: 642, distance: 253.2
click at [545, 641] on td "3.9" at bounding box center [554, 643] width 70 height 132
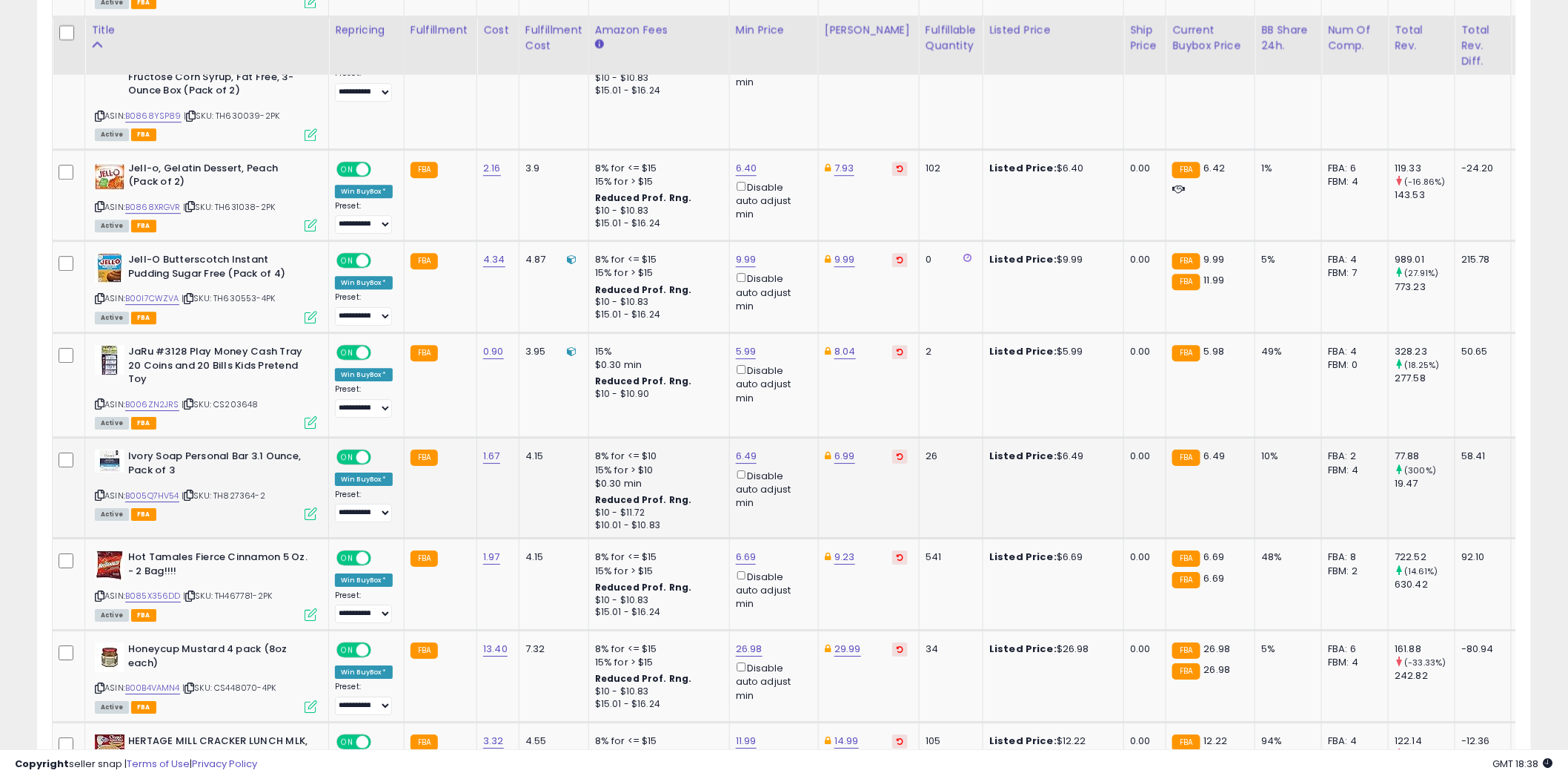
scroll to position [1709, 0]
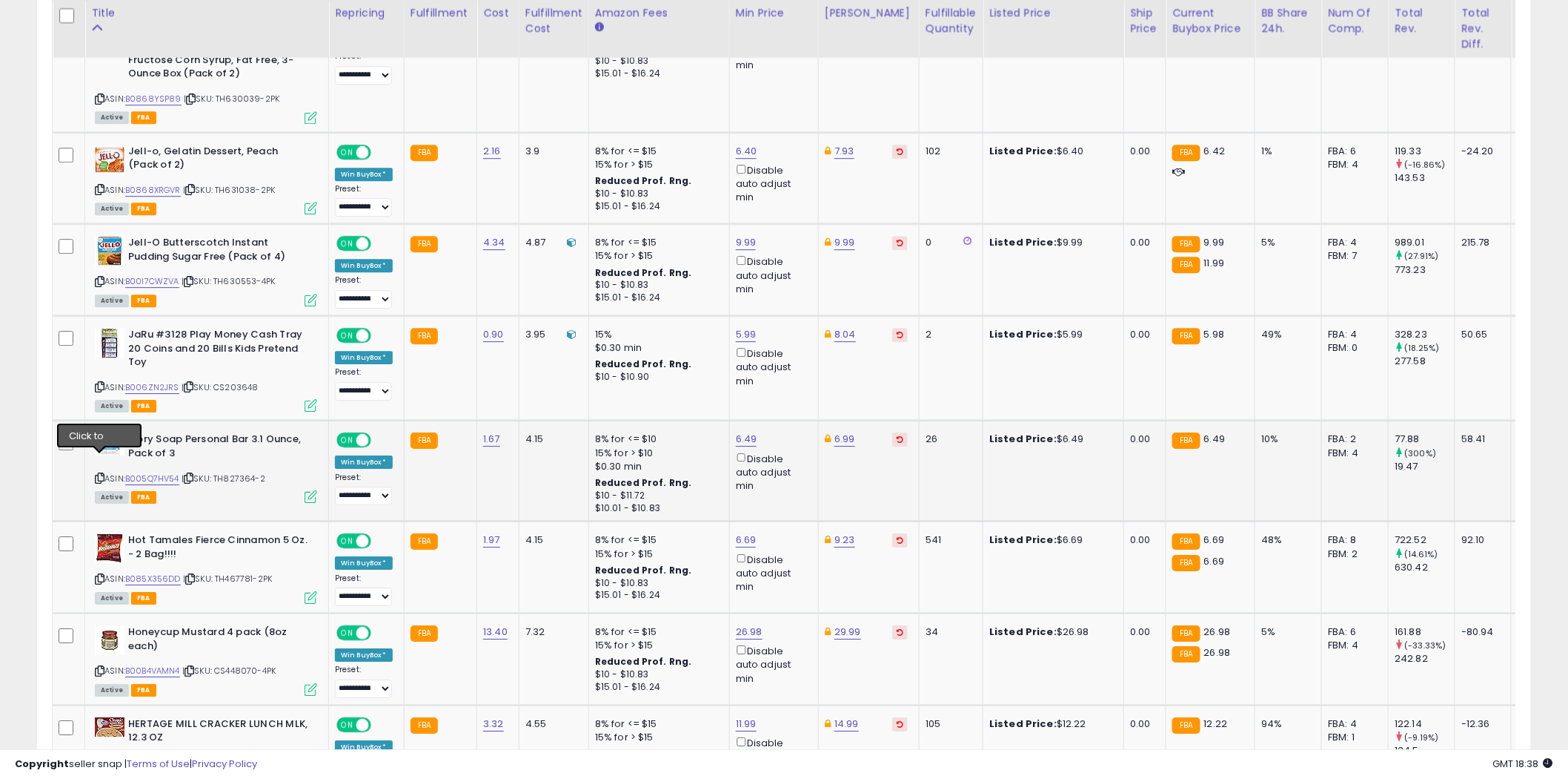
click at [100, 474] on icon at bounding box center [100, 478] width 9 height 8
click at [102, 474] on icon at bounding box center [100, 478] width 9 height 8
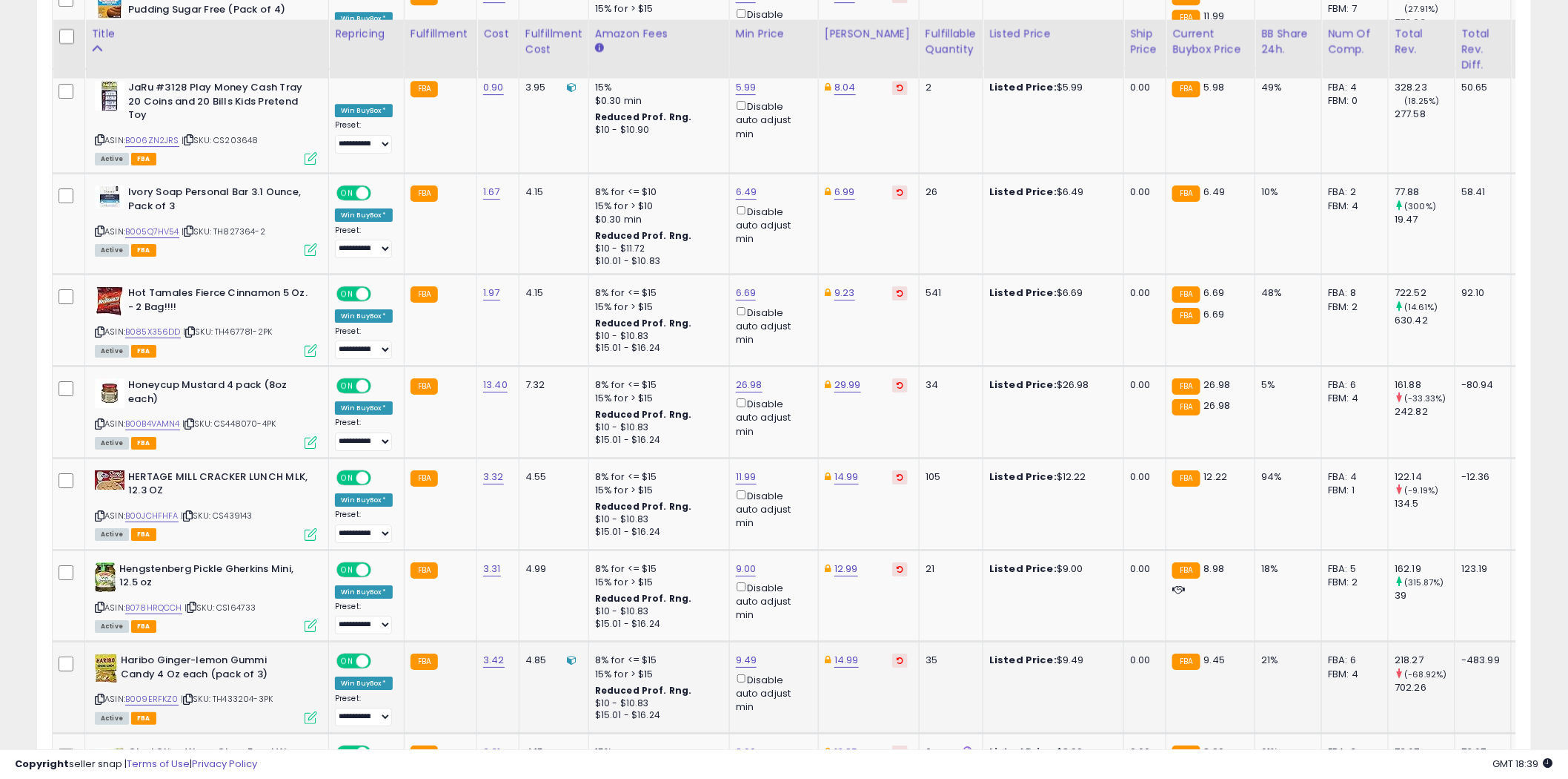
scroll to position [2038, 0]
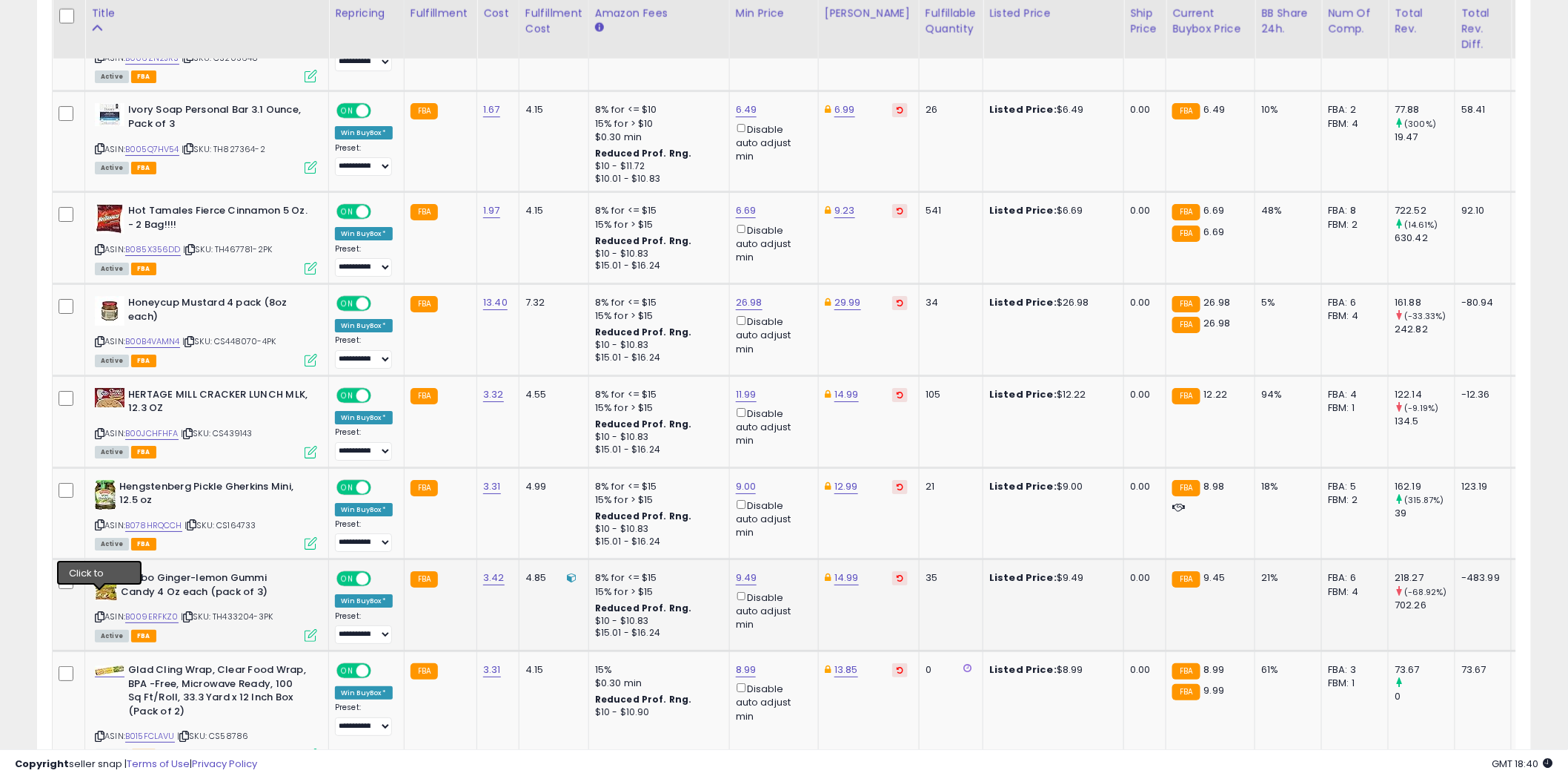
click at [101, 612] on icon at bounding box center [100, 616] width 9 height 8
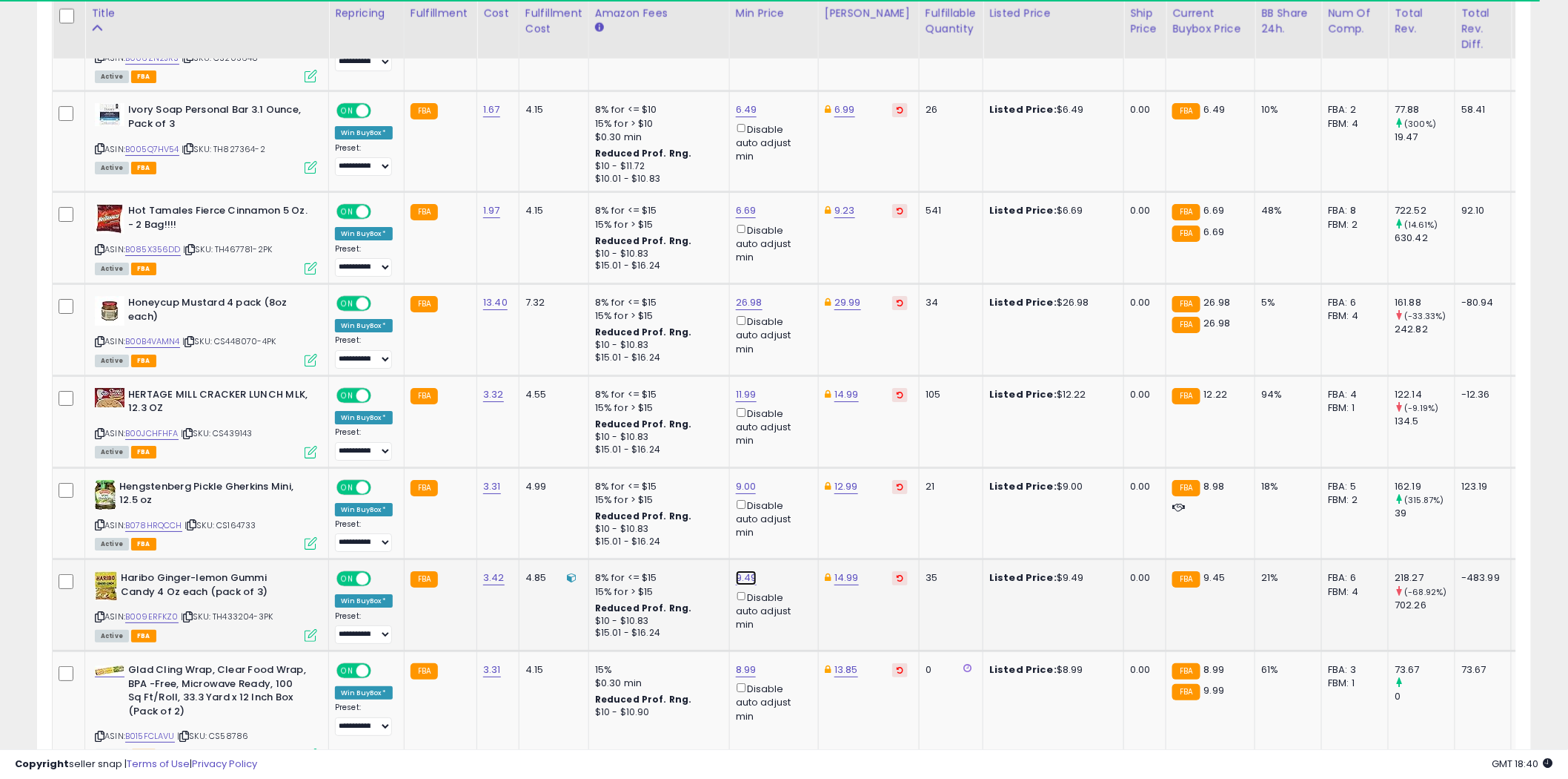
click at [746, 570] on link "9.49" at bounding box center [747, 577] width 22 height 15
type input "****"
click at [789, 503] on icon "submit" at bounding box center [783, 505] width 9 height 9
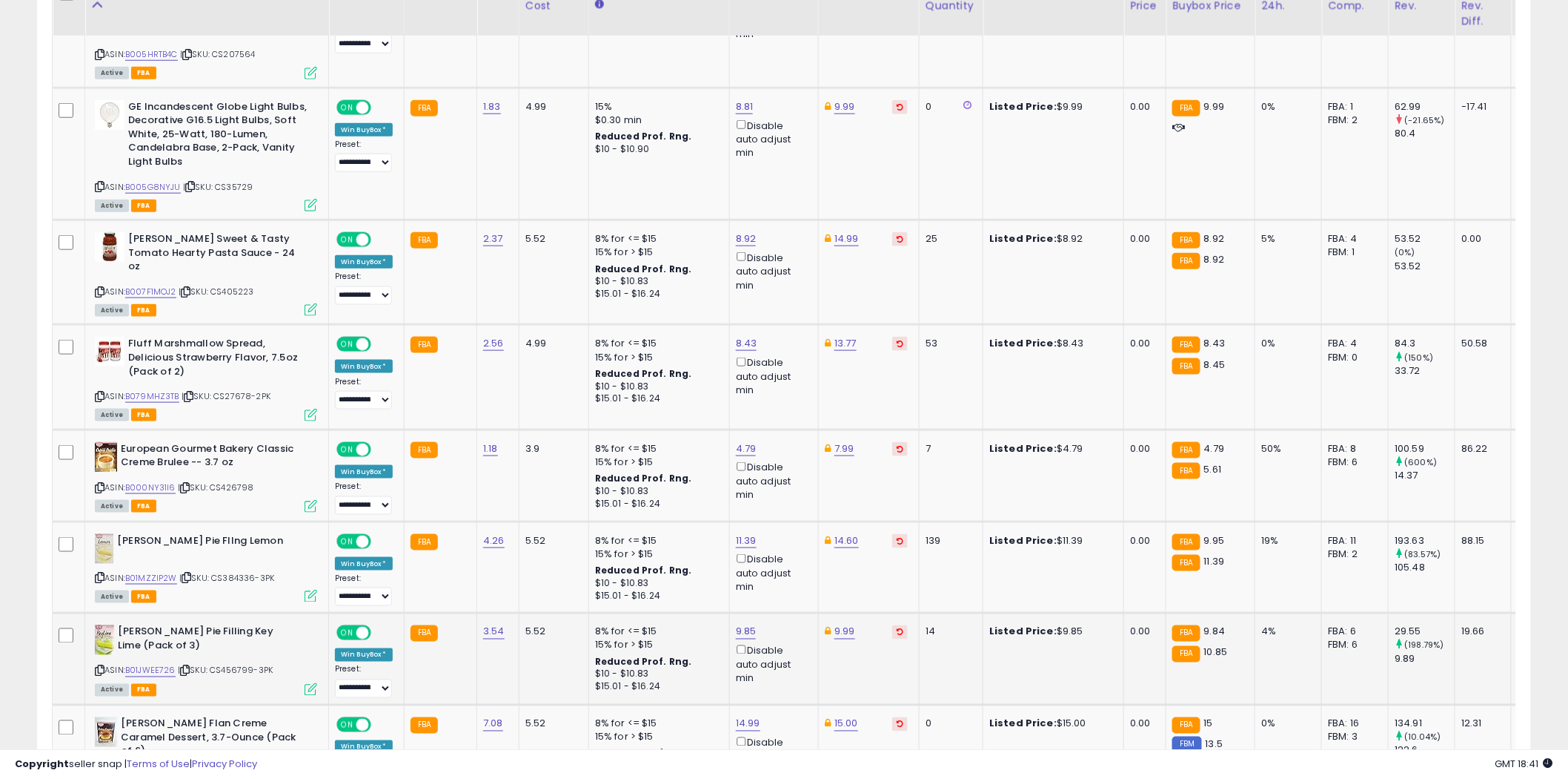
scroll to position [2945, 0]
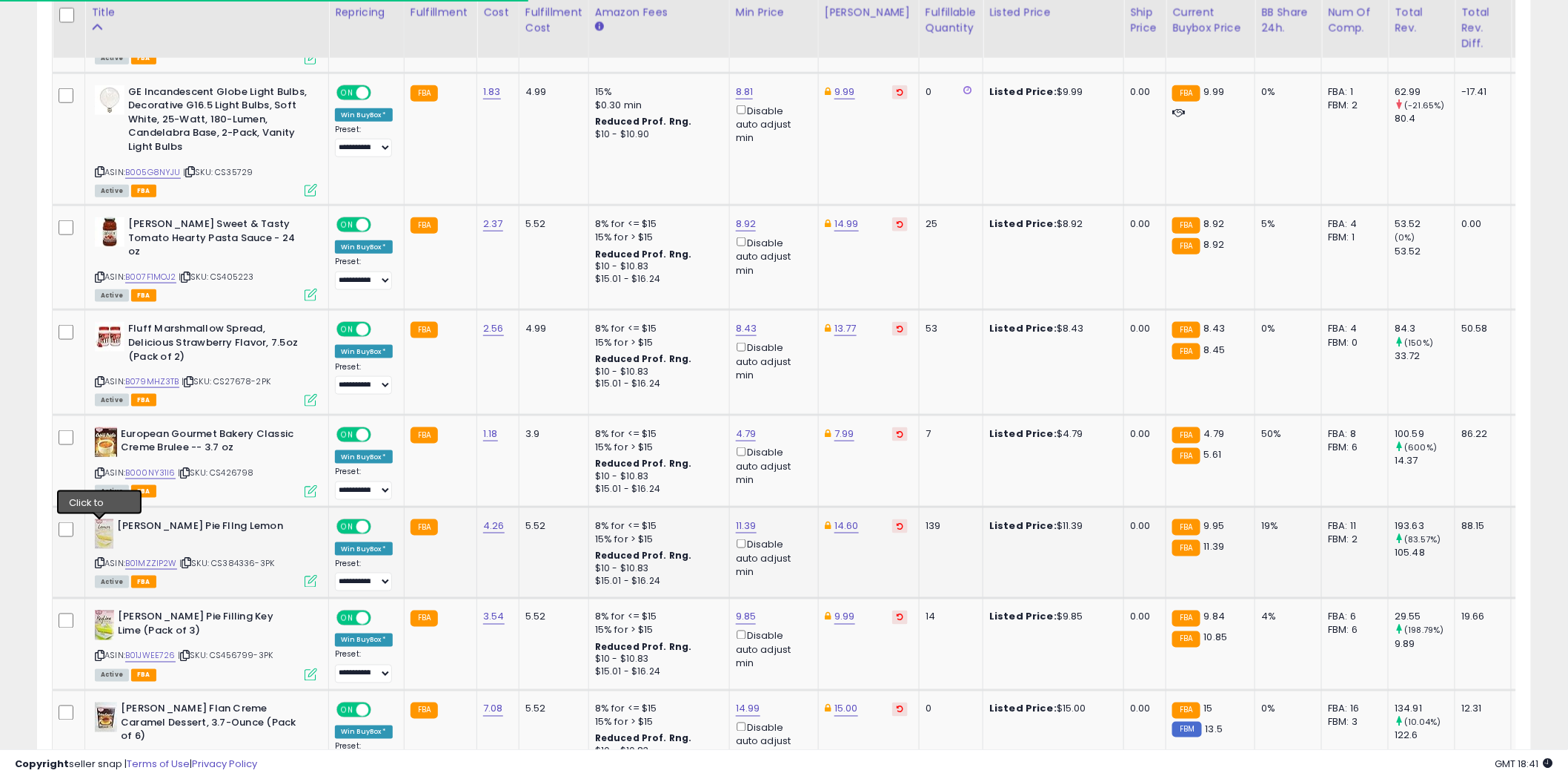
click at [100, 559] on icon at bounding box center [100, 563] width 9 height 8
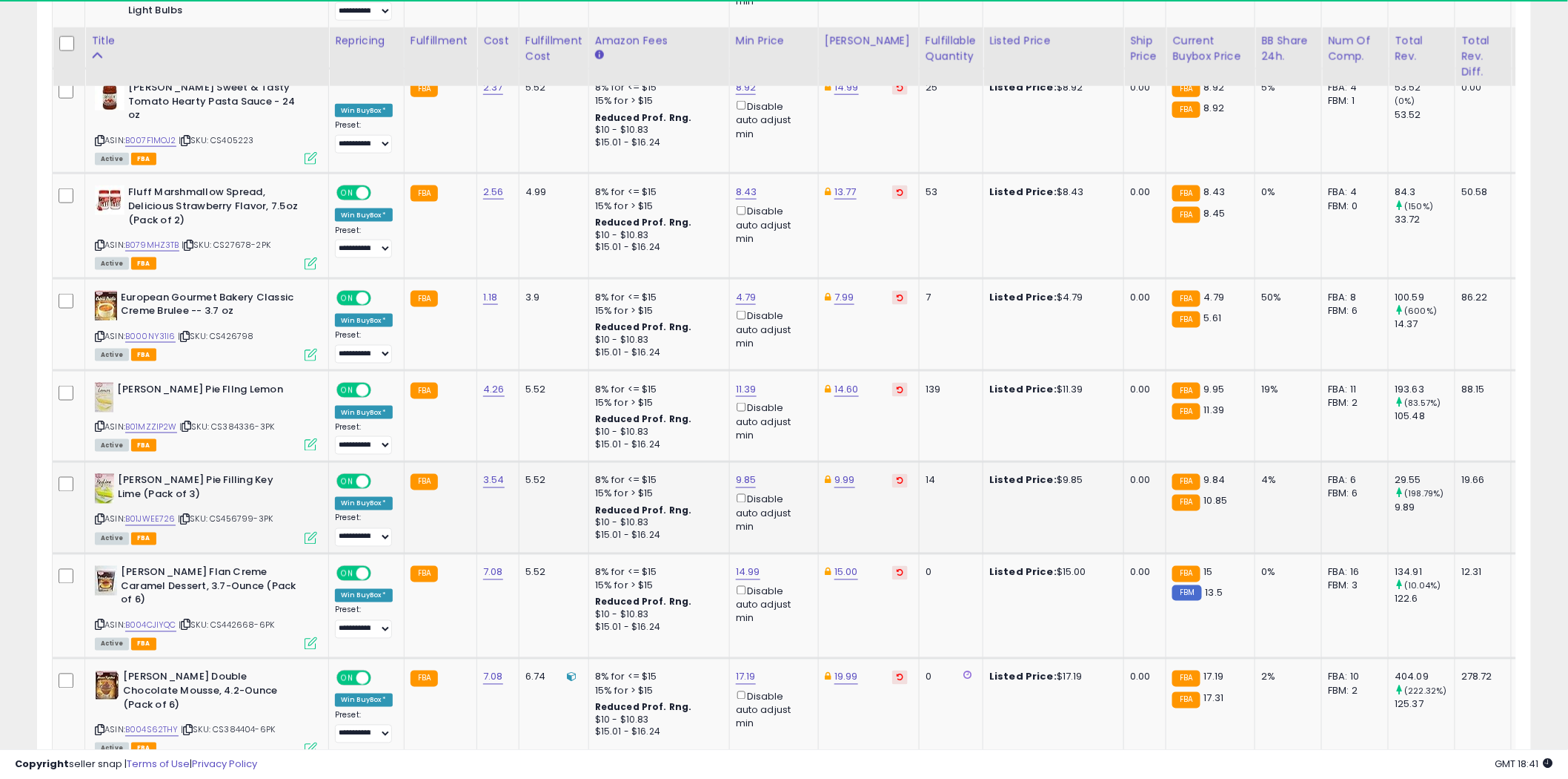
scroll to position [3110, 0]
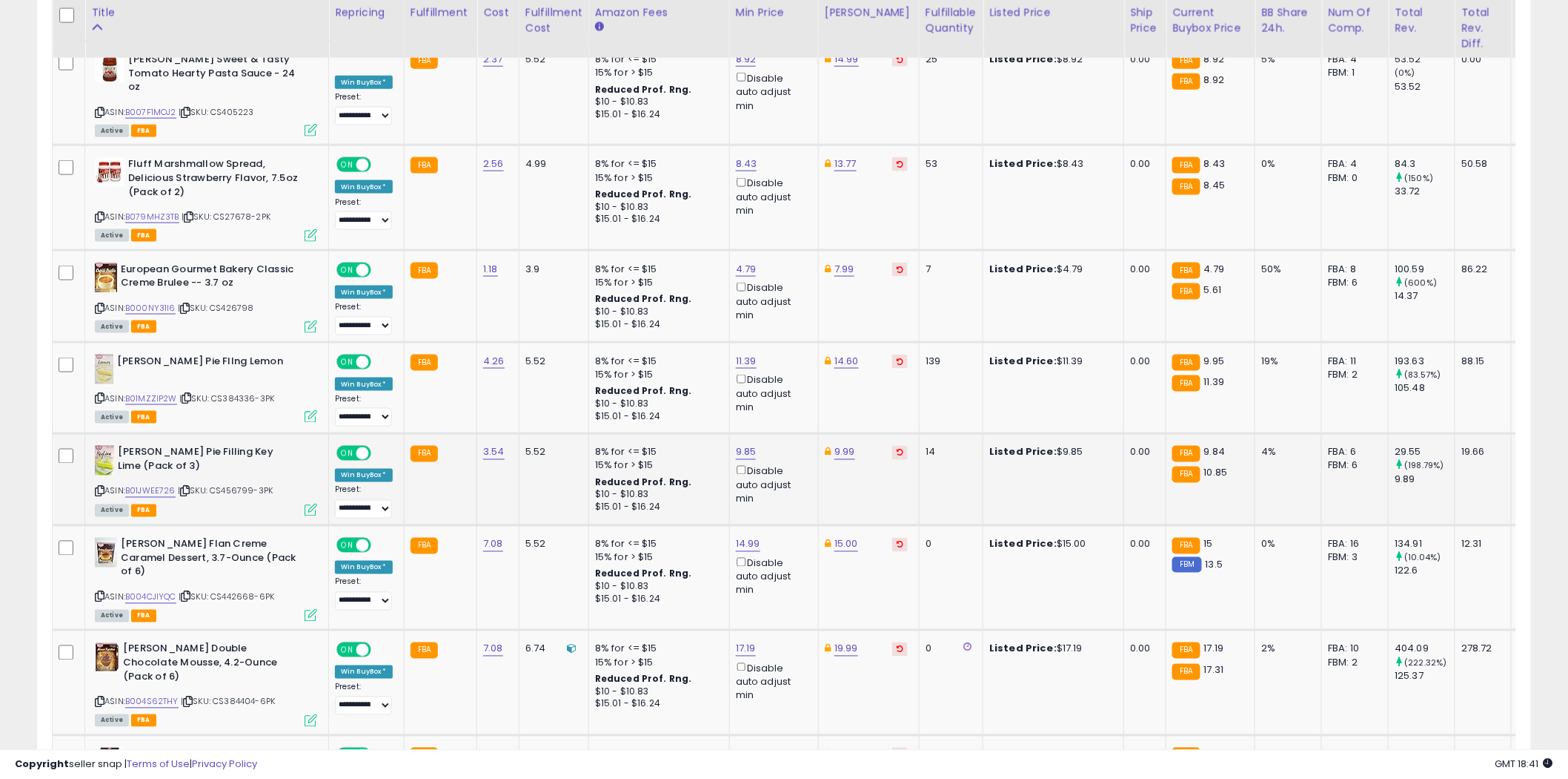
click at [101, 487] on icon at bounding box center [100, 491] width 9 height 8
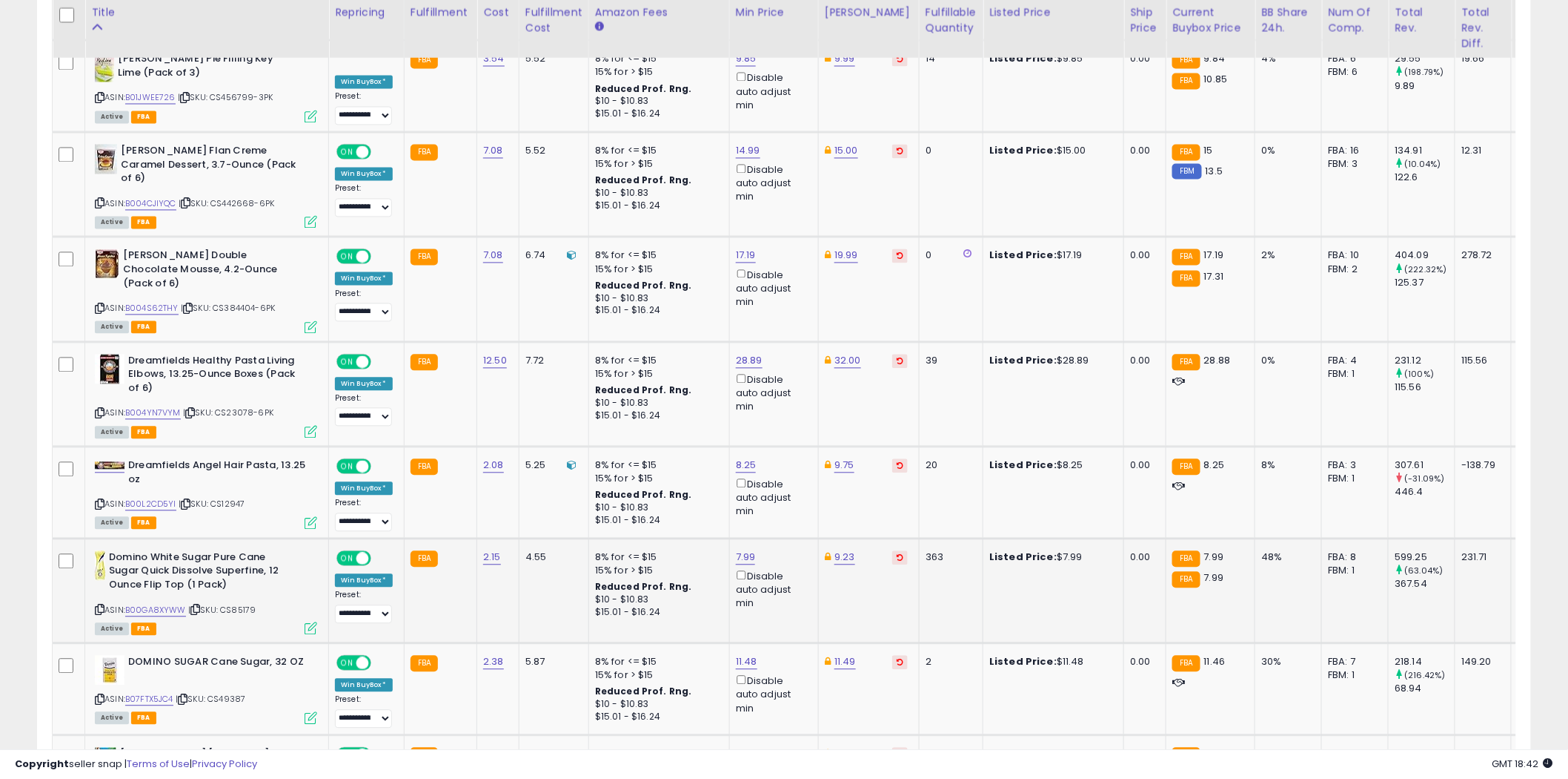
scroll to position [3521, 0]
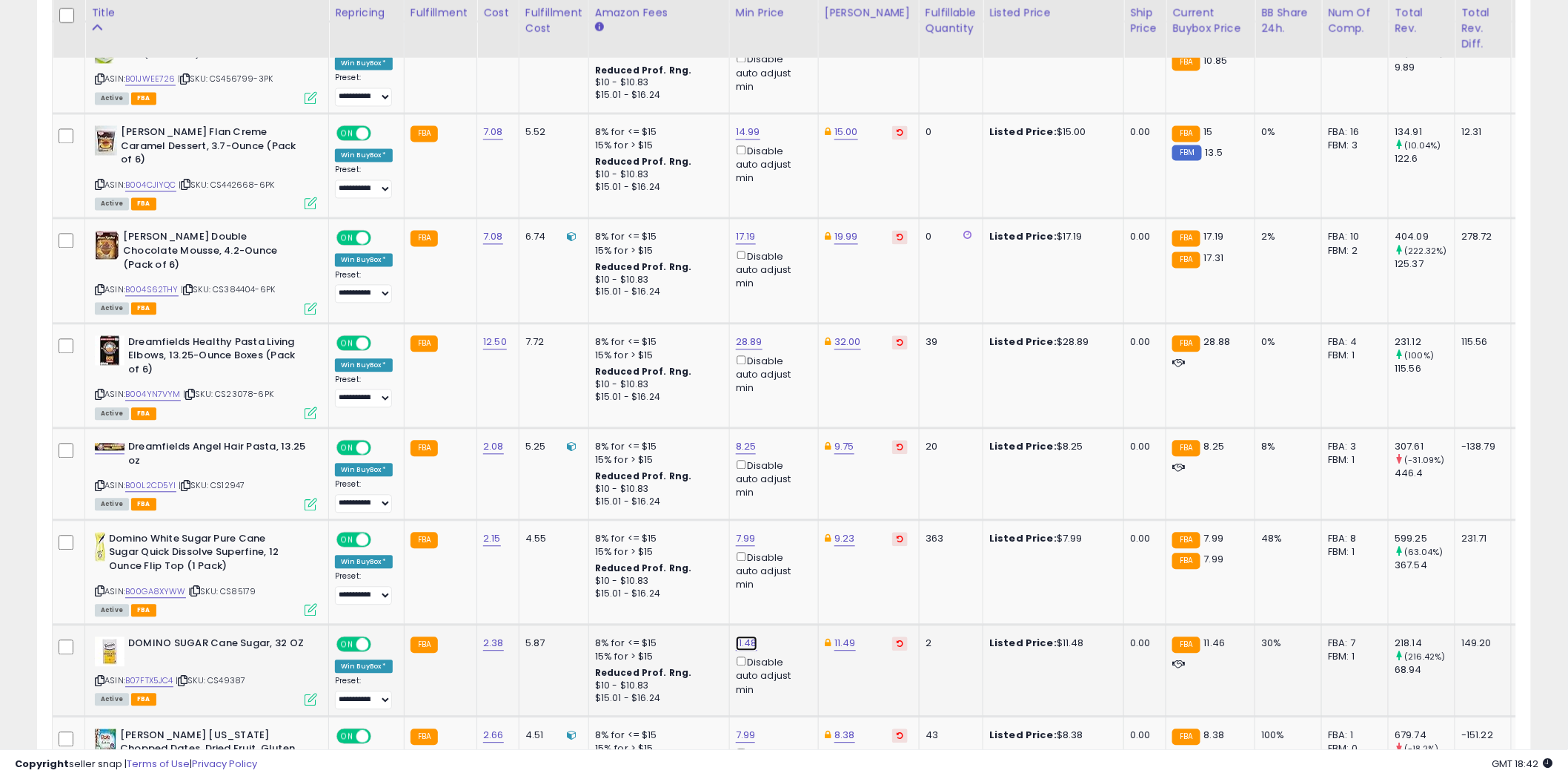
click at [751, 637] on link "11.48" at bounding box center [747, 644] width 22 height 15
type input "*****"
click at [796, 529] on button "submit" at bounding box center [784, 528] width 25 height 23
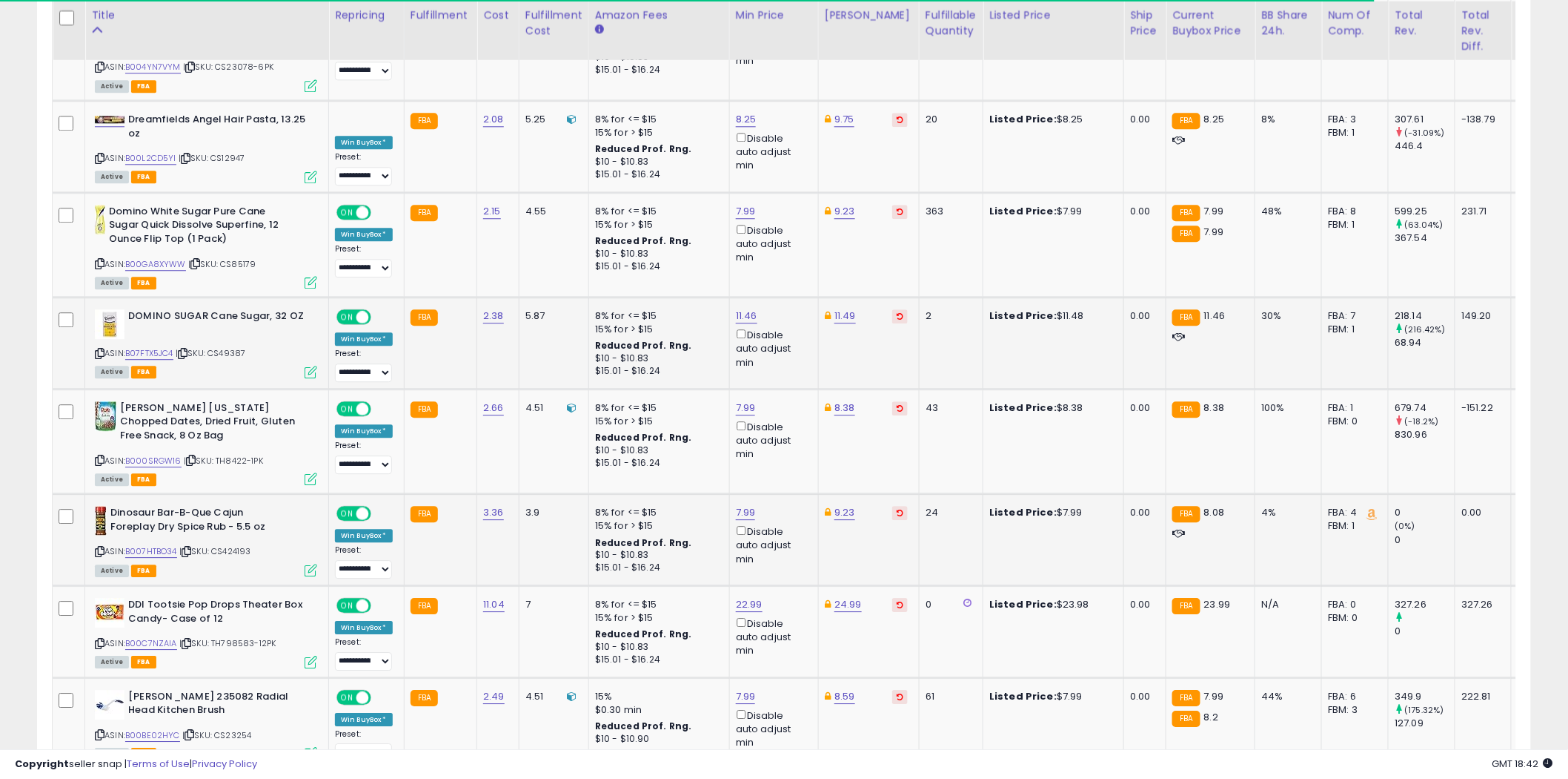
scroll to position [3851, 0]
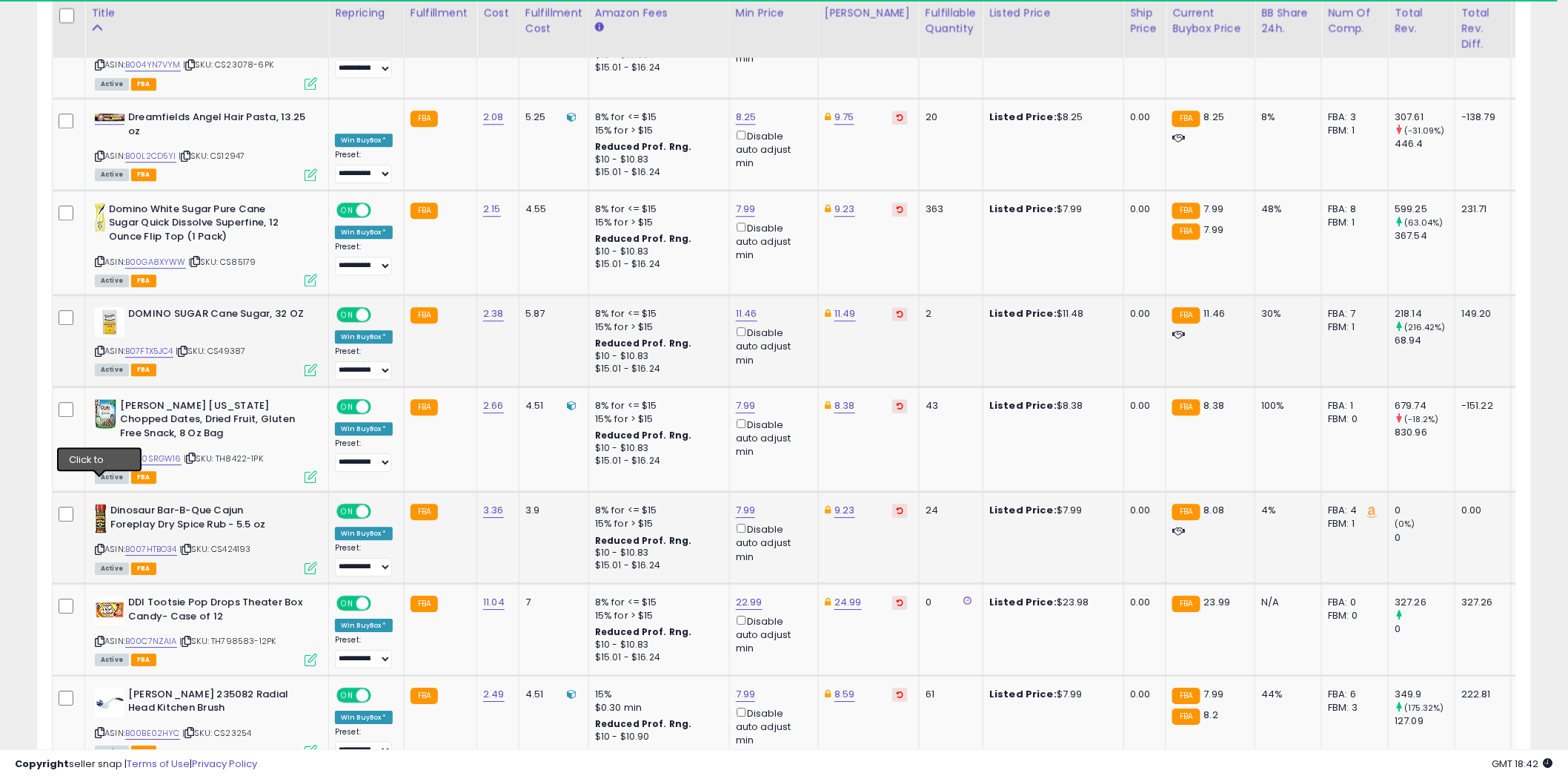
click at [102, 545] on icon at bounding box center [100, 549] width 9 height 8
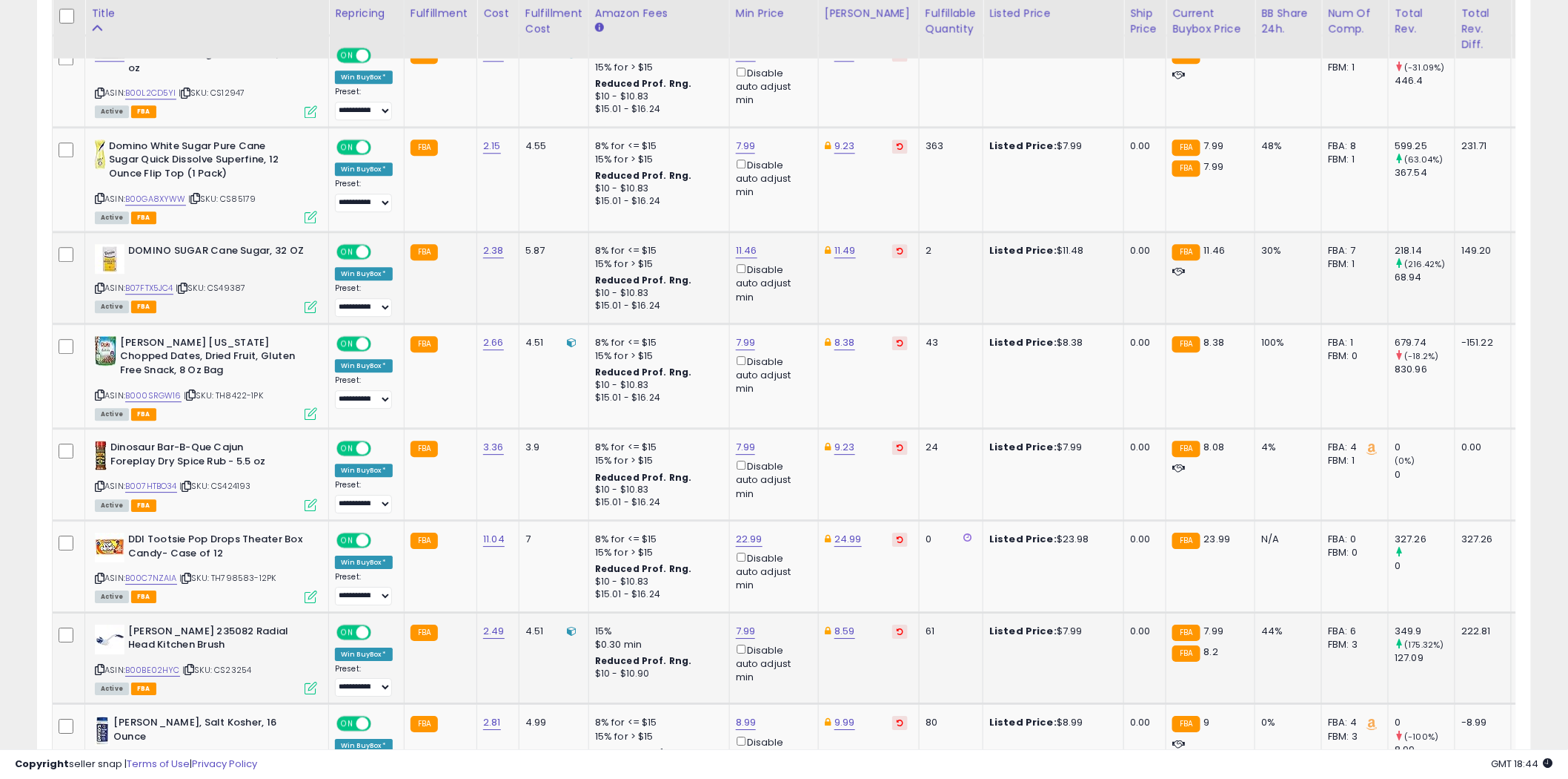
scroll to position [4016, 0]
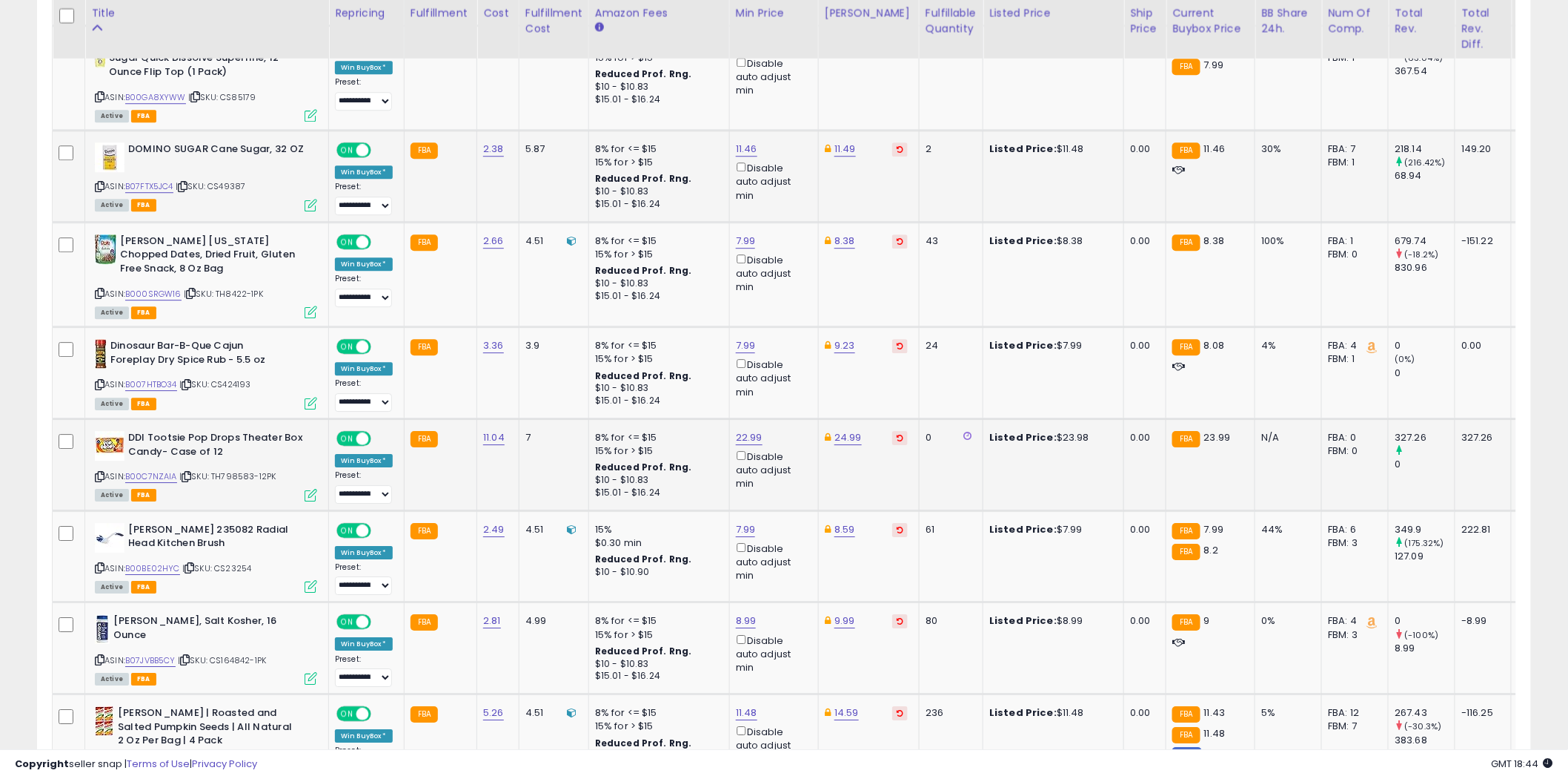
click at [101, 472] on icon at bounding box center [100, 476] width 9 height 8
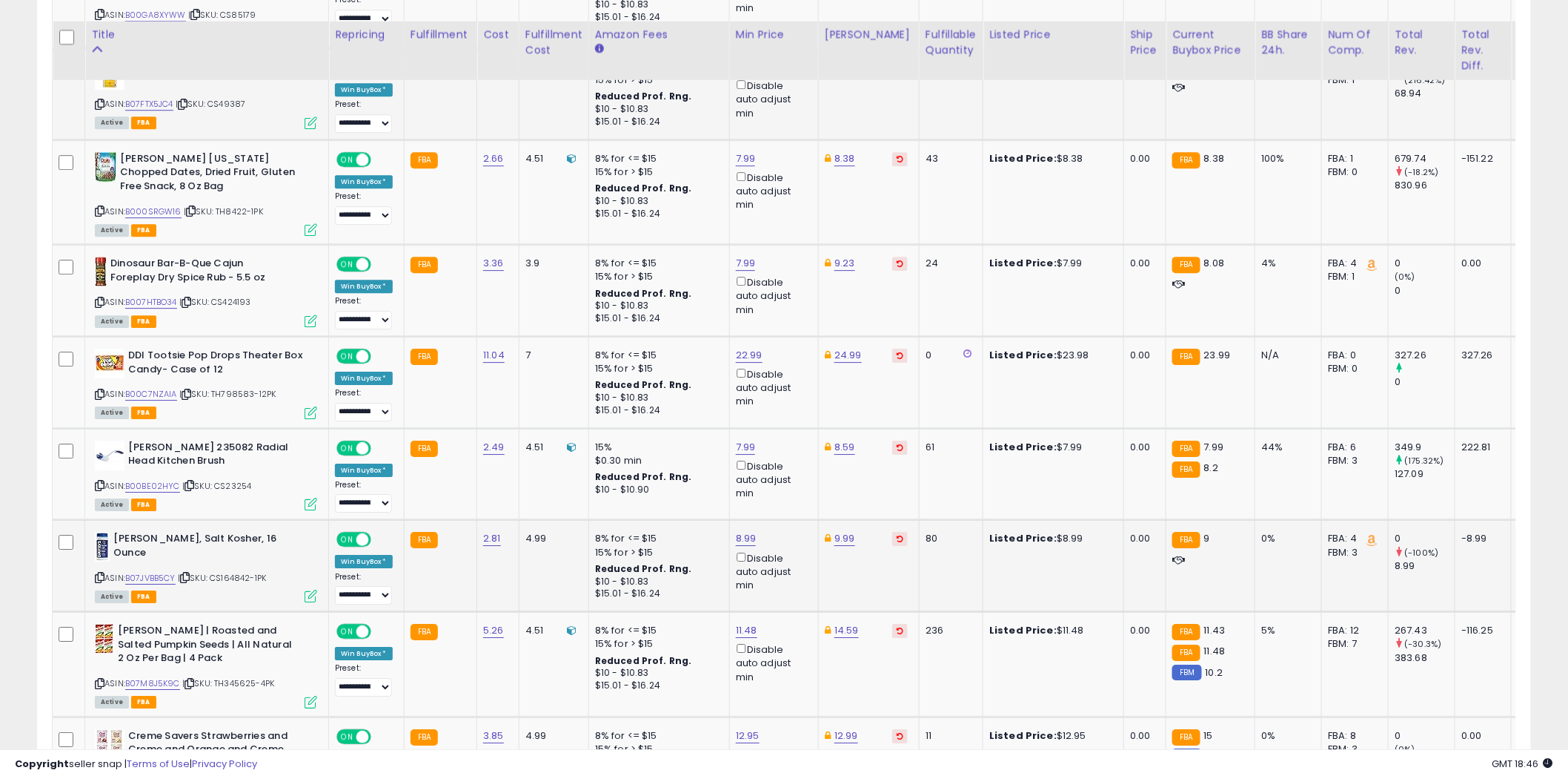
scroll to position [4181, 0]
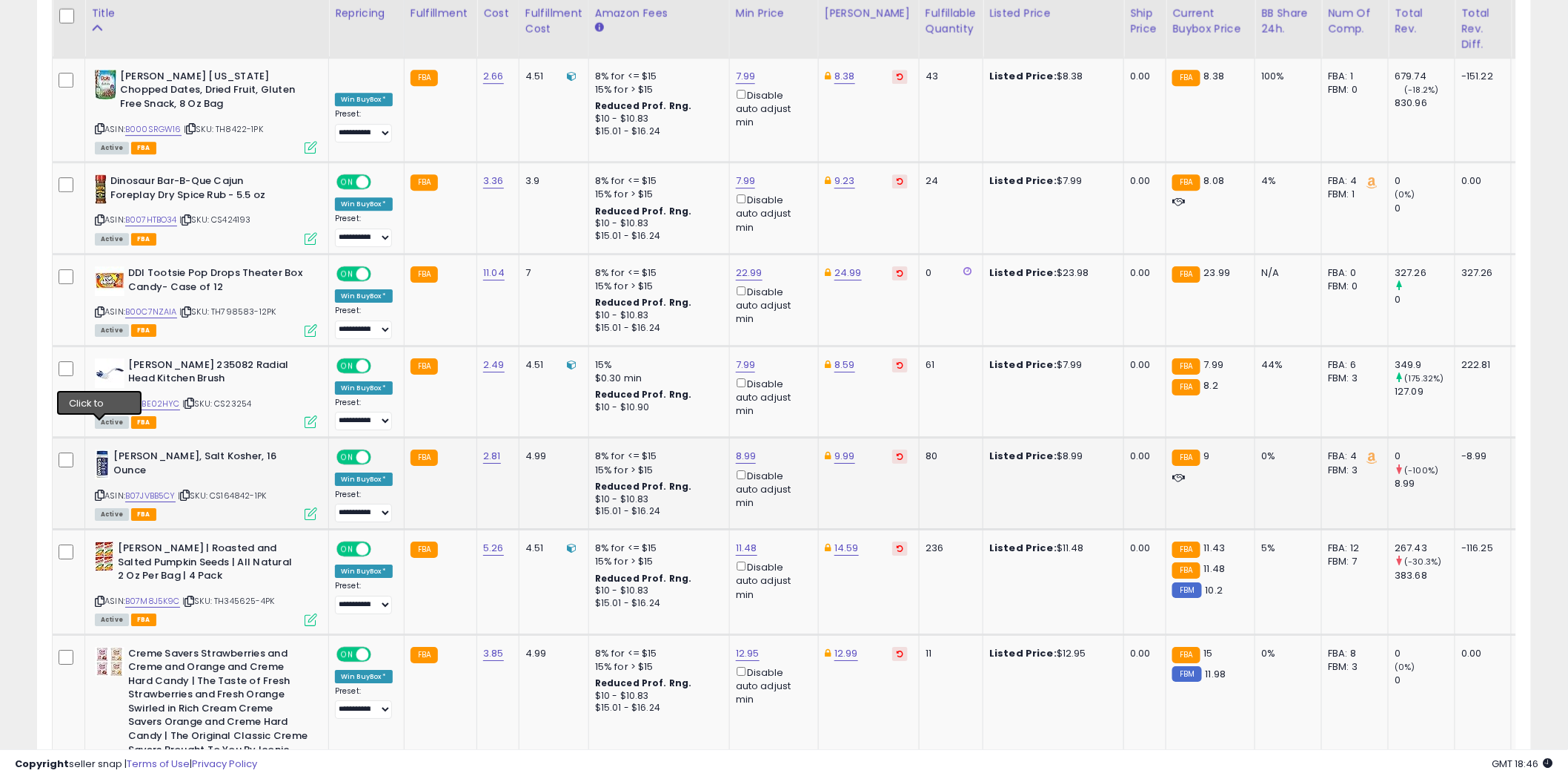
click at [99, 491] on icon at bounding box center [100, 495] width 9 height 8
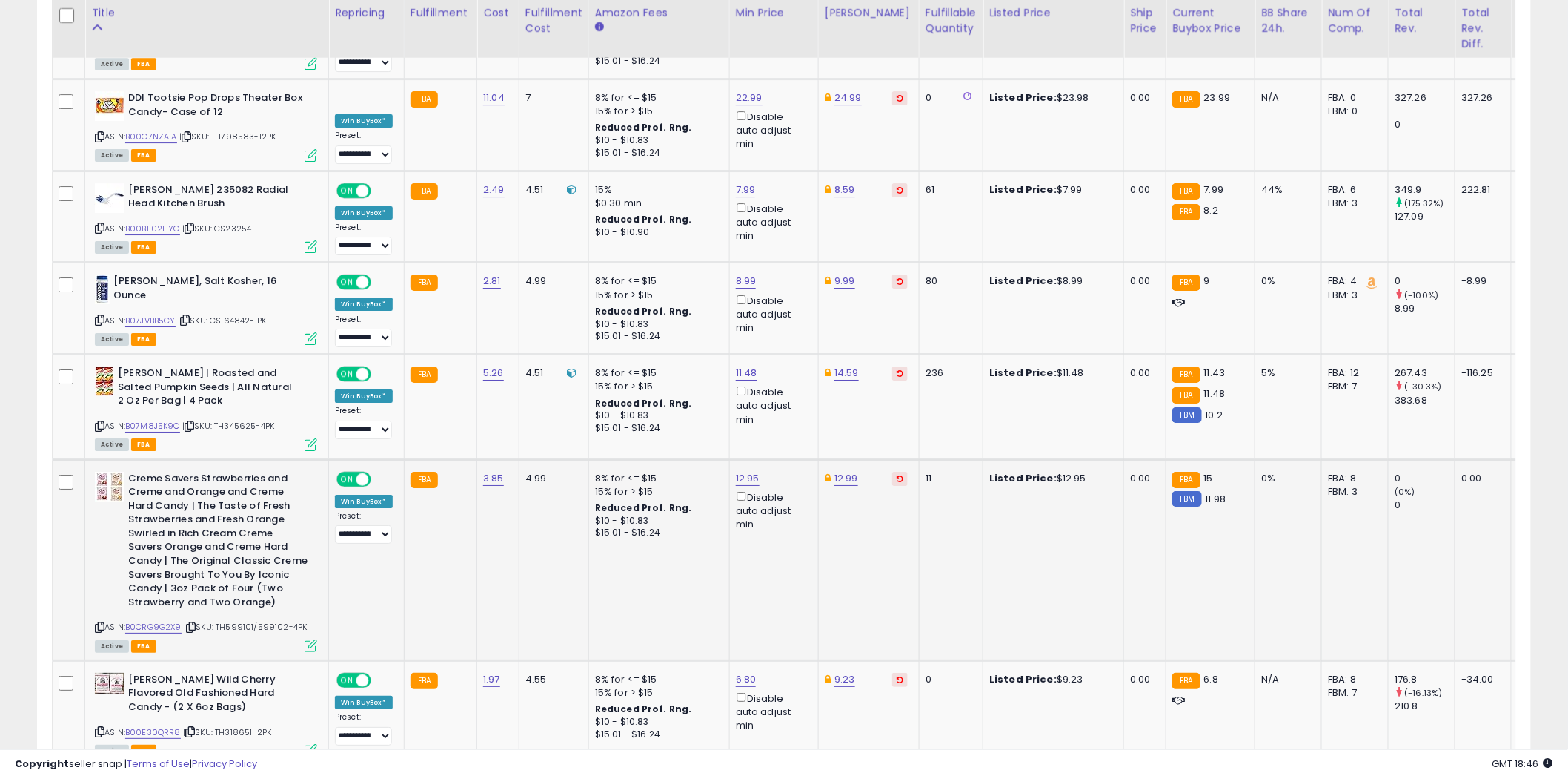
scroll to position [4428, 0]
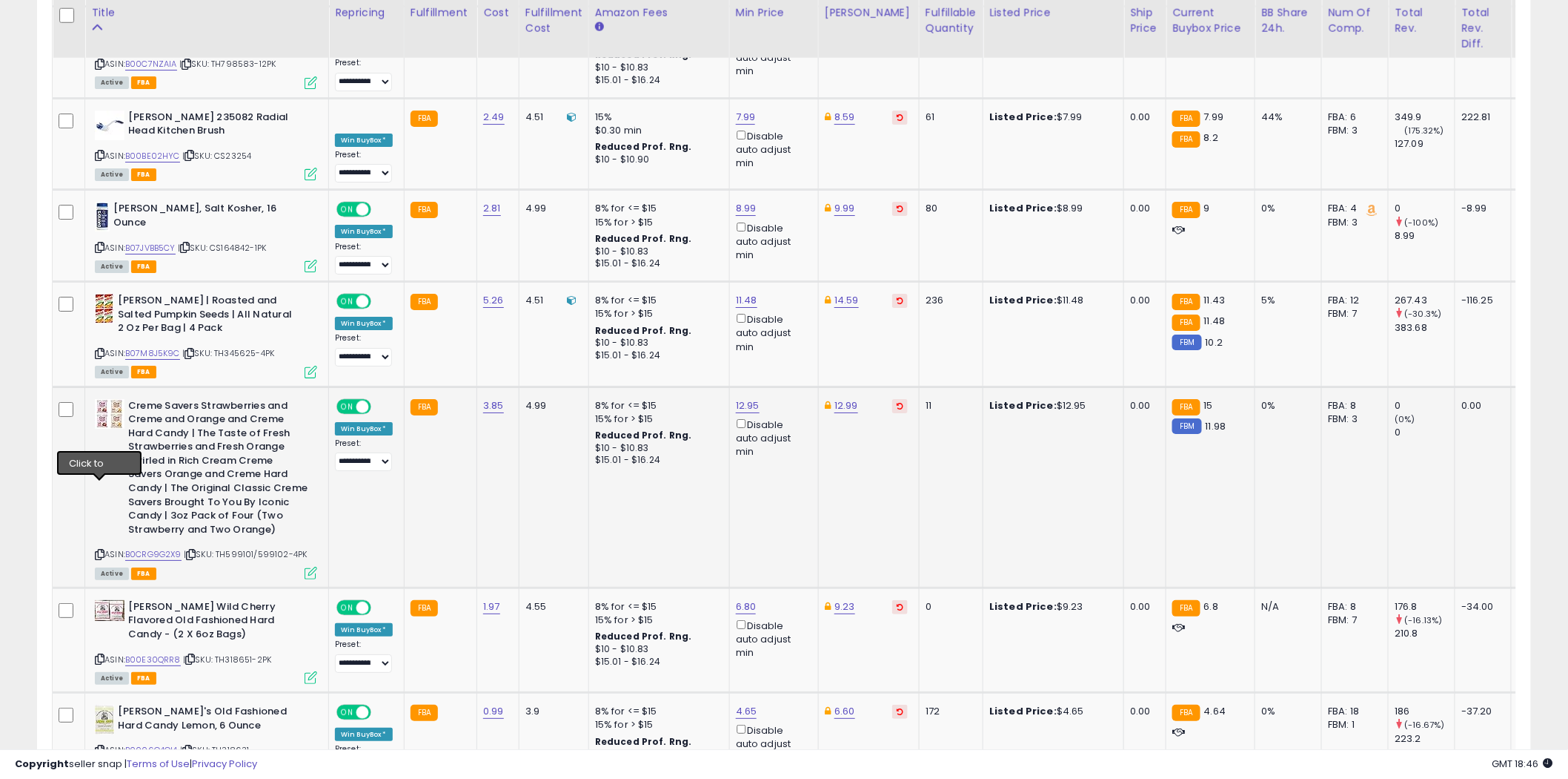
click at [100, 550] on icon at bounding box center [100, 554] width 9 height 8
click at [159, 548] on link "B0CRG9G2X9" at bounding box center [153, 554] width 56 height 12
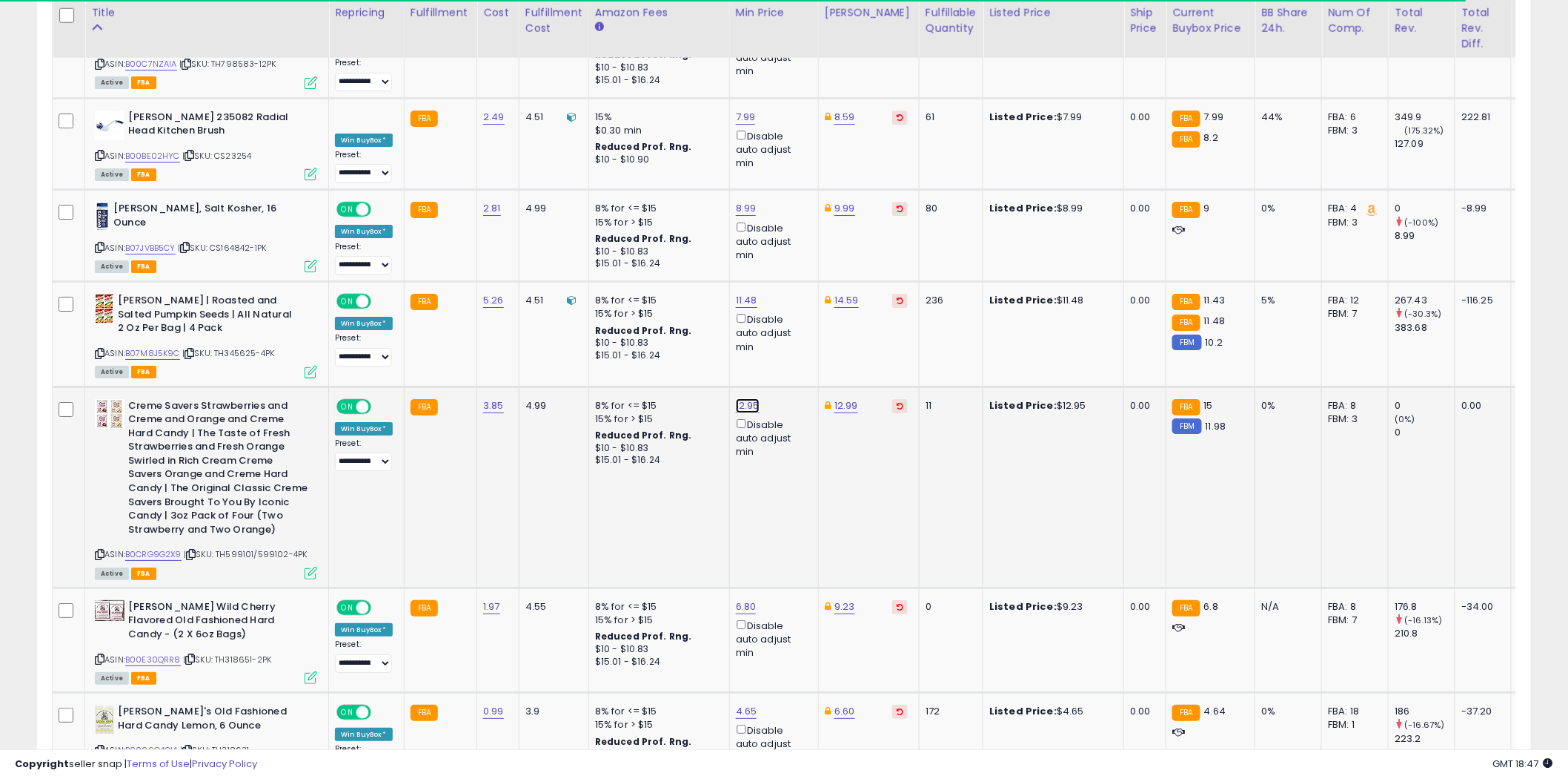
click at [751, 398] on link "12.95" at bounding box center [747, 405] width 23 height 15
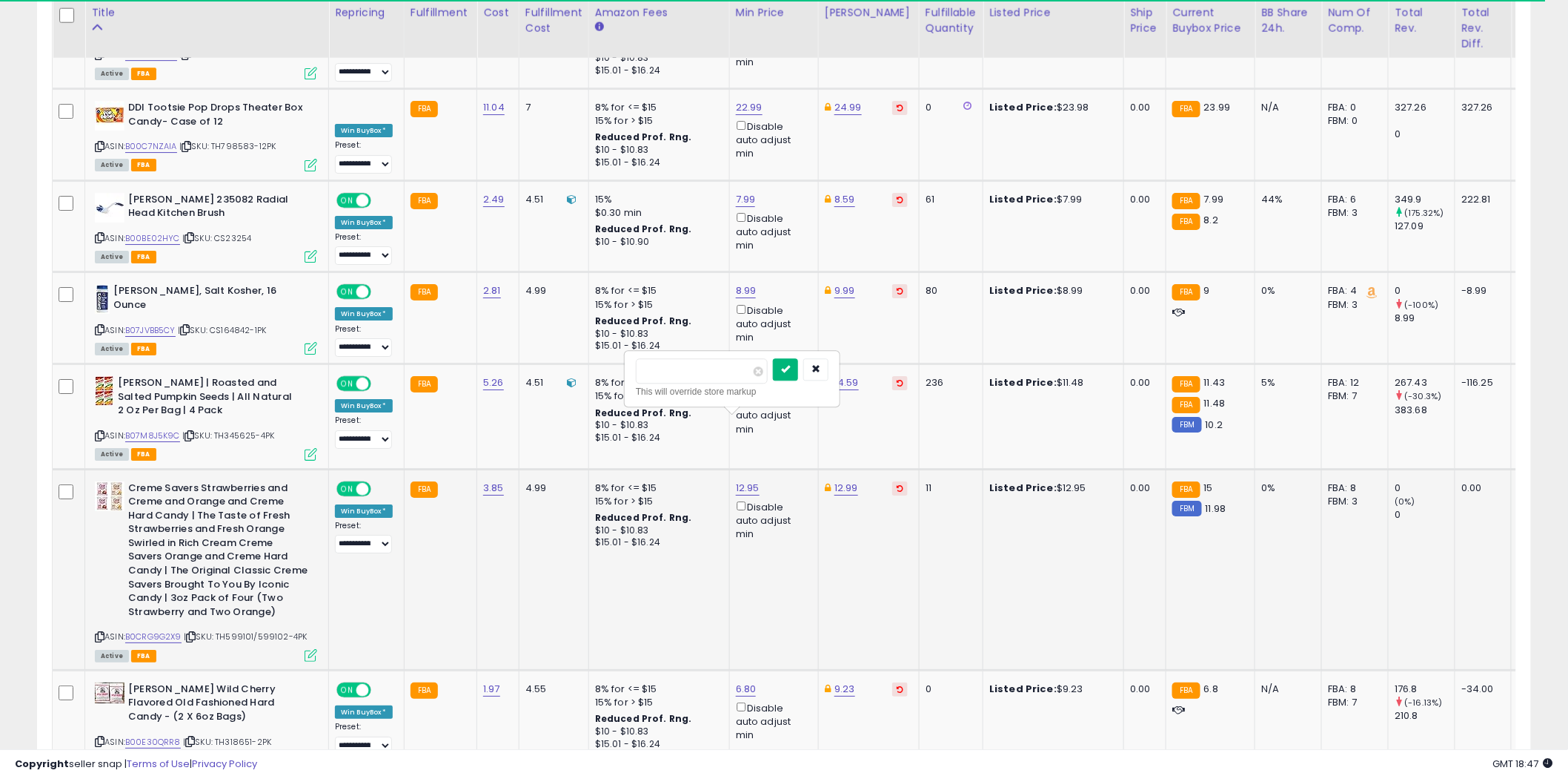
type input "*****"
click at [798, 371] on button "submit" at bounding box center [786, 369] width 25 height 23
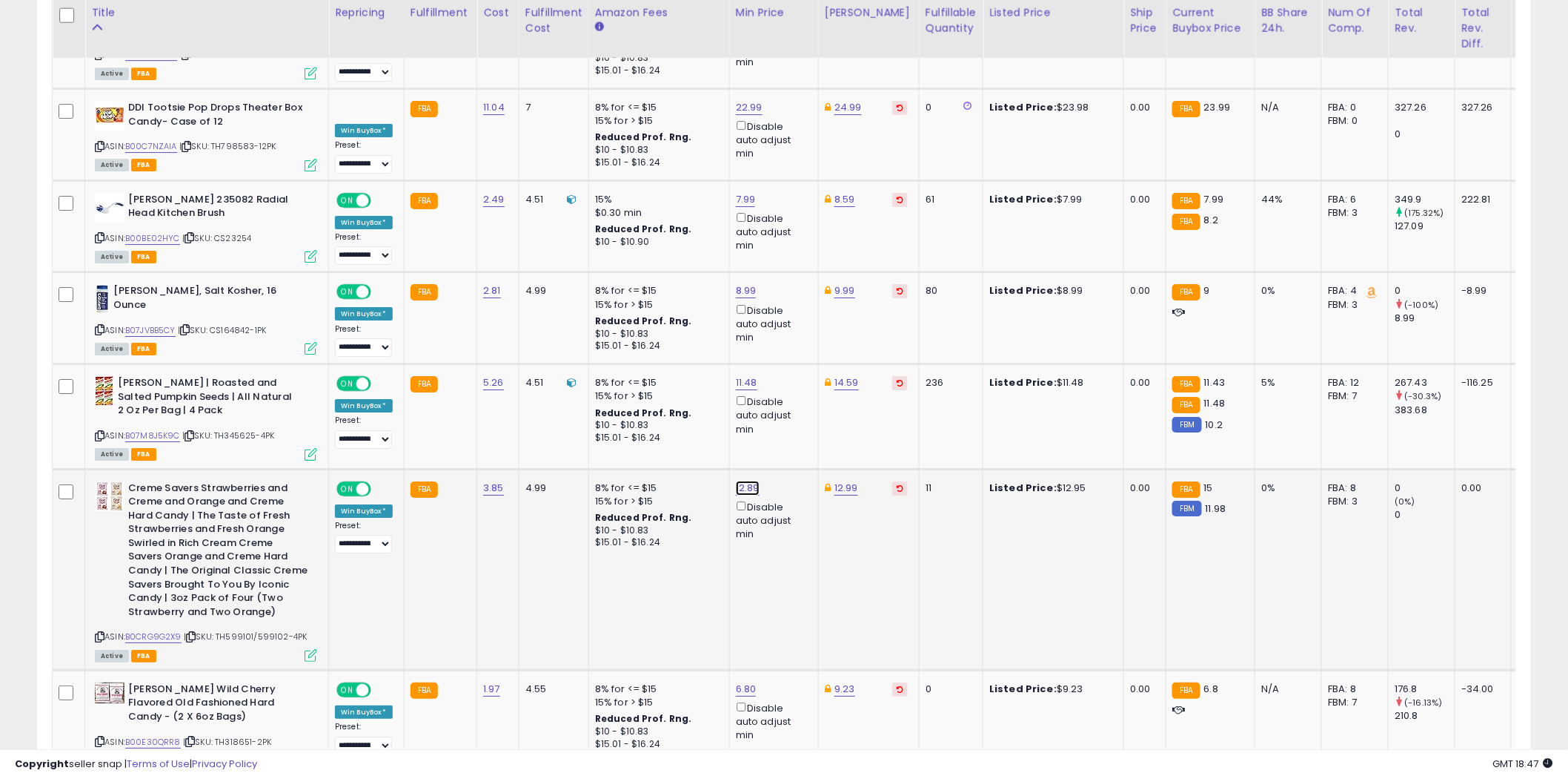
click at [751, 480] on link "12.89" at bounding box center [747, 487] width 23 height 15
type input "*****"
click at [790, 367] on icon "submit" at bounding box center [785, 368] width 9 height 9
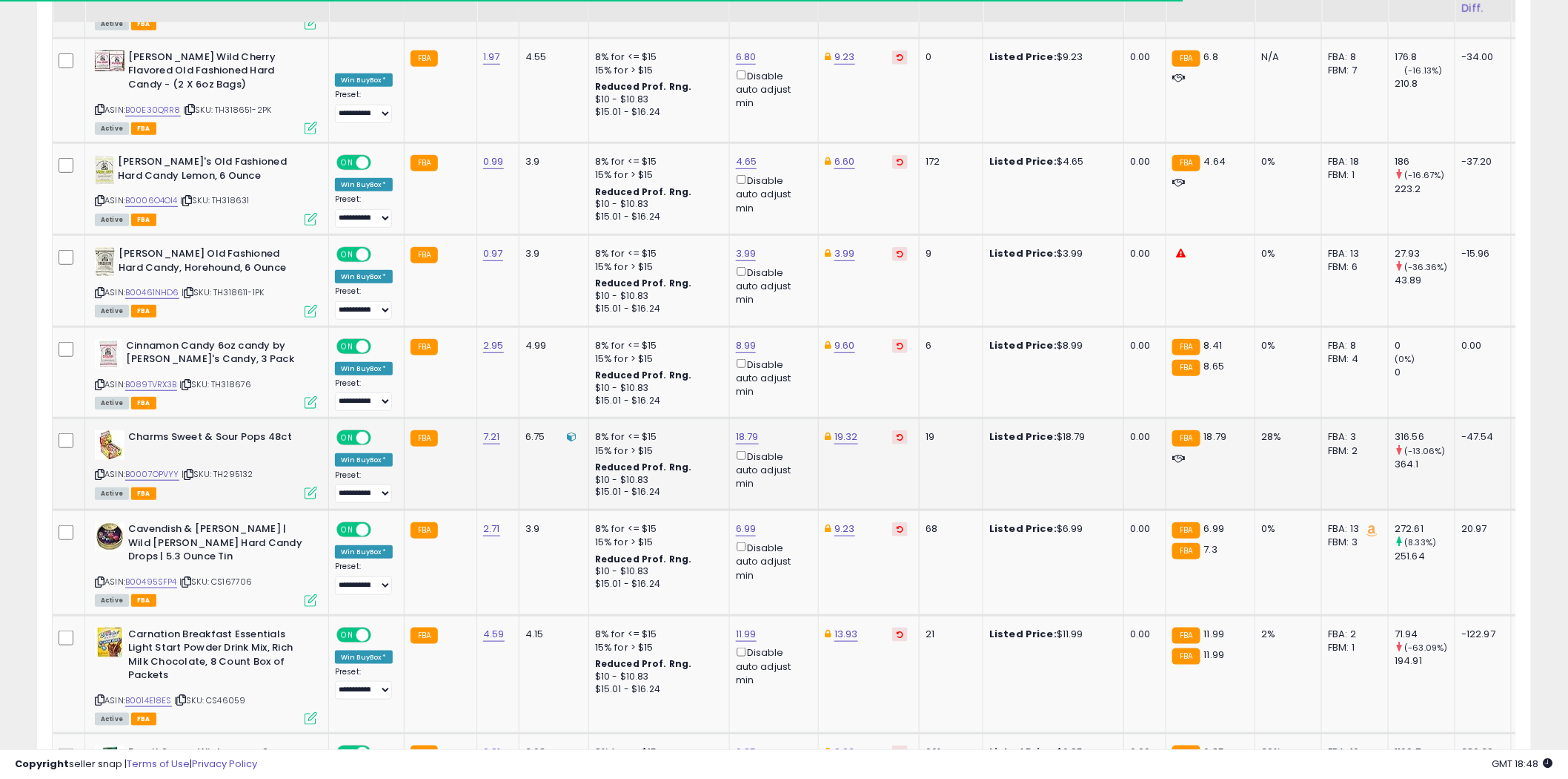
scroll to position [5071, 0]
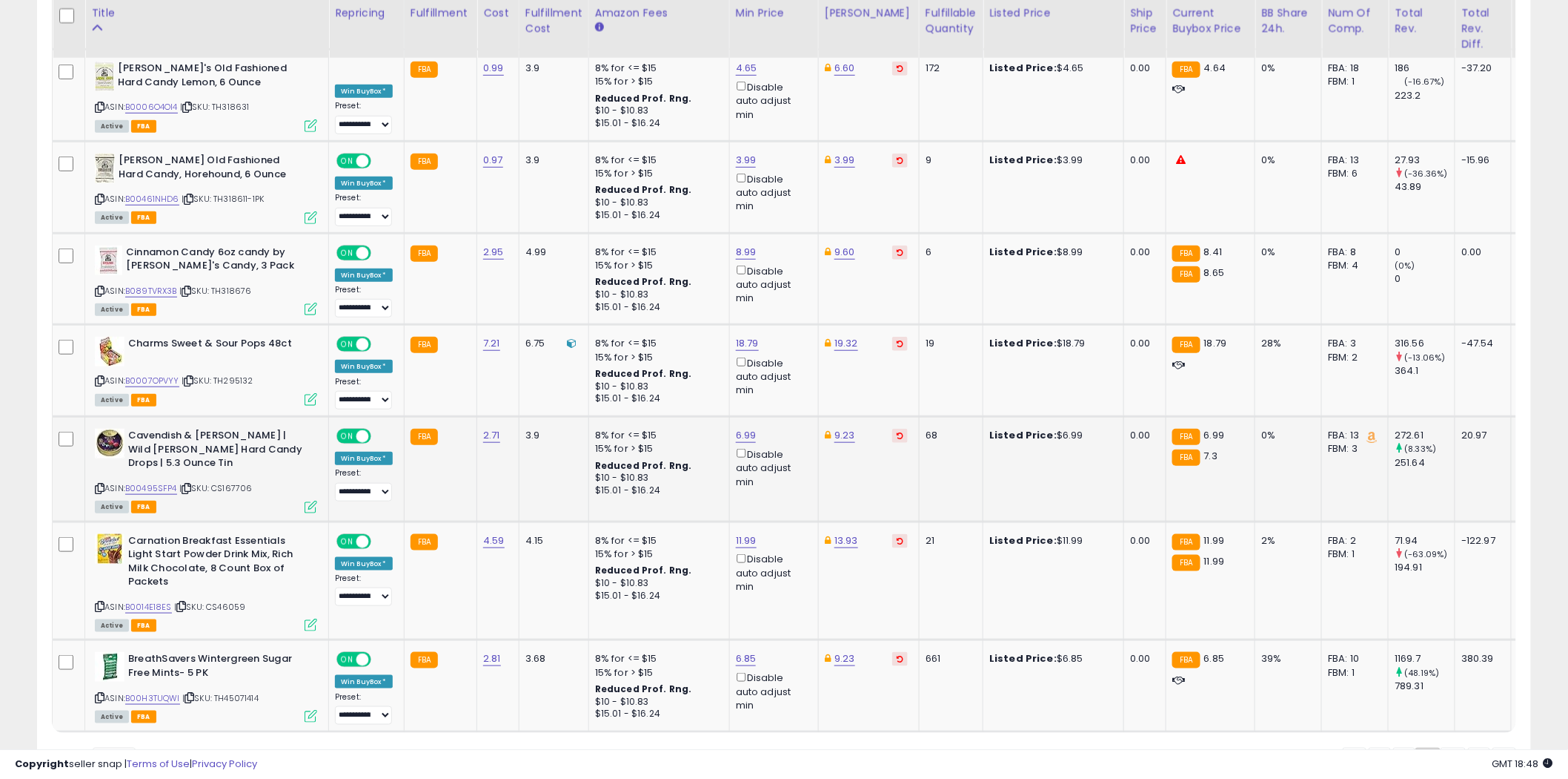
click at [101, 484] on icon at bounding box center [100, 488] width 9 height 8
click at [99, 377] on icon at bounding box center [100, 381] width 9 height 8
click at [101, 602] on icon at bounding box center [100, 606] width 9 height 8
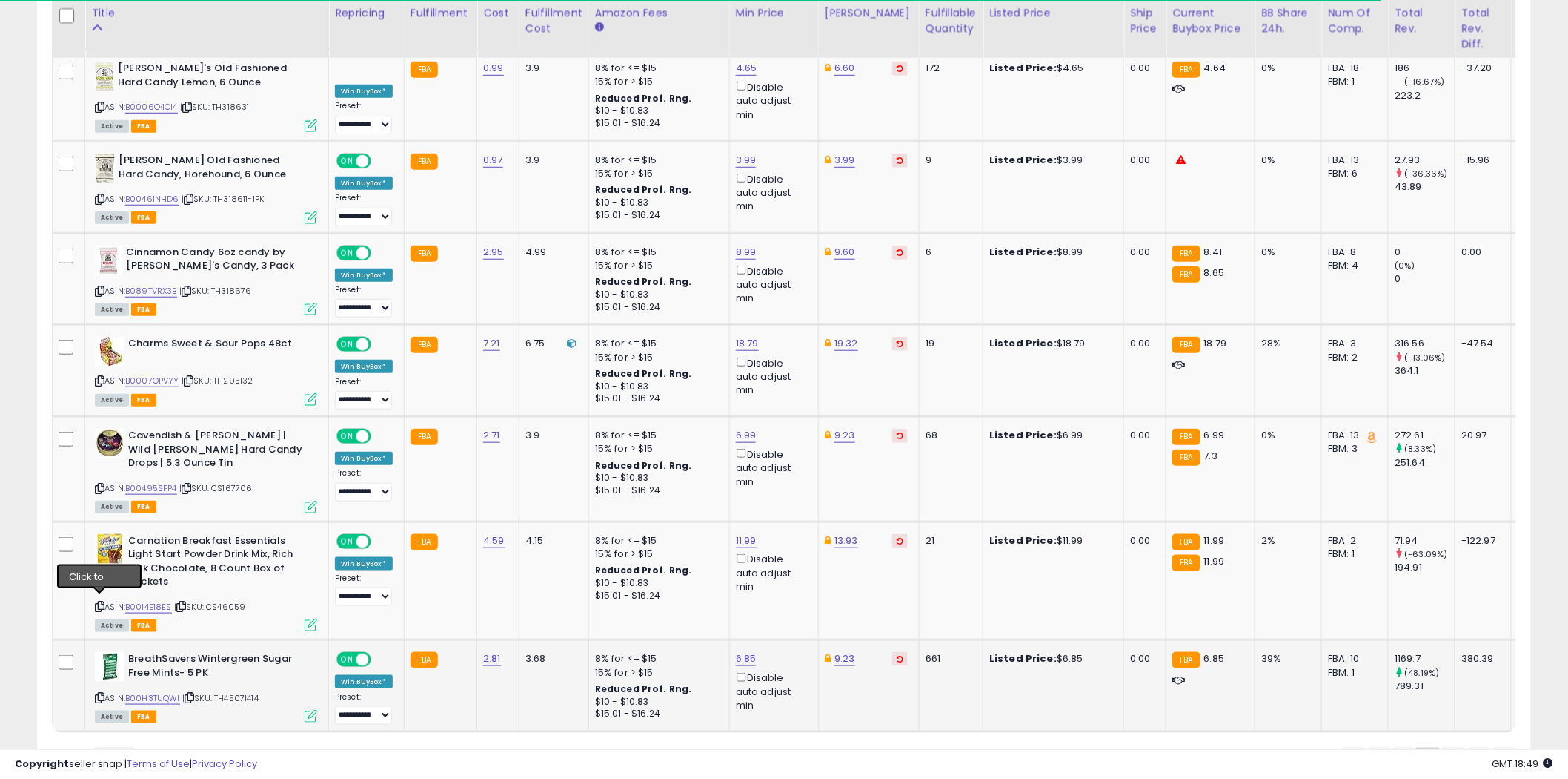
click at [101, 693] on icon at bounding box center [100, 697] width 9 height 8
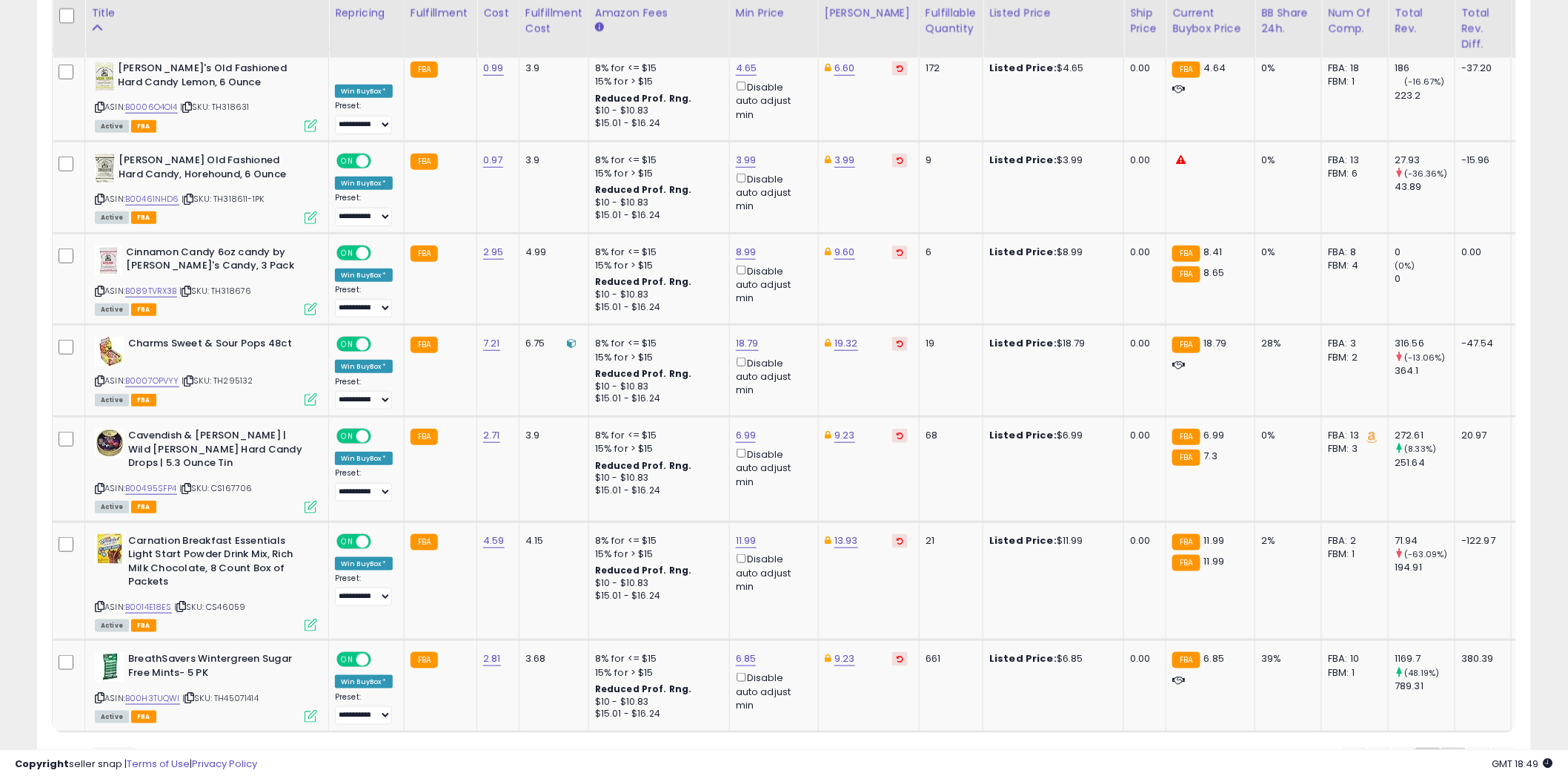
click at [1449, 748] on link "3" at bounding box center [1453, 760] width 25 height 25
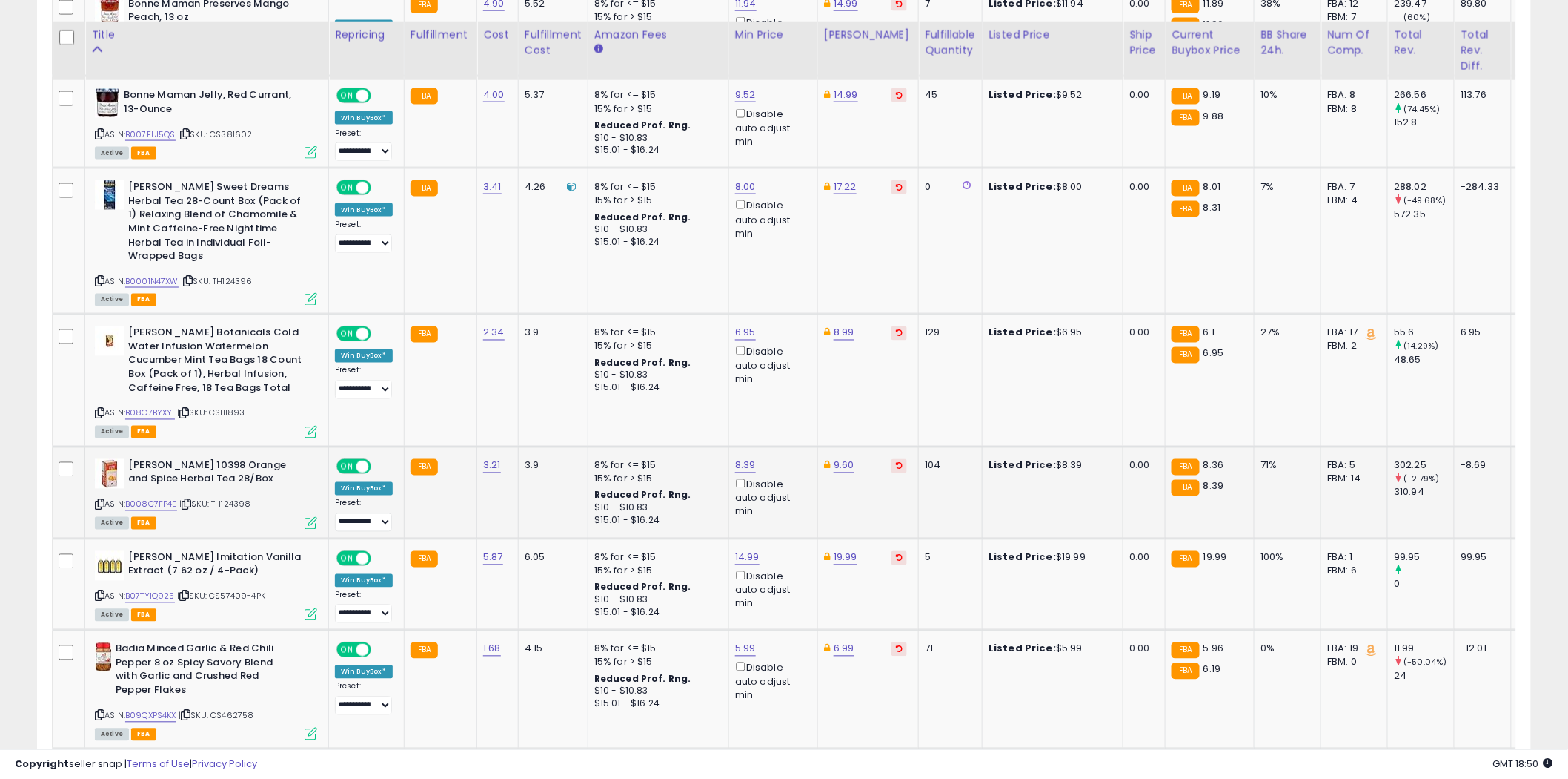
scroll to position [967, 0]
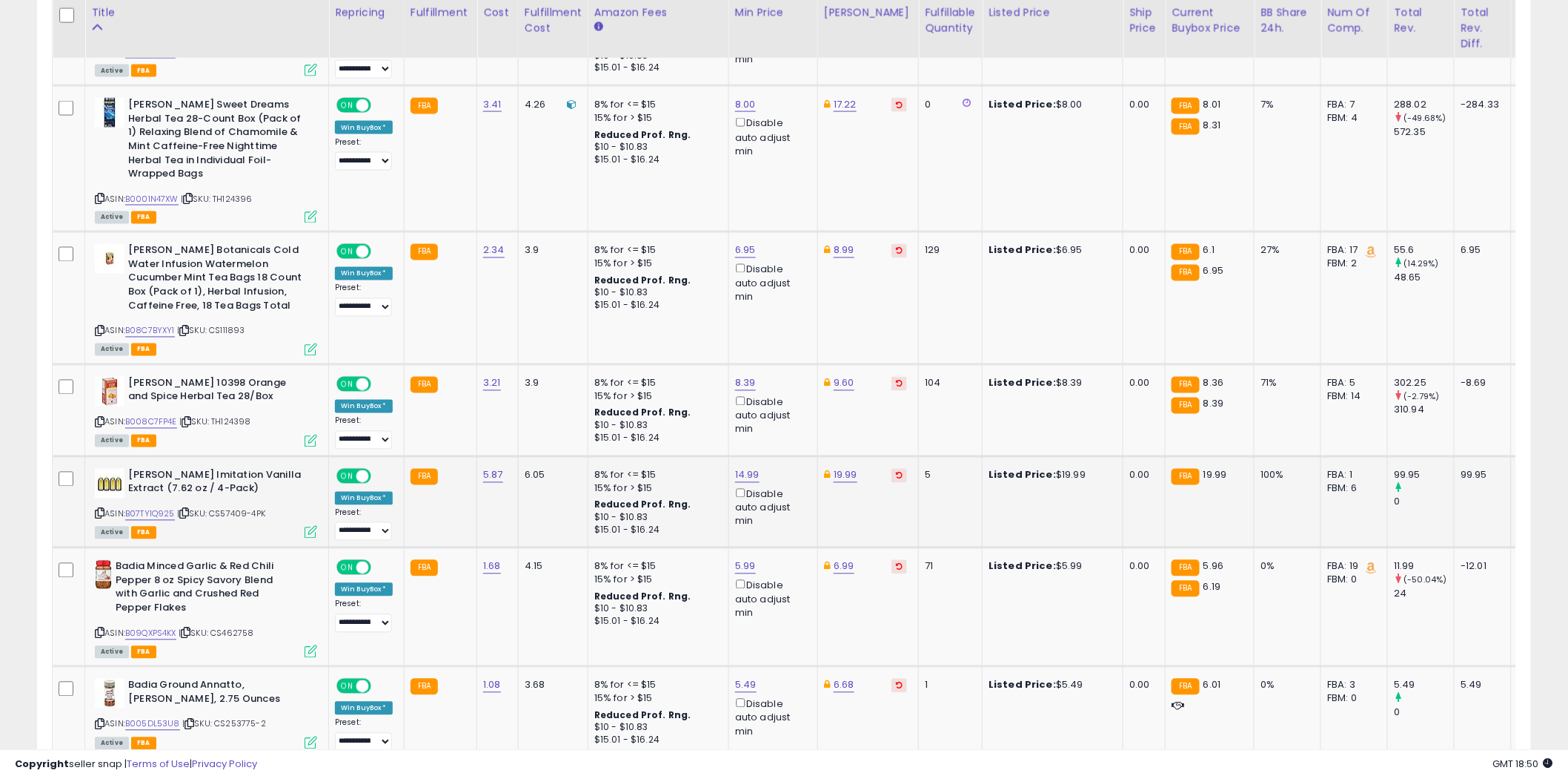
click at [100, 510] on icon at bounding box center [100, 514] width 9 height 8
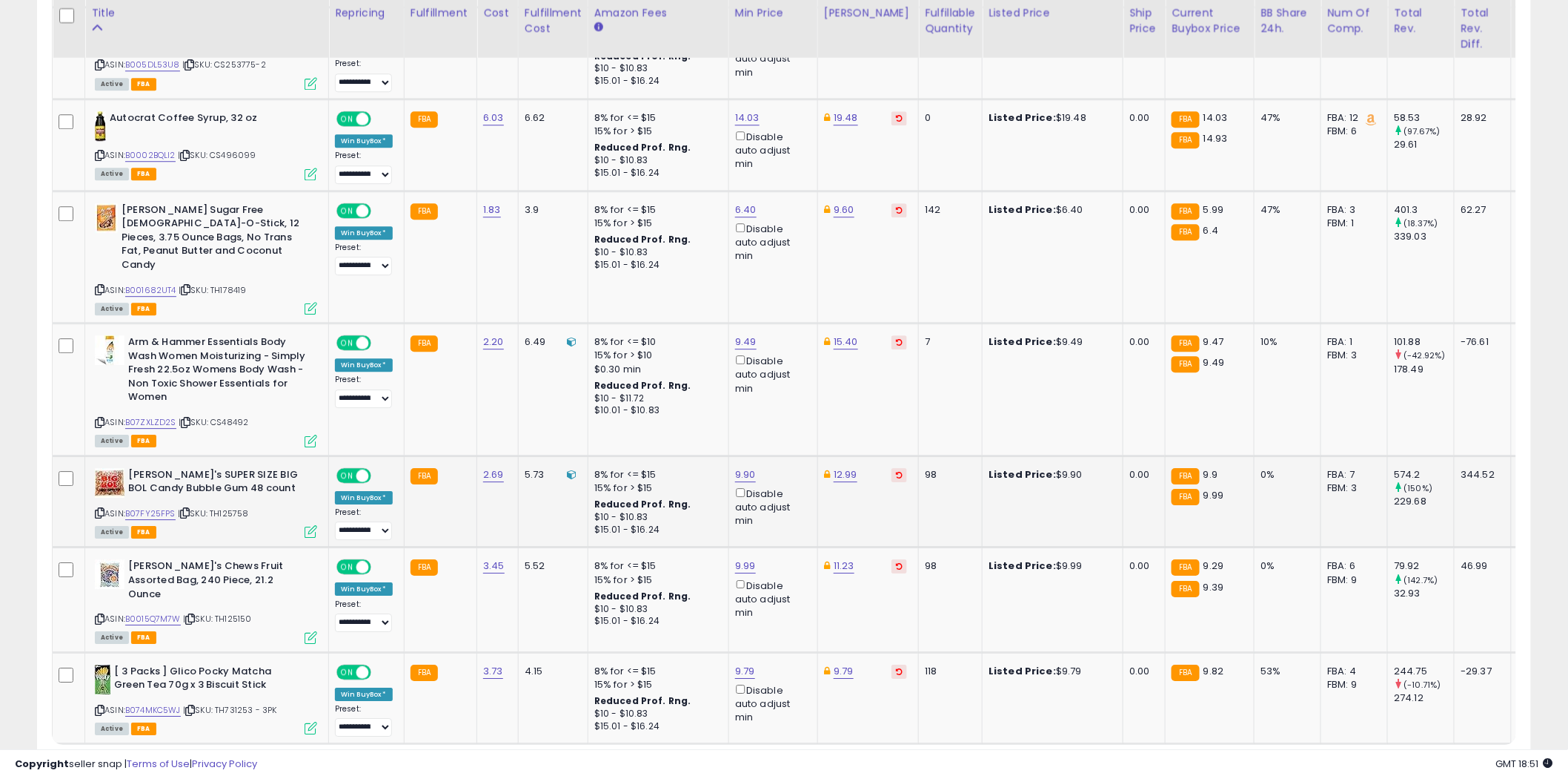
scroll to position [1689, 0]
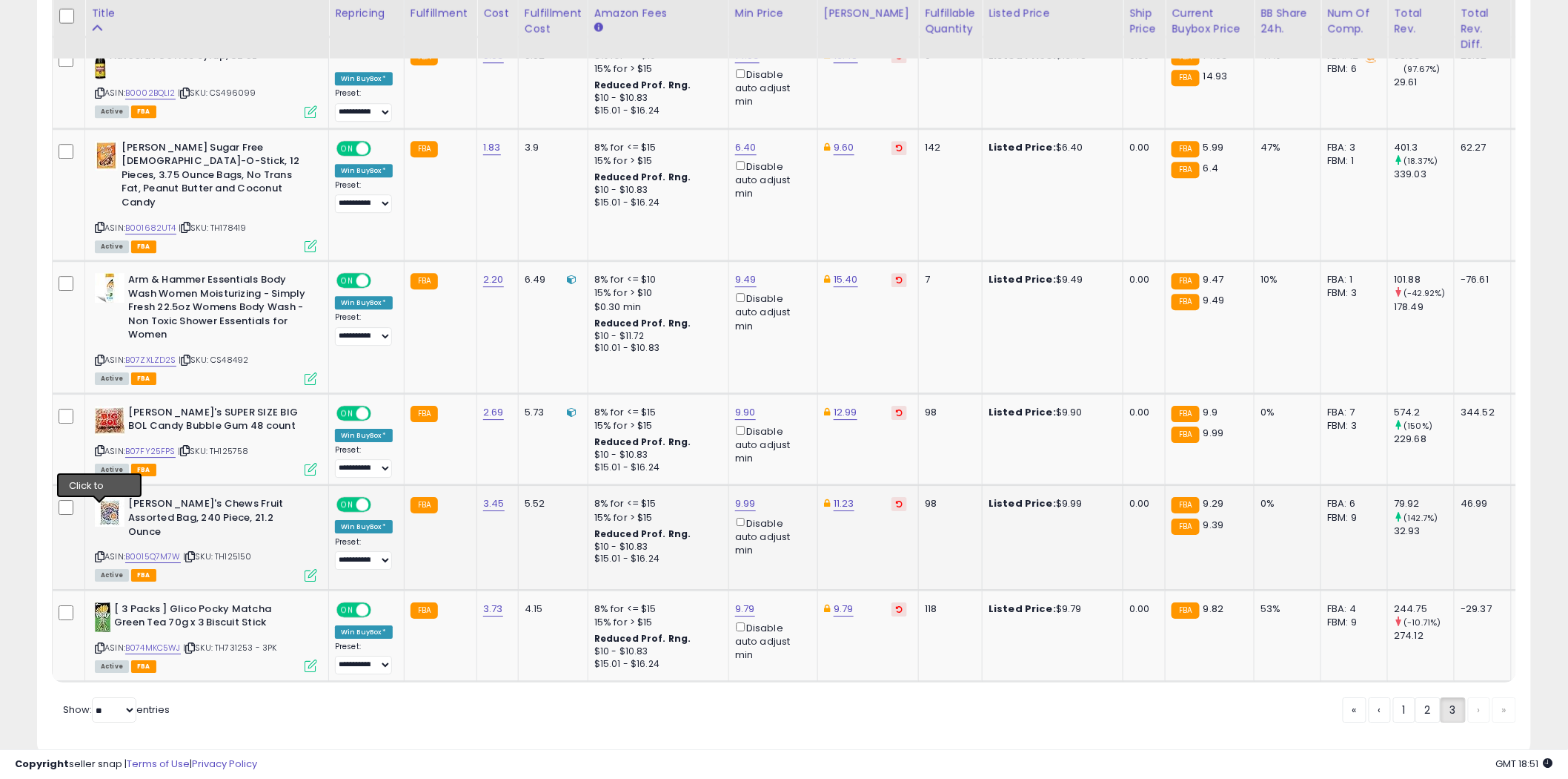
click at [100, 553] on icon at bounding box center [100, 556] width 9 height 8
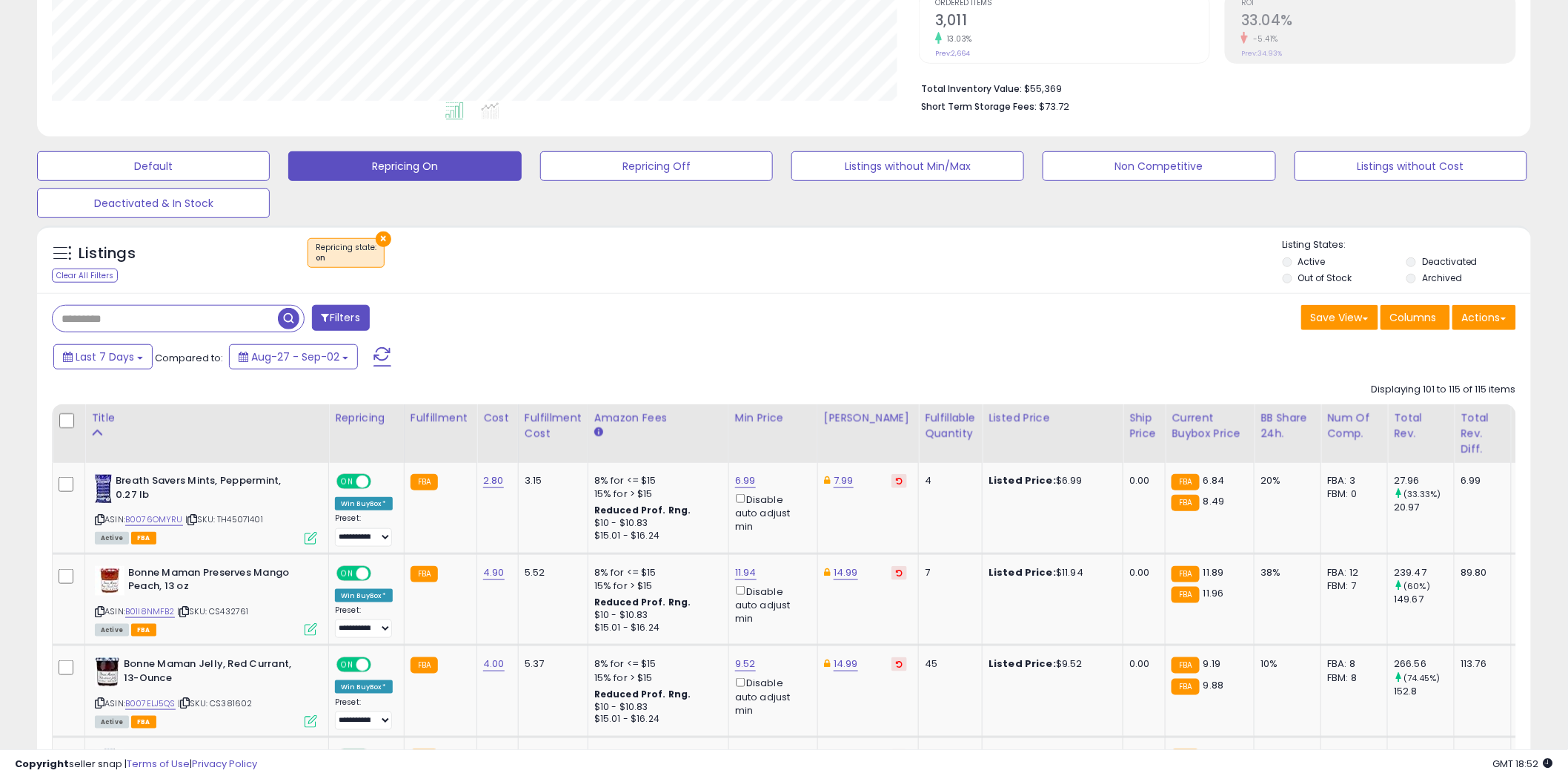
scroll to position [329, 0]
